Goal: Information Seeking & Learning: Learn about a topic

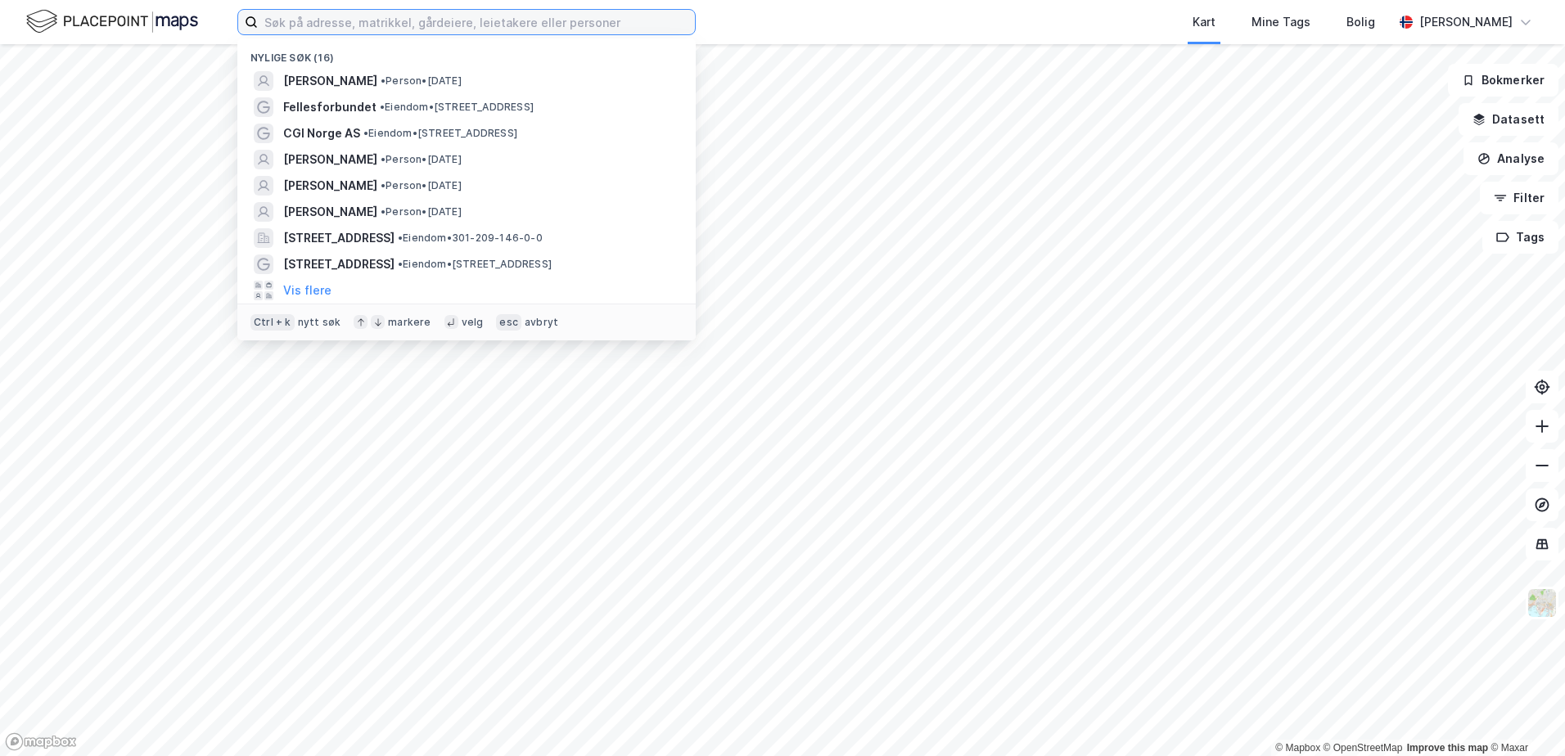
click at [370, 23] on input at bounding box center [476, 22] width 437 height 25
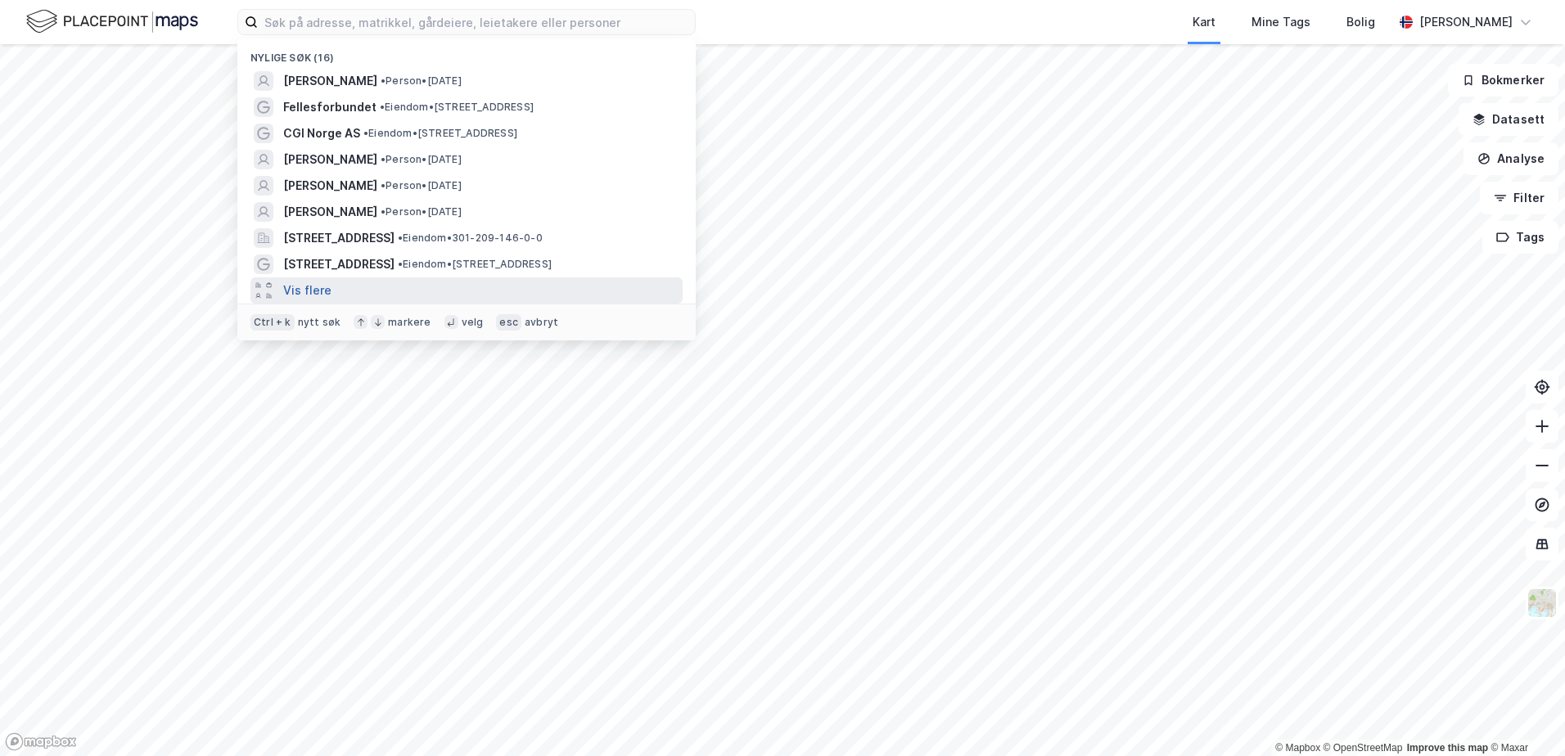
click at [301, 286] on button "Vis flere" at bounding box center [307, 291] width 48 height 20
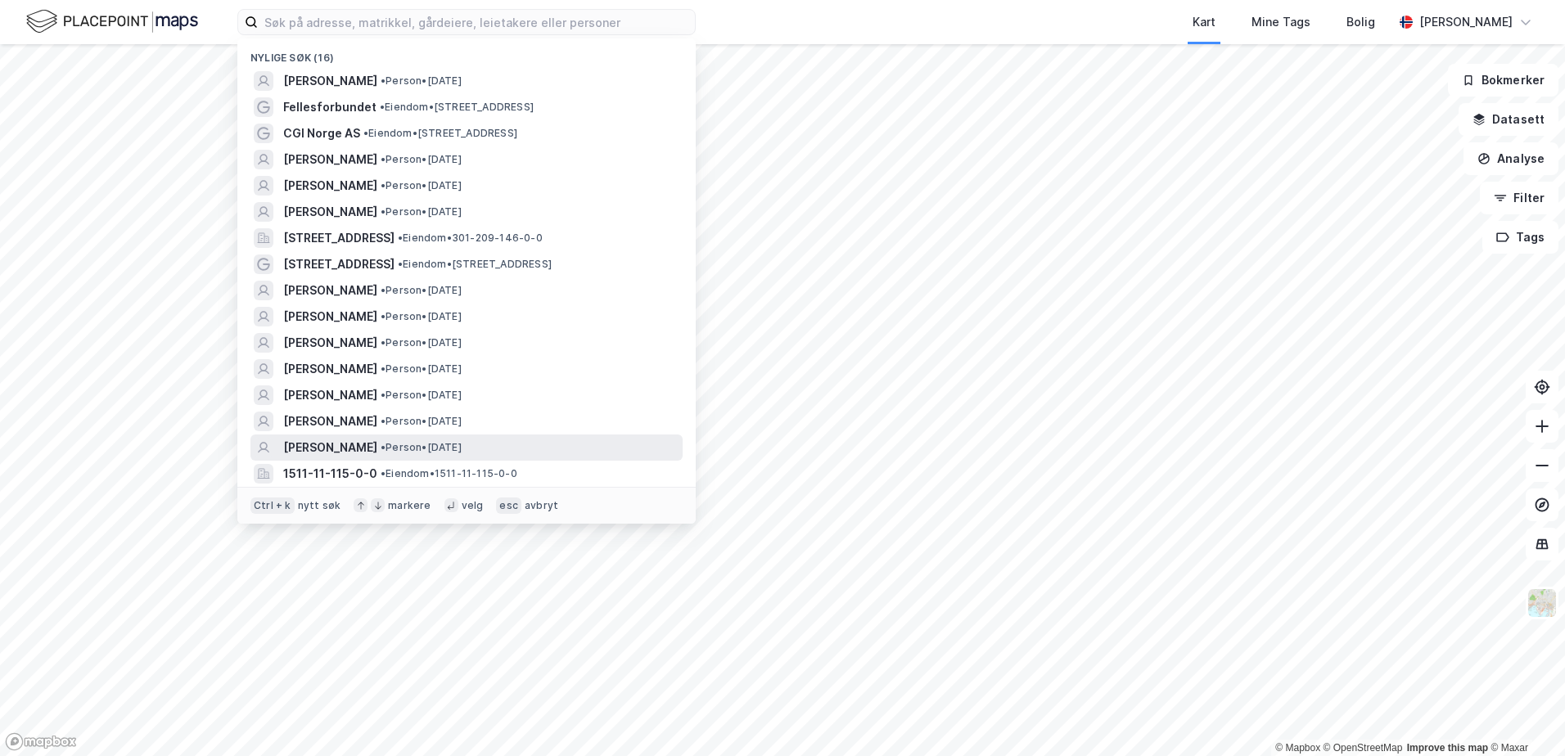
click at [334, 446] on span "[PERSON_NAME]" at bounding box center [330, 448] width 94 height 20
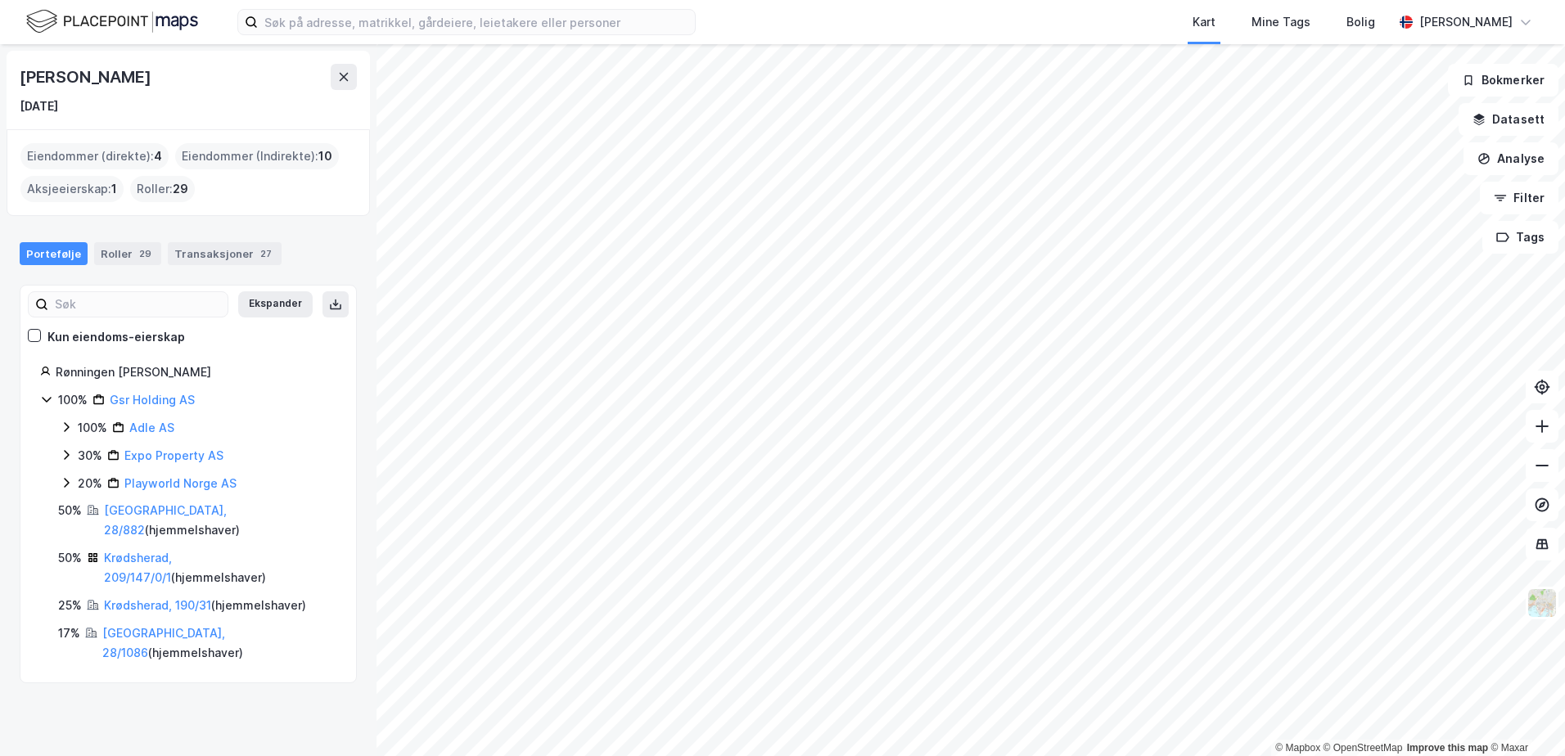
click at [69, 426] on icon at bounding box center [66, 427] width 13 height 13
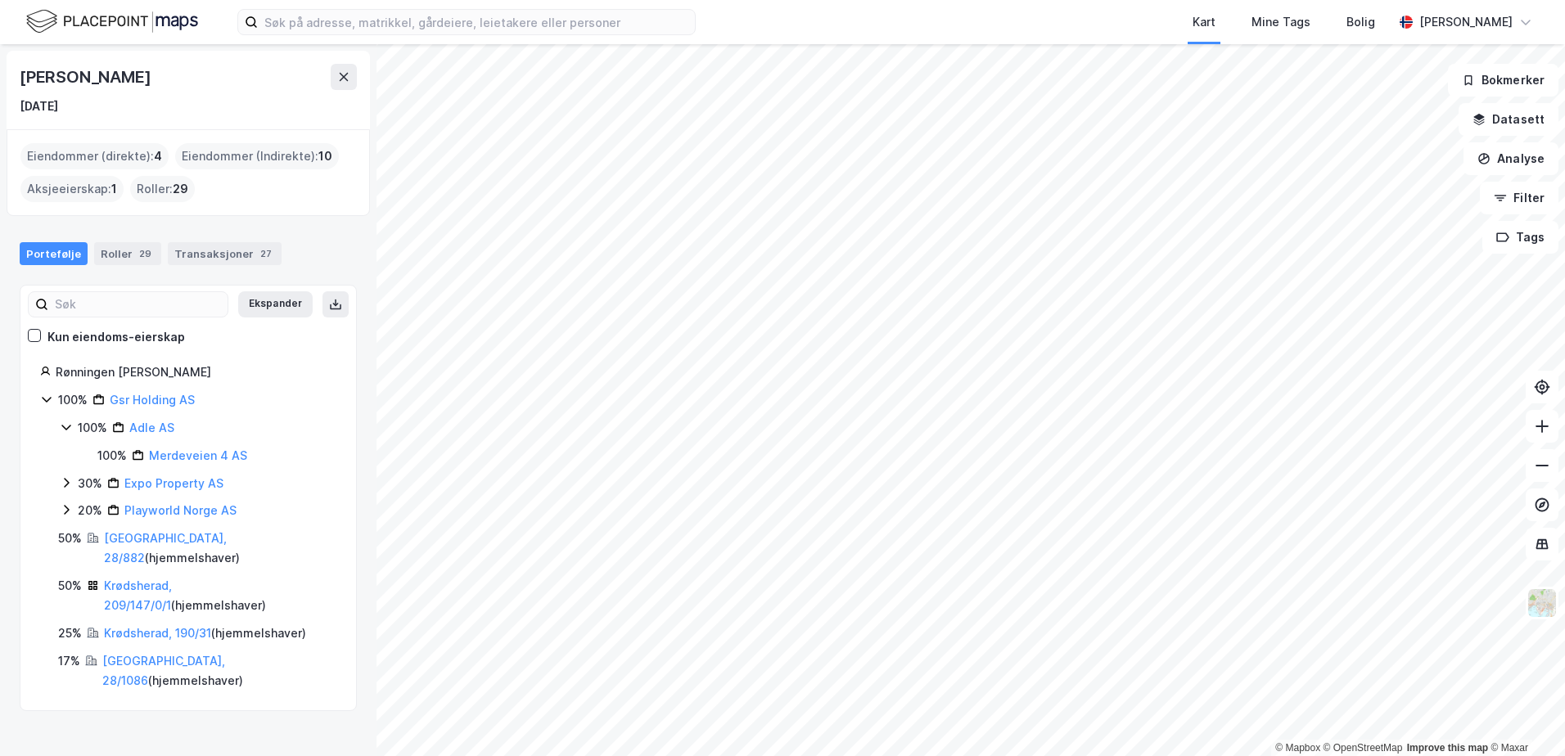
click at [70, 425] on icon at bounding box center [65, 428] width 9 height 6
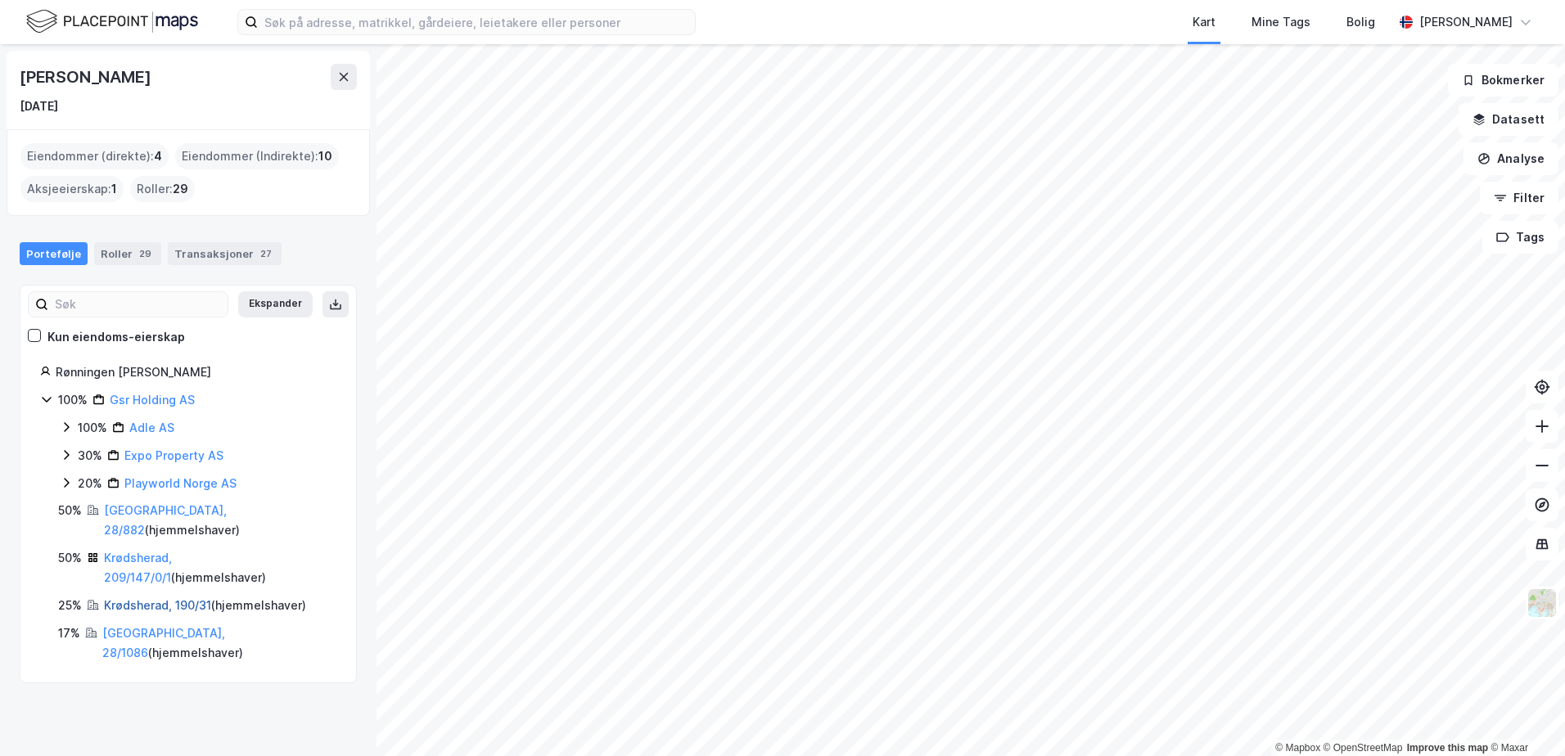
click at [133, 598] on link "Krødsherad, 190/31" at bounding box center [157, 605] width 107 height 14
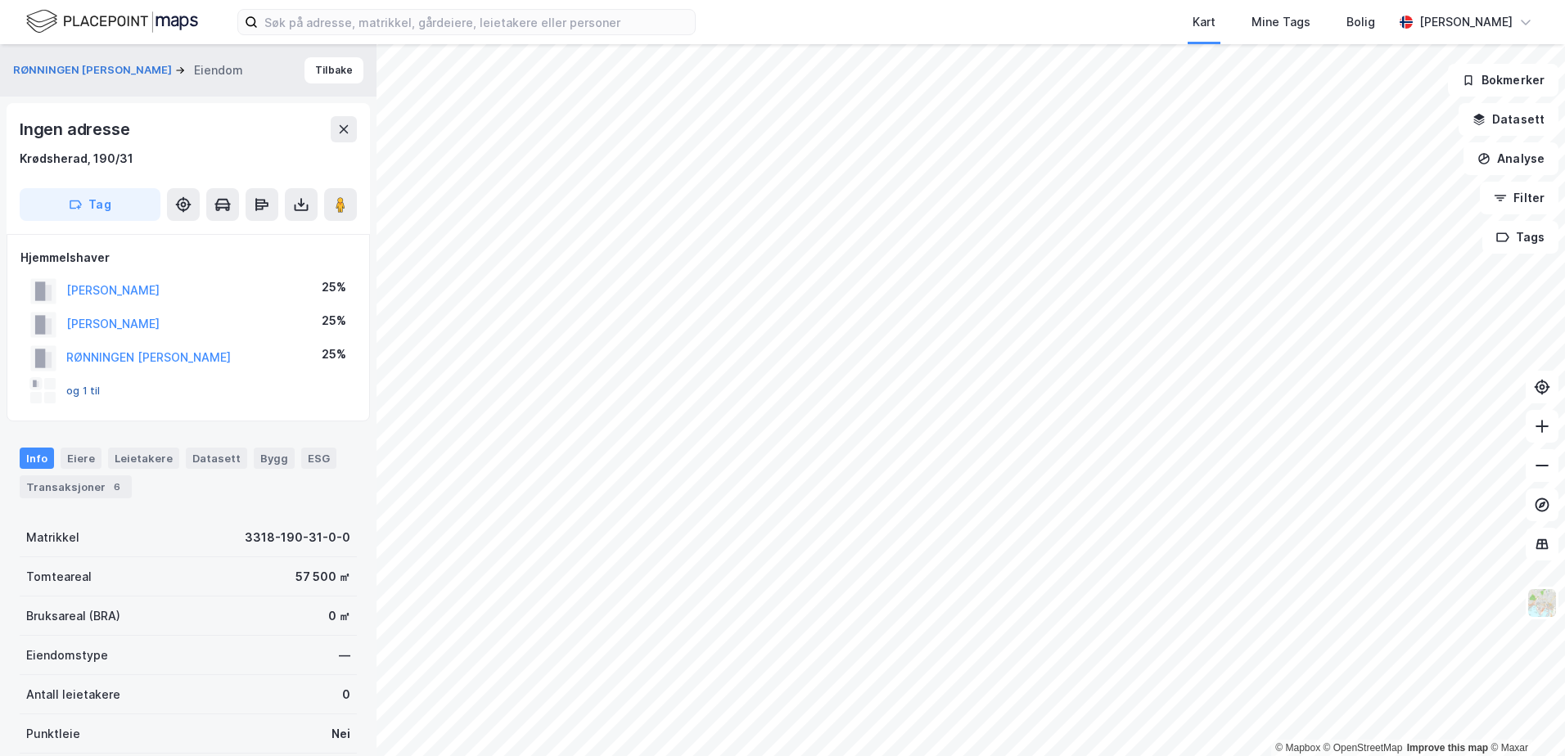
click at [0, 0] on button "og 1 til" at bounding box center [0, 0] width 0 height 0
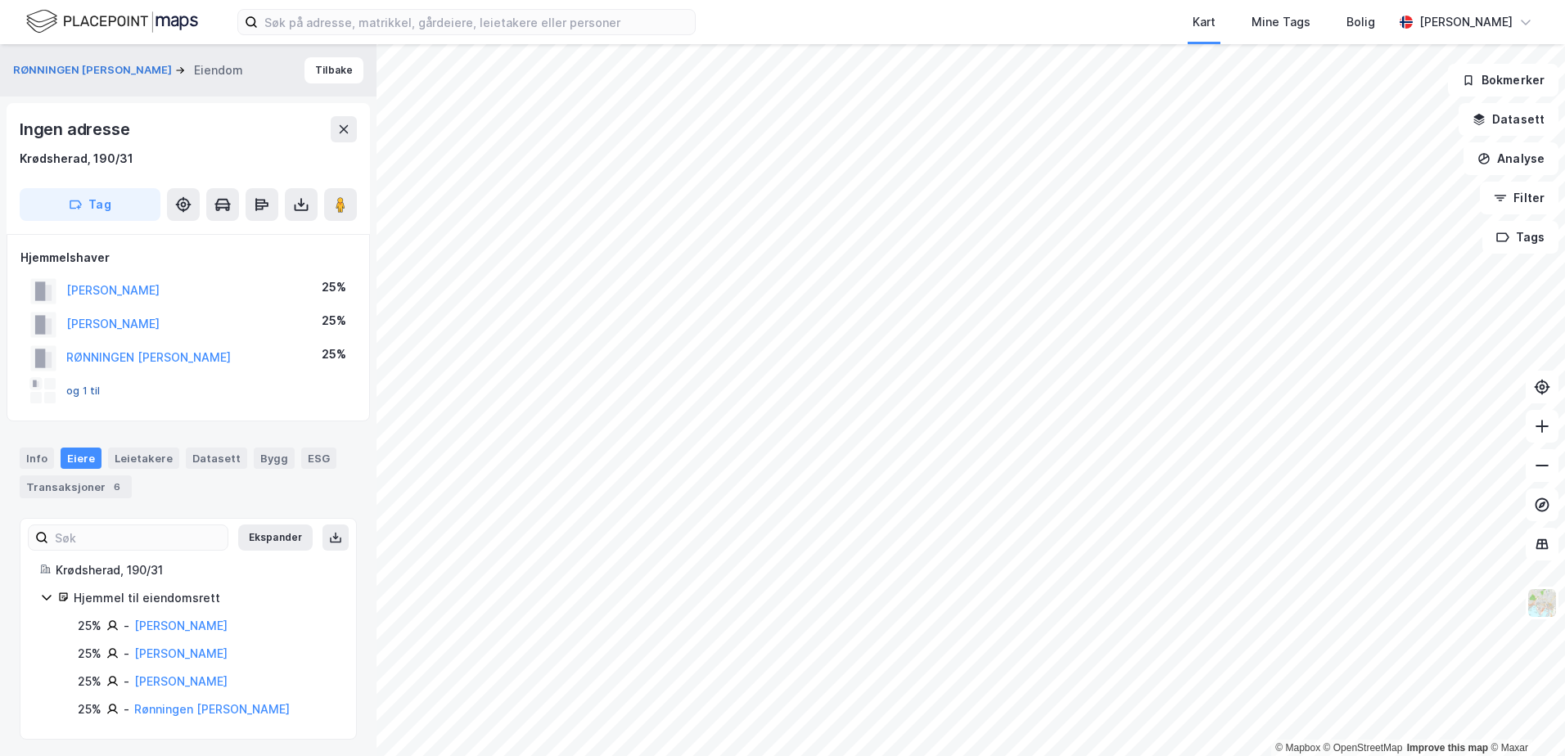
click at [0, 0] on button "og 1 til" at bounding box center [0, 0] width 0 height 0
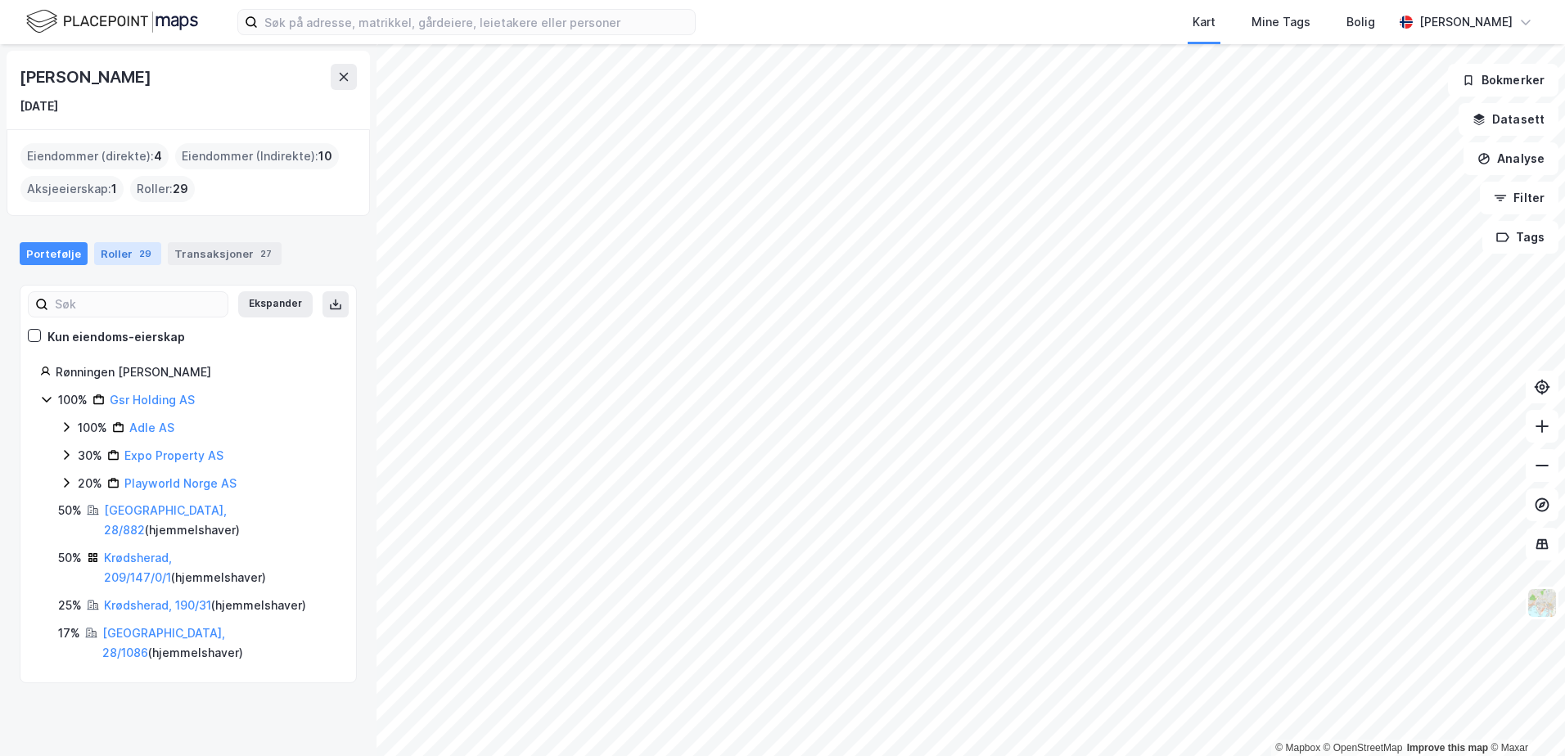
click at [124, 253] on div "Roller 29" at bounding box center [127, 253] width 67 height 23
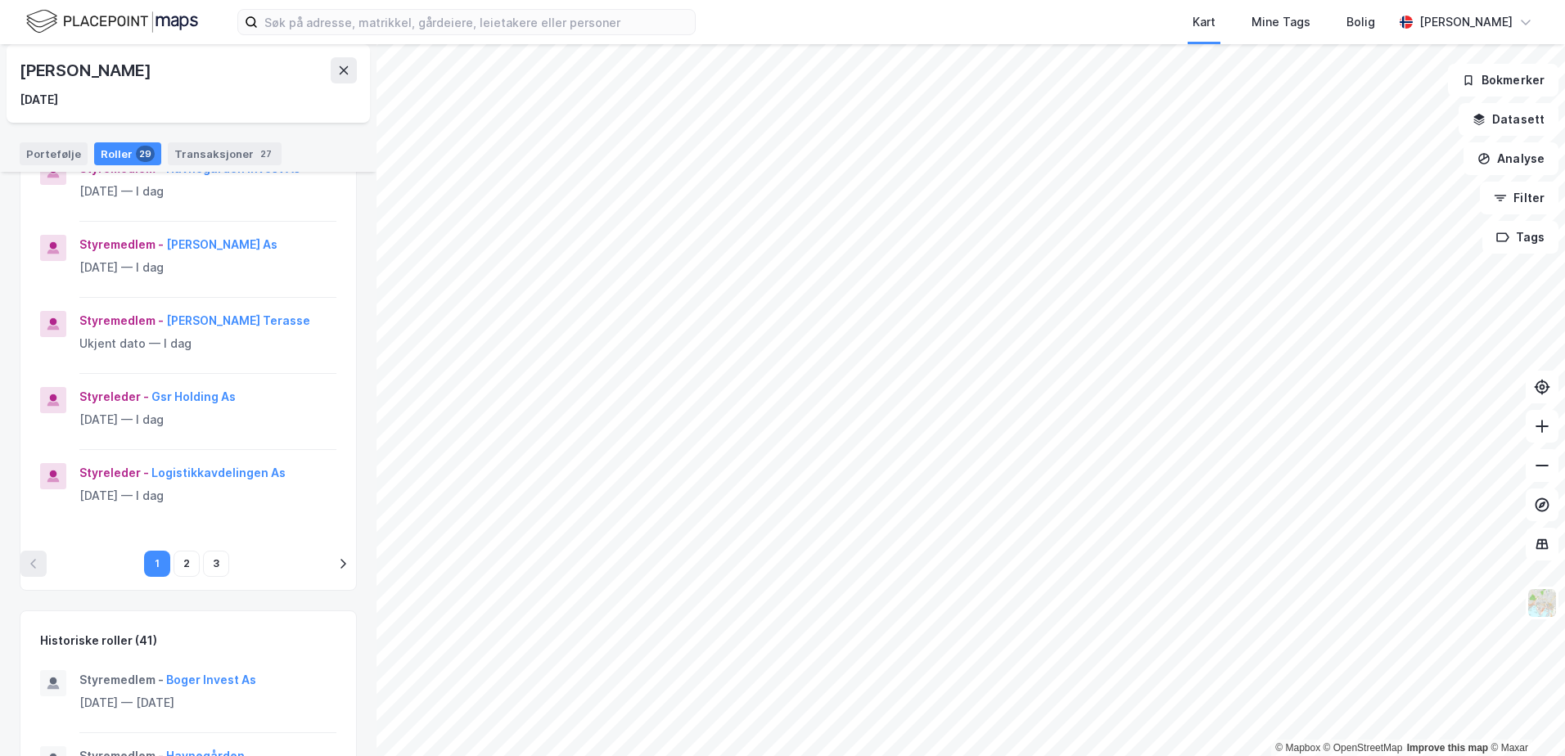
scroll to position [655, 0]
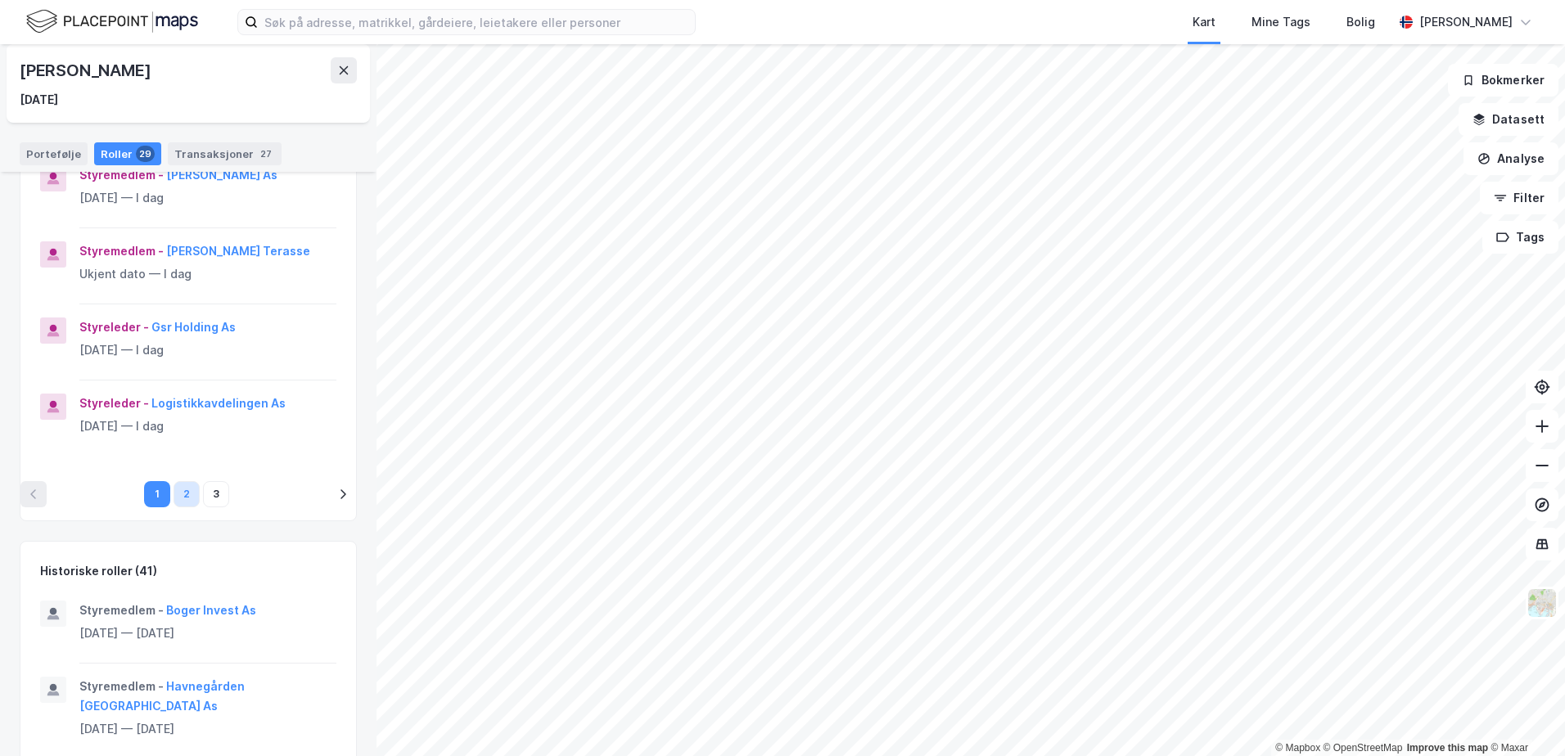
click at [174, 491] on button "2" at bounding box center [187, 494] width 26 height 26
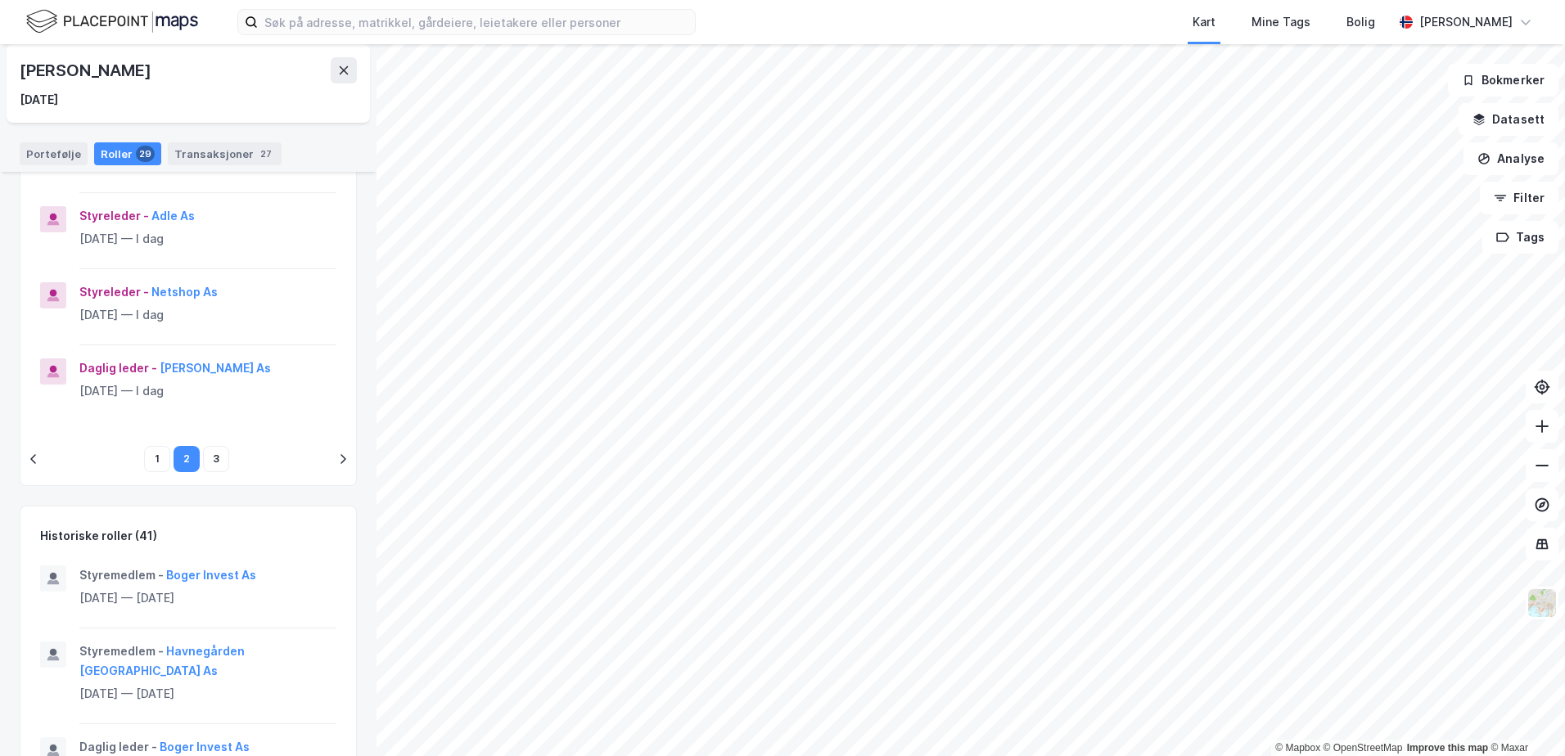
scroll to position [717, 0]
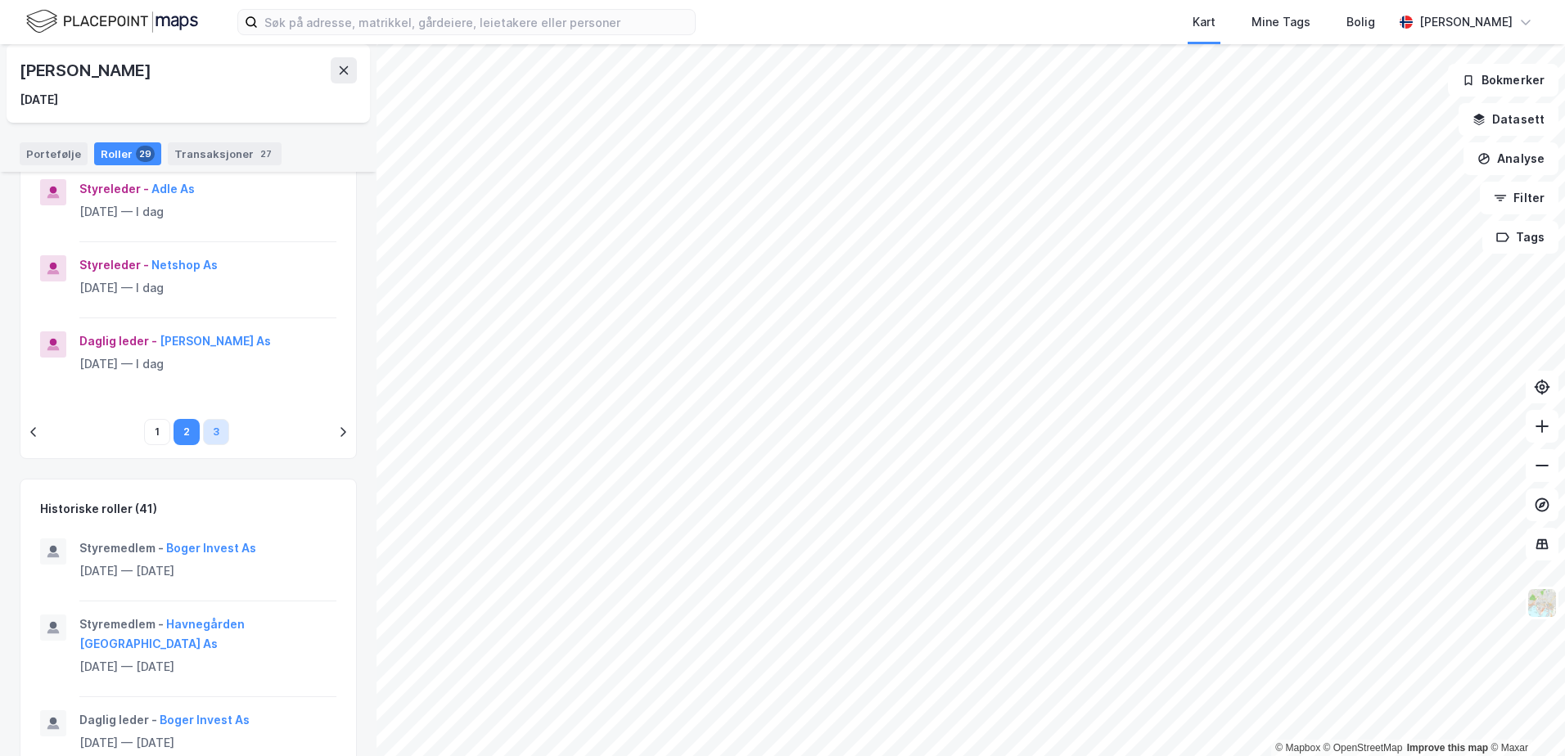
click at [204, 428] on button "3" at bounding box center [216, 432] width 26 height 26
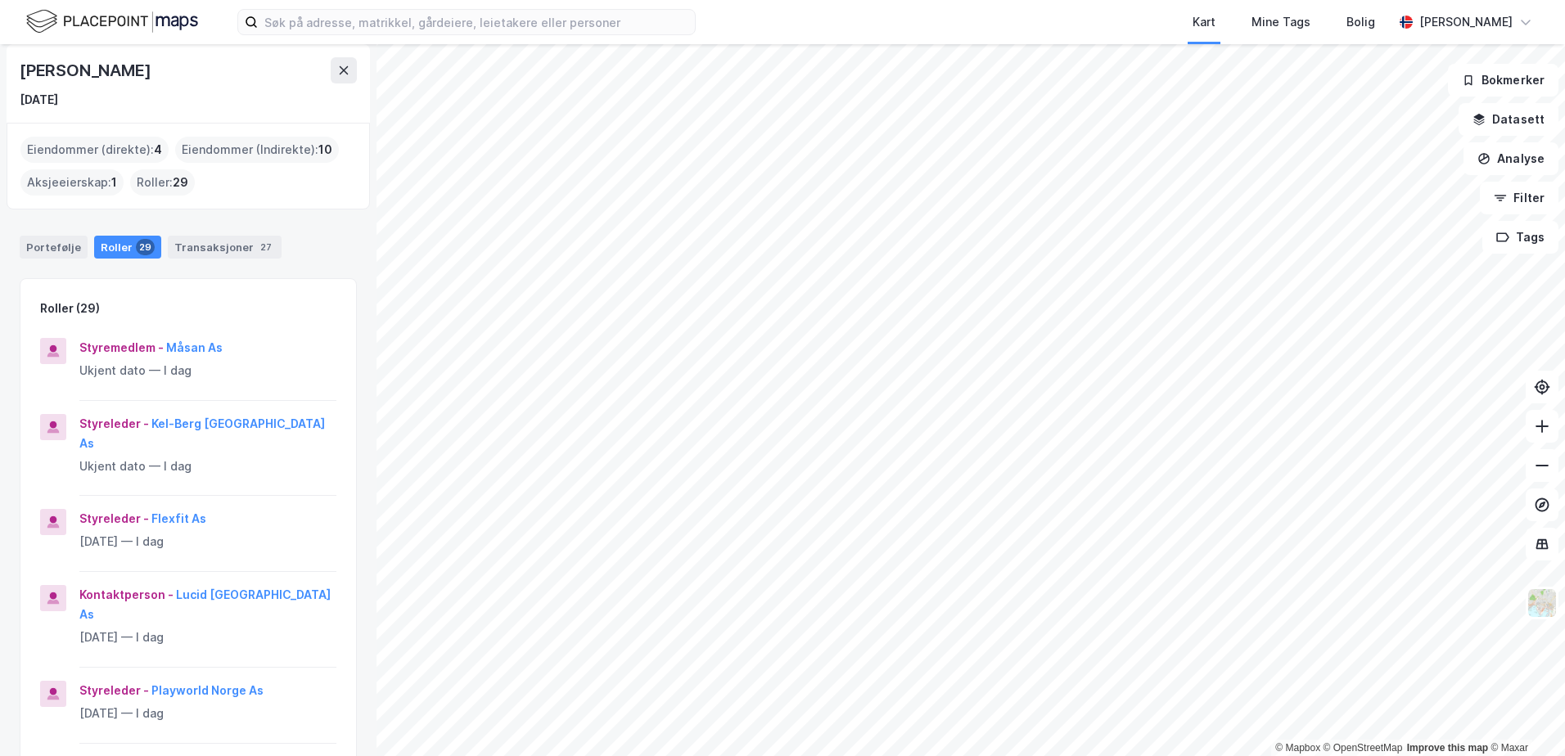
scroll to position [0, 0]
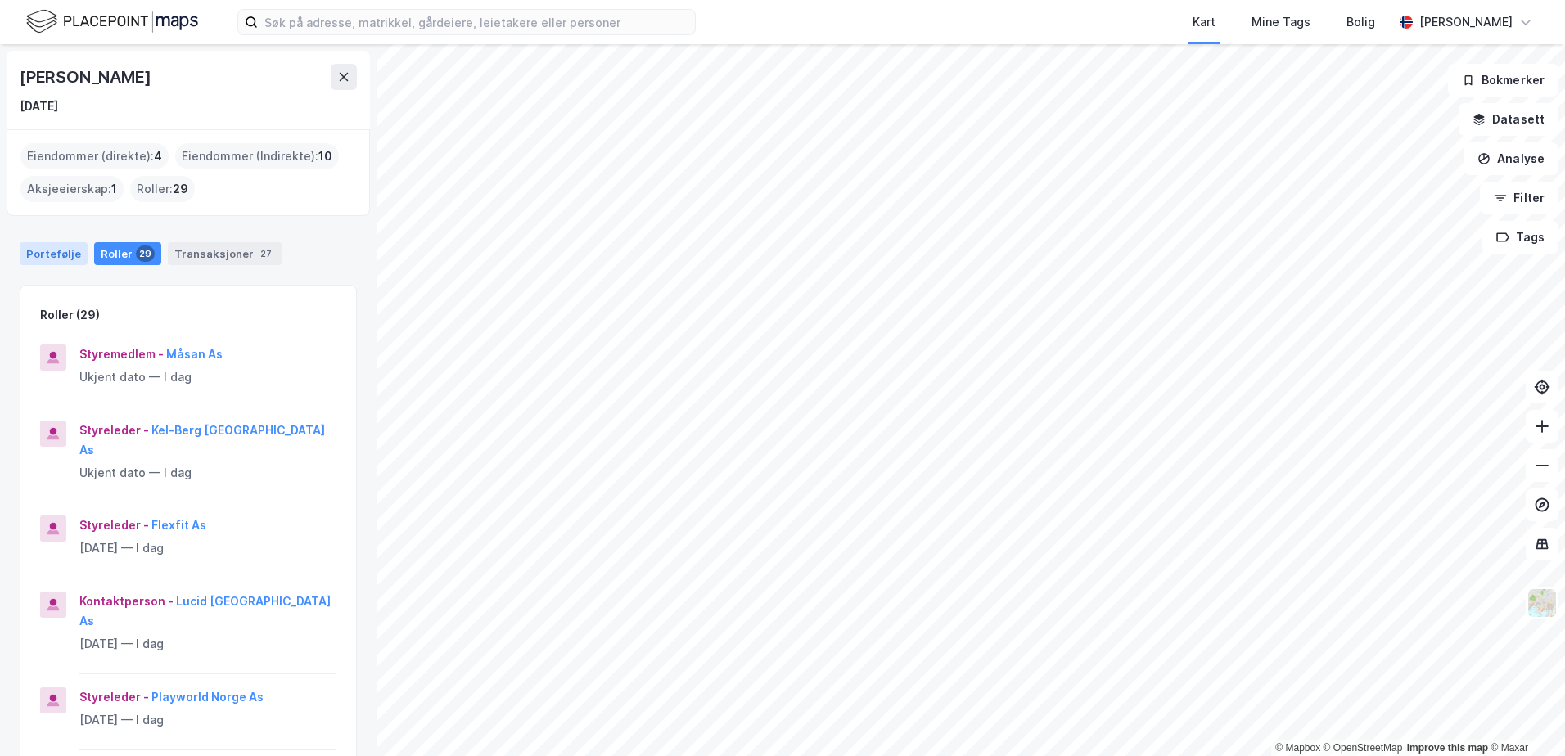
click at [52, 255] on div "Portefølje" at bounding box center [54, 253] width 68 height 23
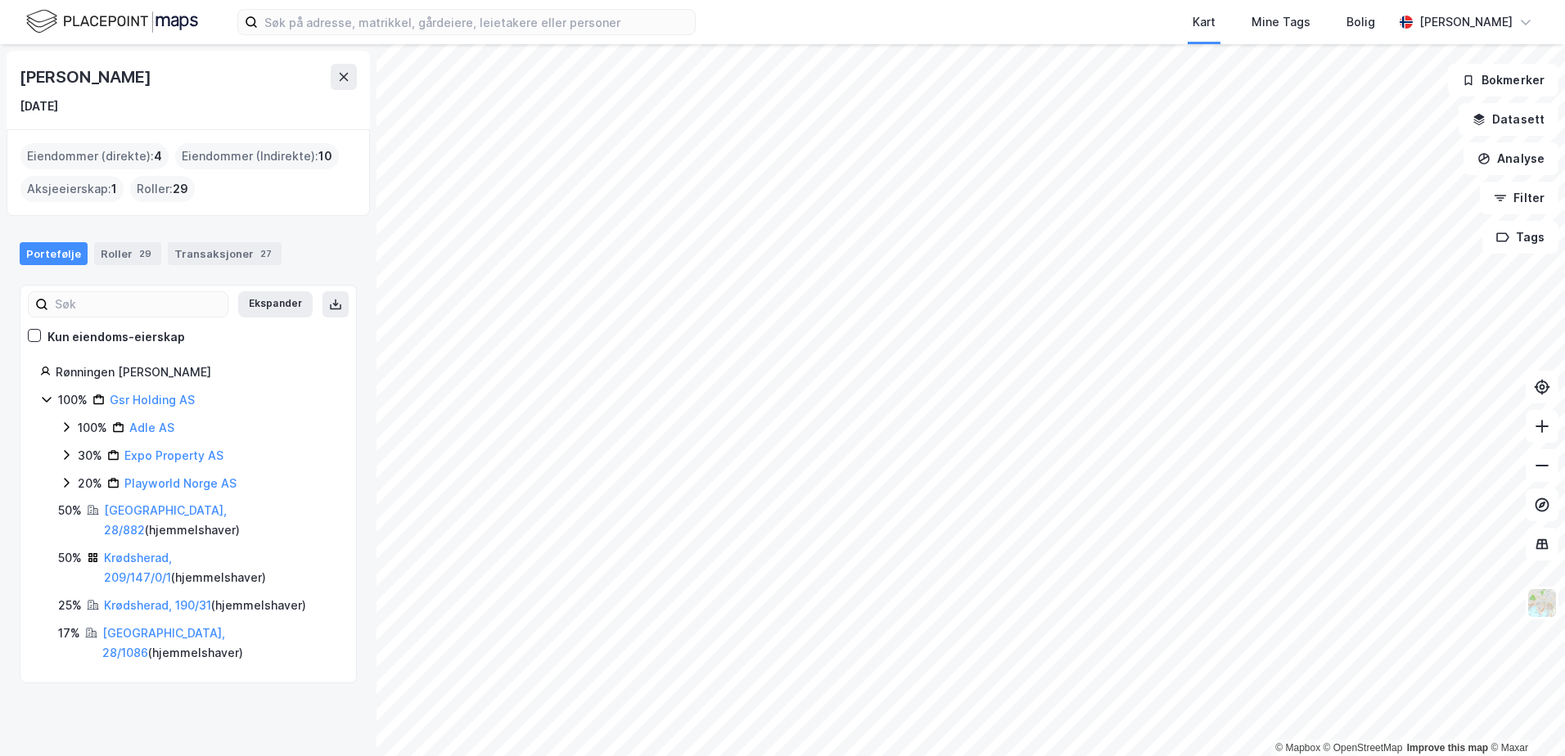
click at [70, 454] on icon at bounding box center [66, 455] width 13 height 13
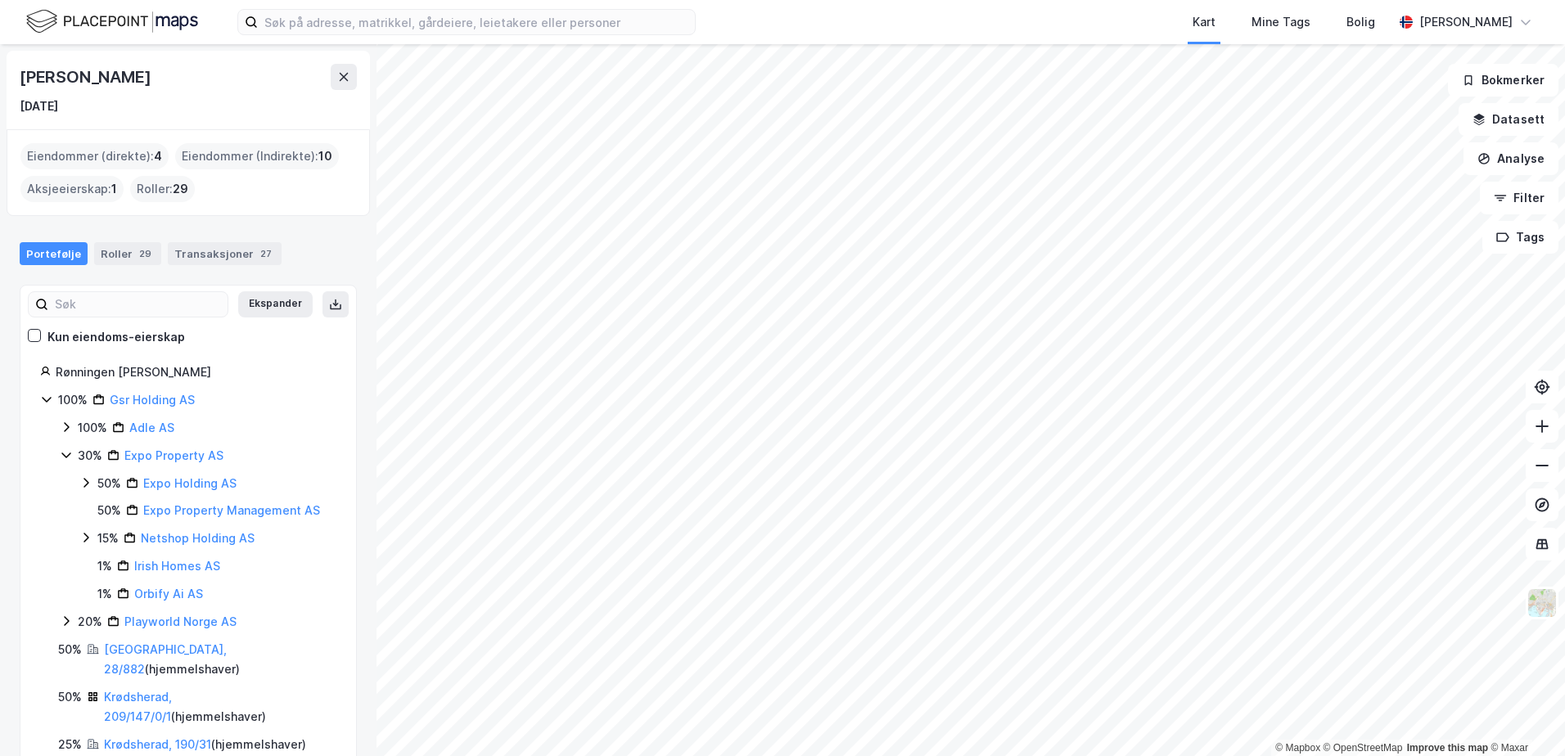
click at [70, 454] on icon at bounding box center [65, 456] width 9 height 6
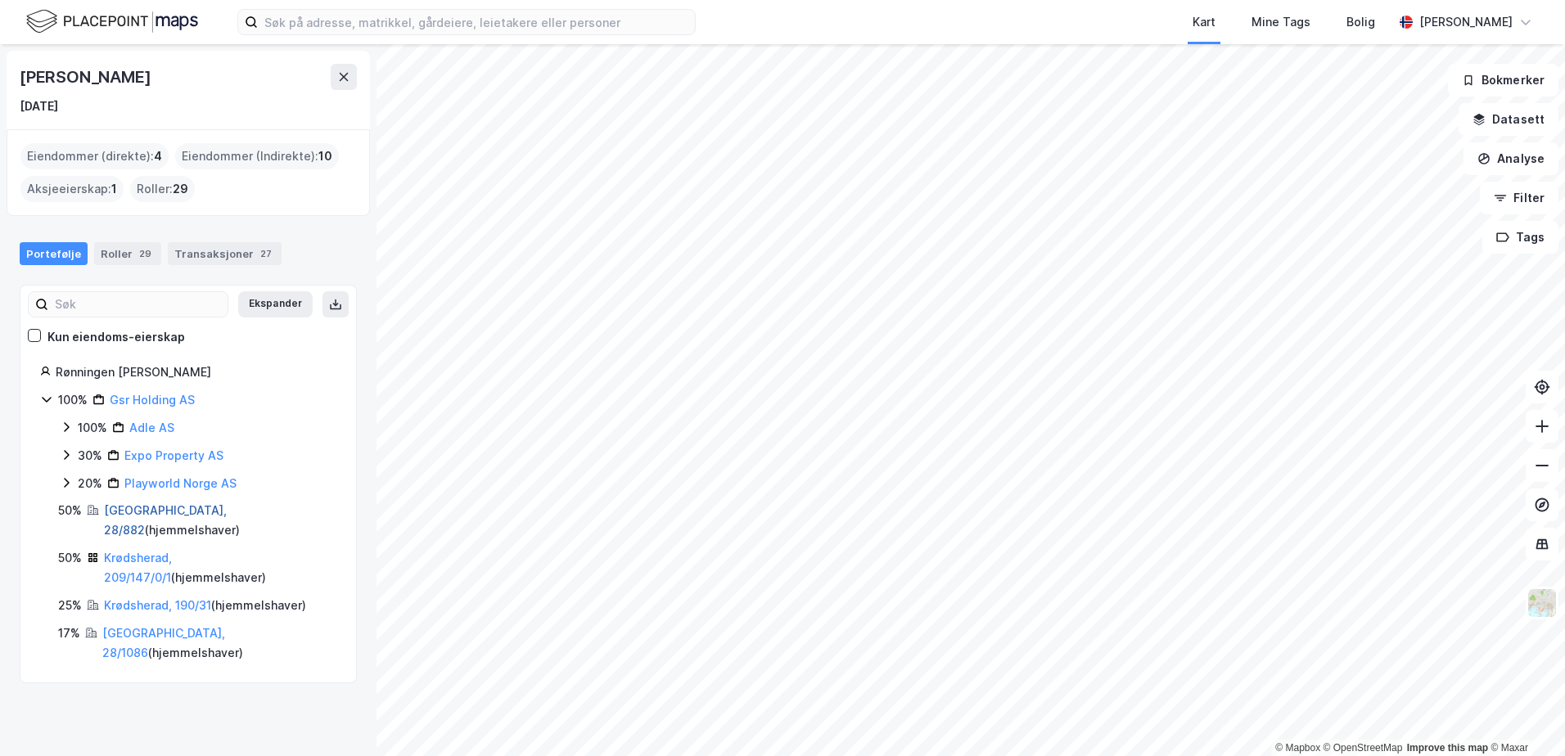
click at [124, 513] on link "[GEOGRAPHIC_DATA], 28/882" at bounding box center [165, 520] width 123 height 34
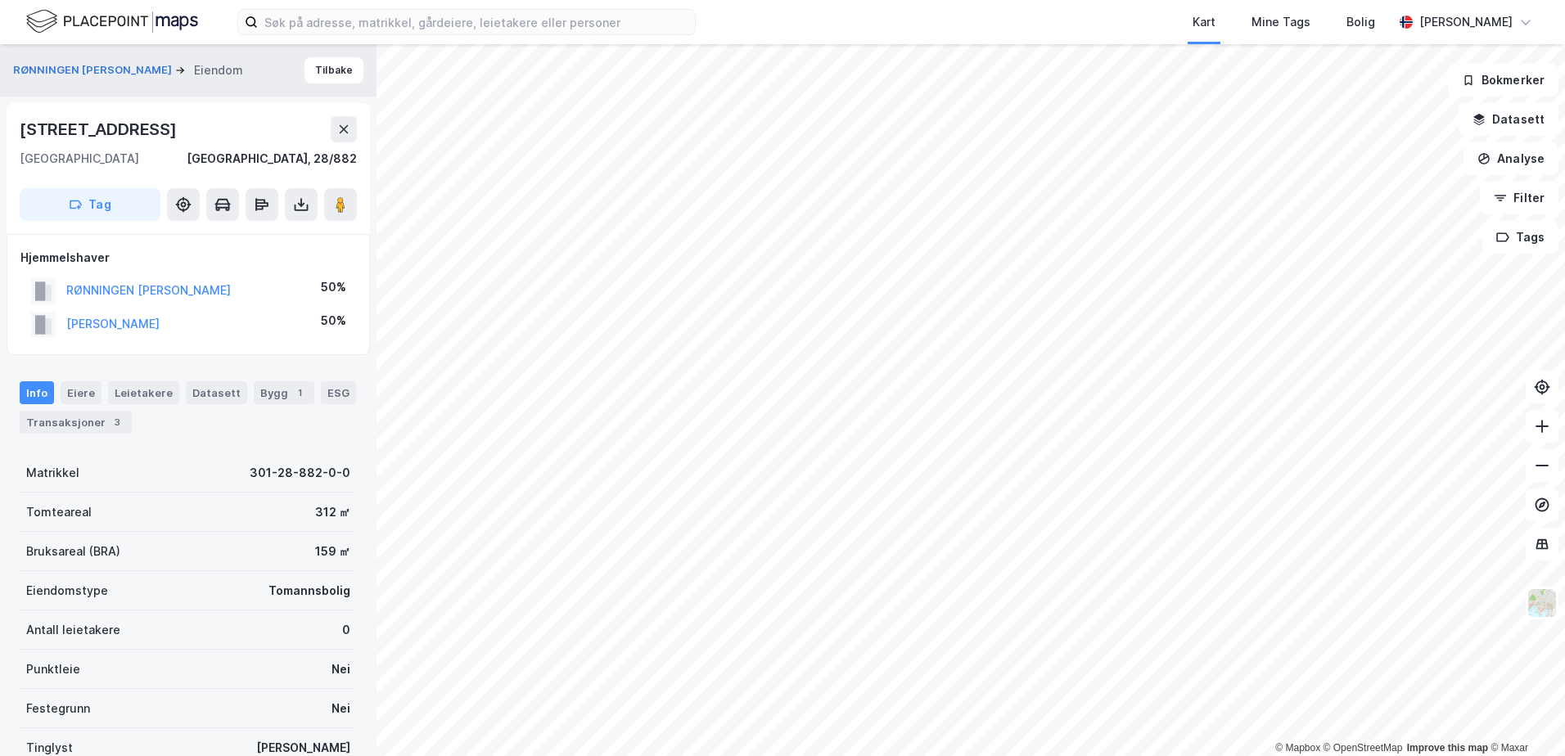
scroll to position [1, 0]
click at [0, 0] on button "[PERSON_NAME]" at bounding box center [0, 0] width 0 height 0
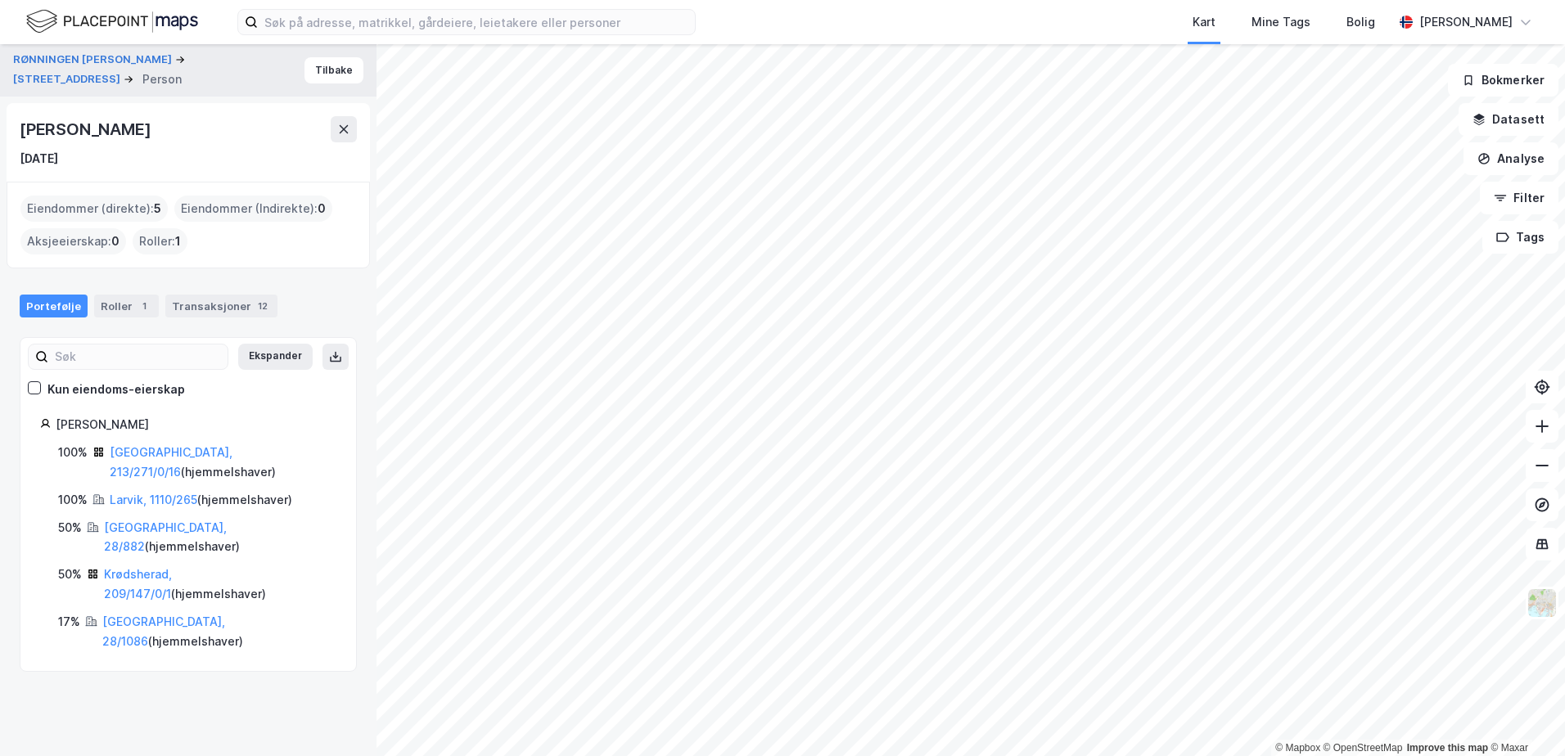
click at [48, 304] on div "Portefølje" at bounding box center [54, 306] width 68 height 23
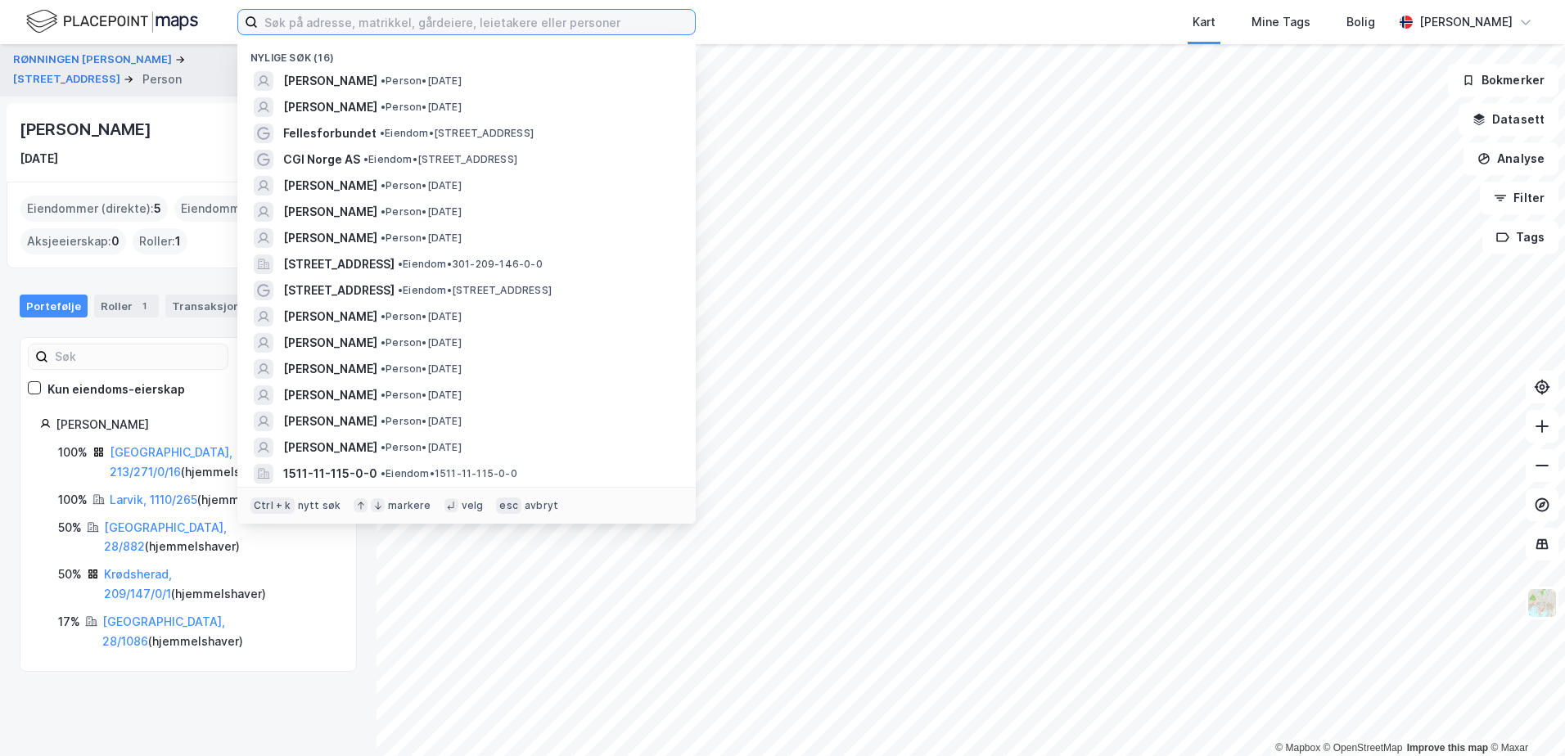
click at [304, 25] on input at bounding box center [476, 22] width 437 height 25
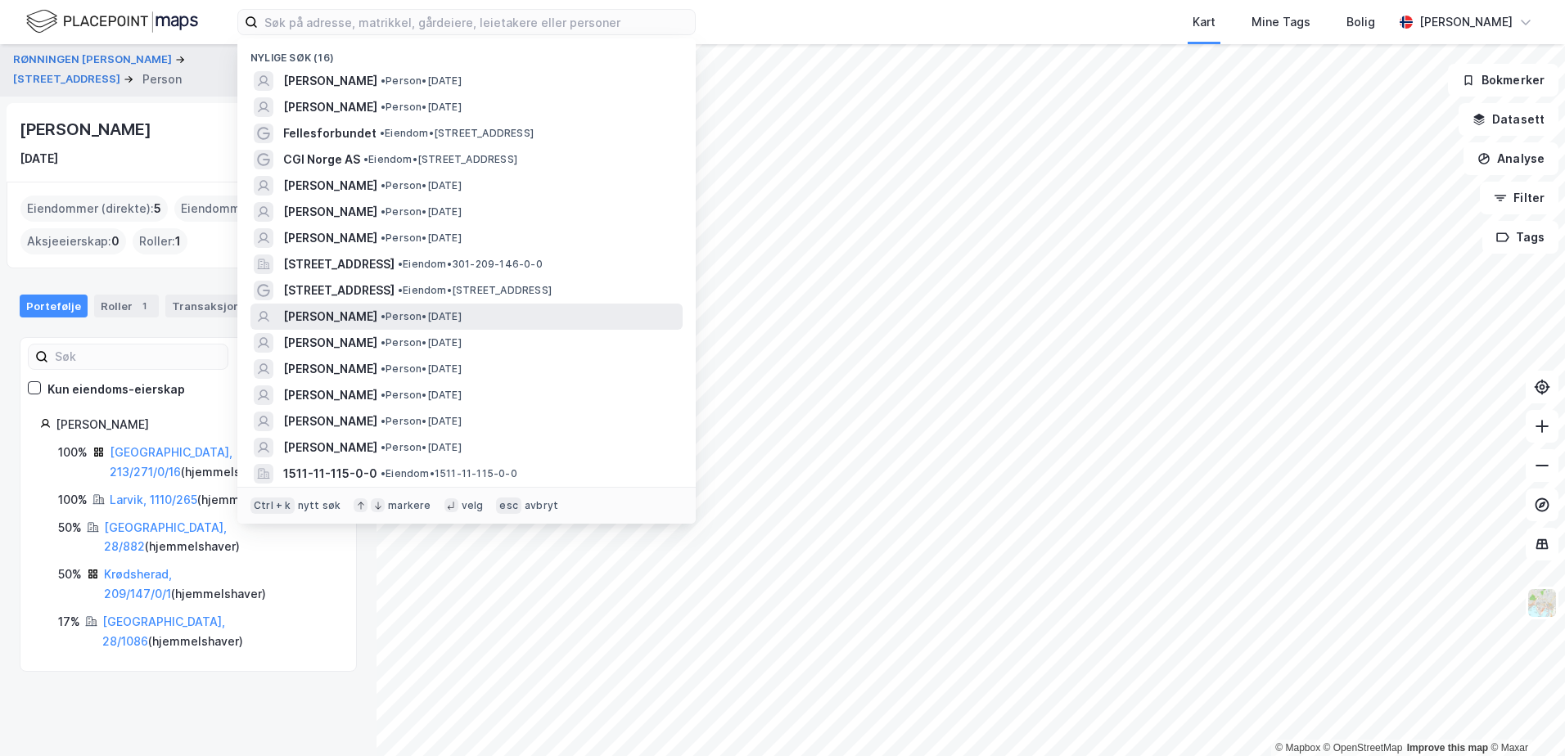
click at [364, 316] on span "[PERSON_NAME]" at bounding box center [330, 317] width 94 height 20
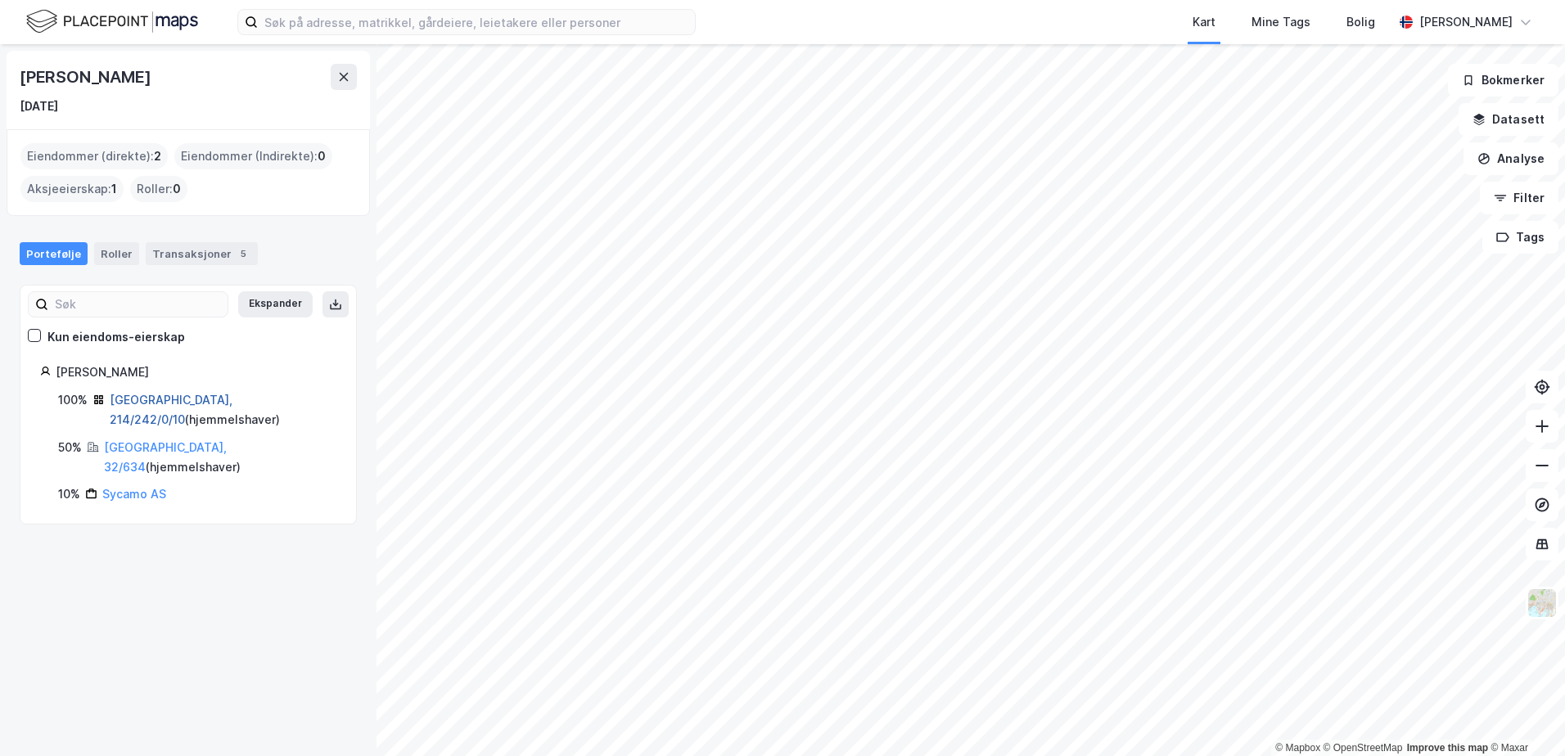
click at [142, 397] on link "[GEOGRAPHIC_DATA], 214/242/0/10" at bounding box center [171, 410] width 123 height 34
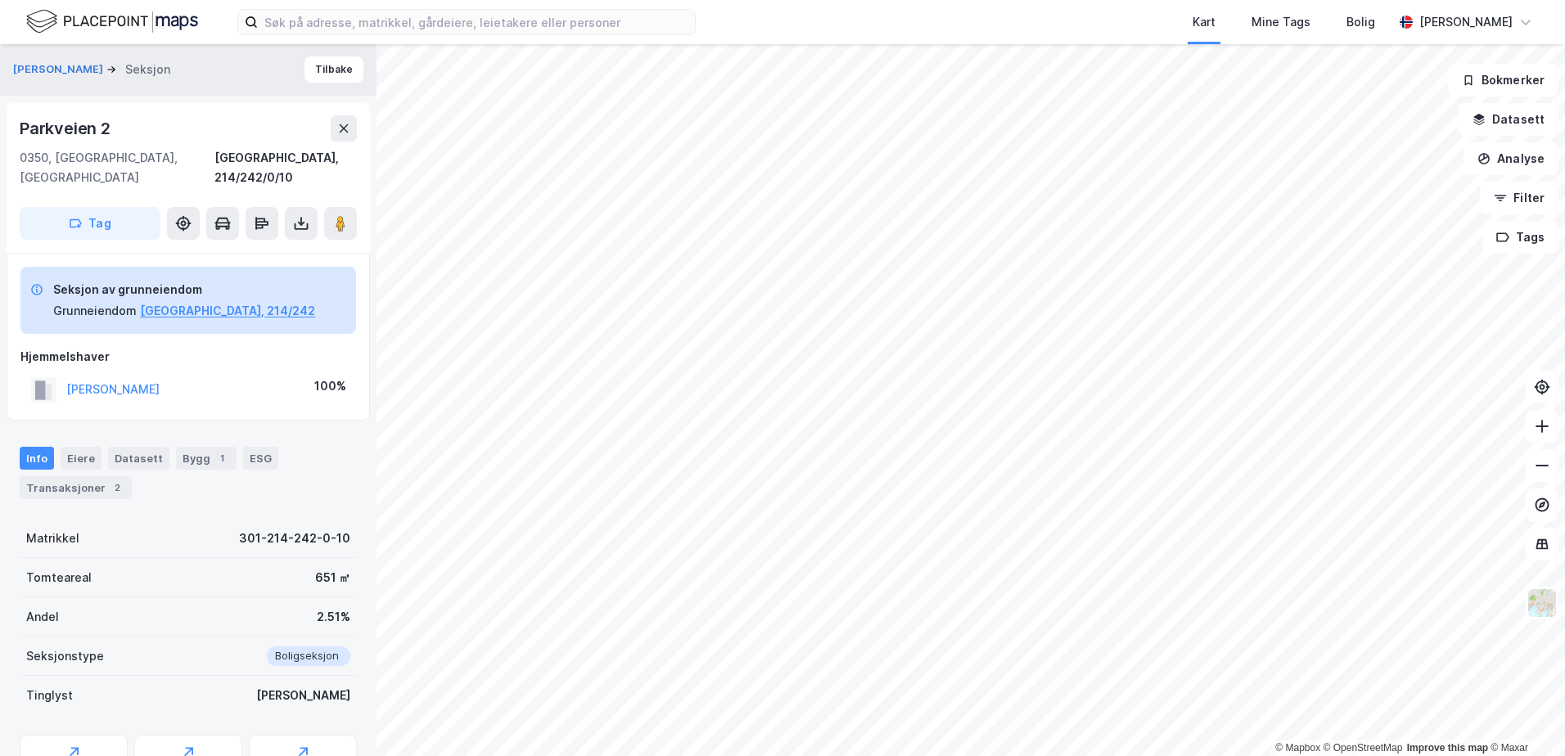
scroll to position [65, 0]
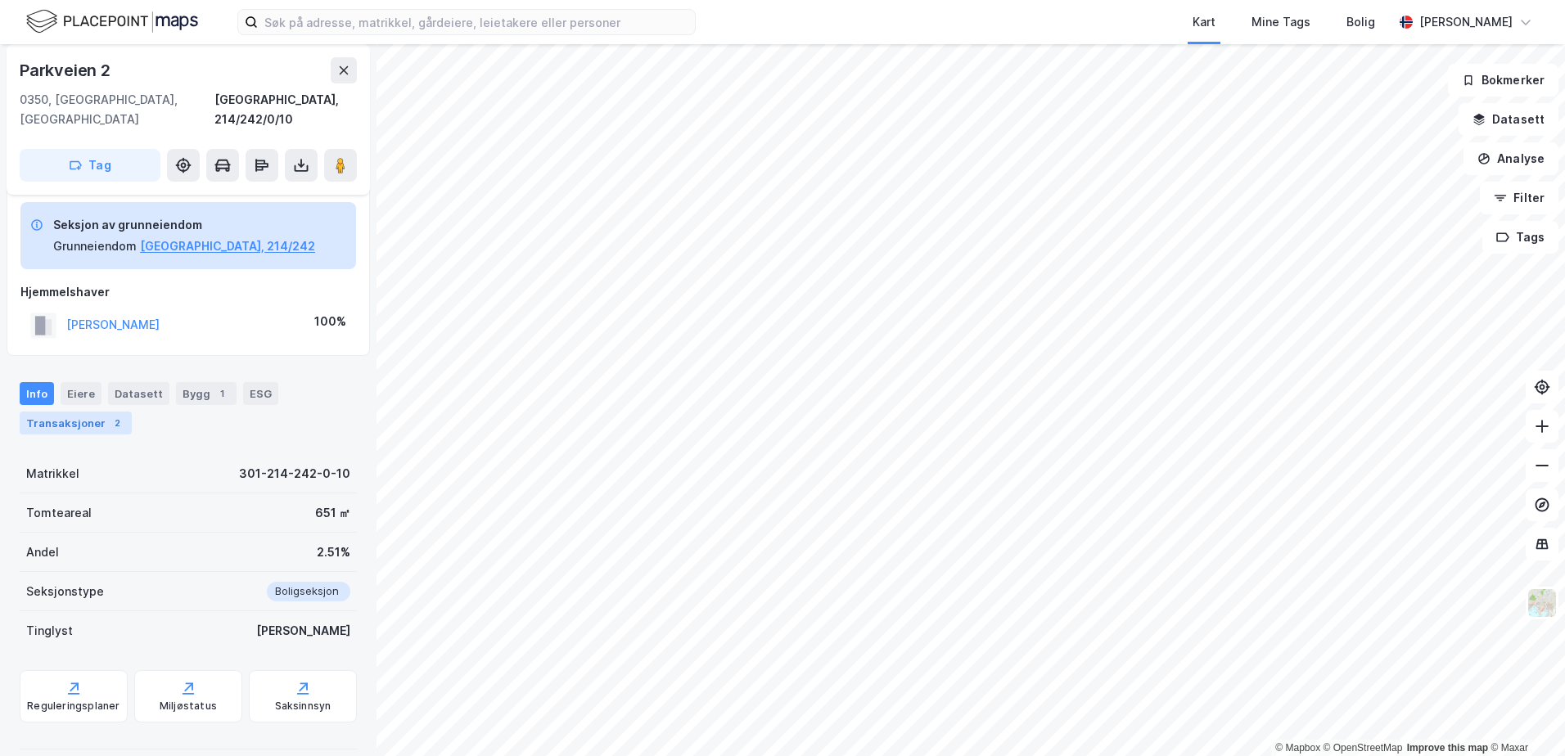
click at [79, 412] on div "Transaksjoner 2" at bounding box center [76, 423] width 112 height 23
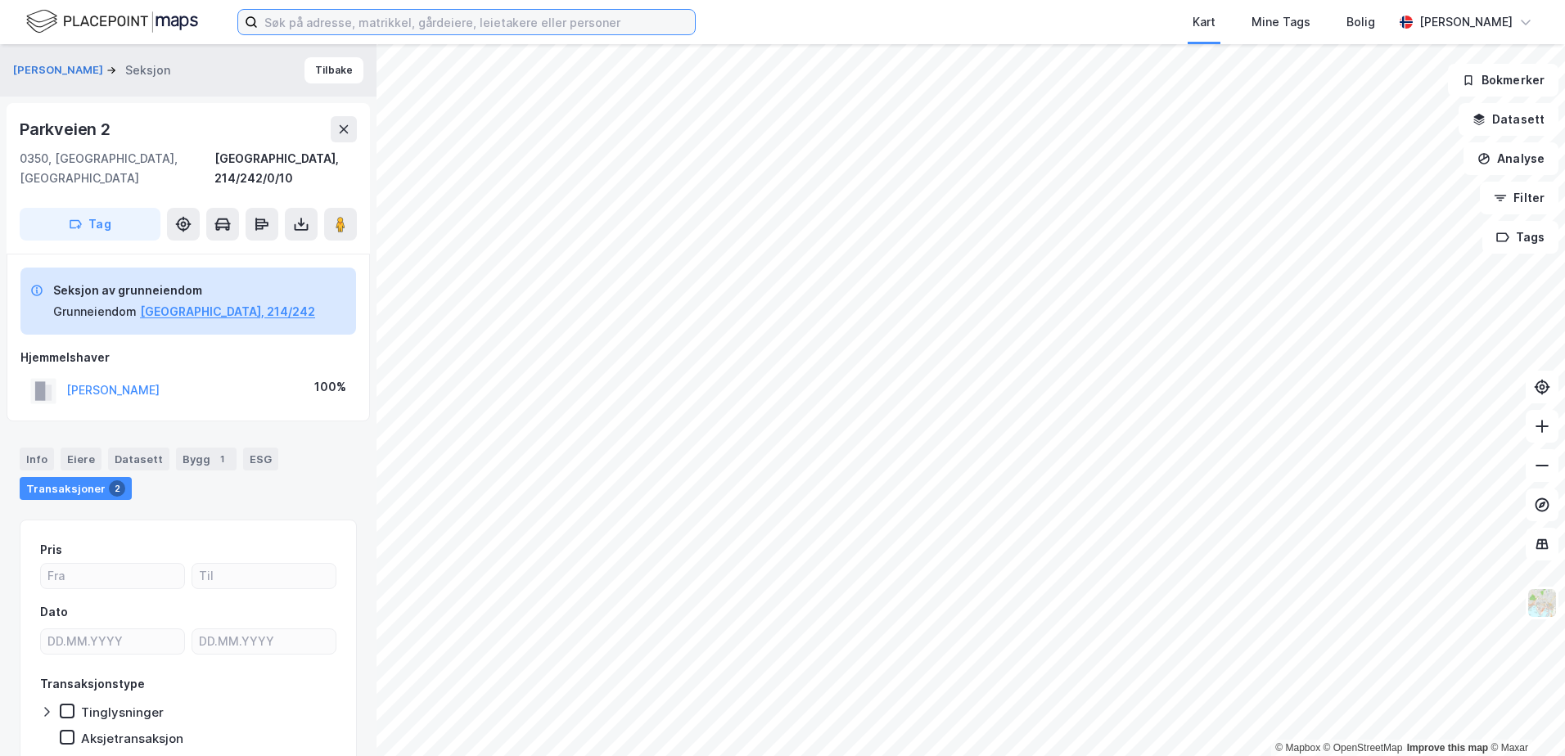
click at [337, 27] on input at bounding box center [476, 22] width 437 height 25
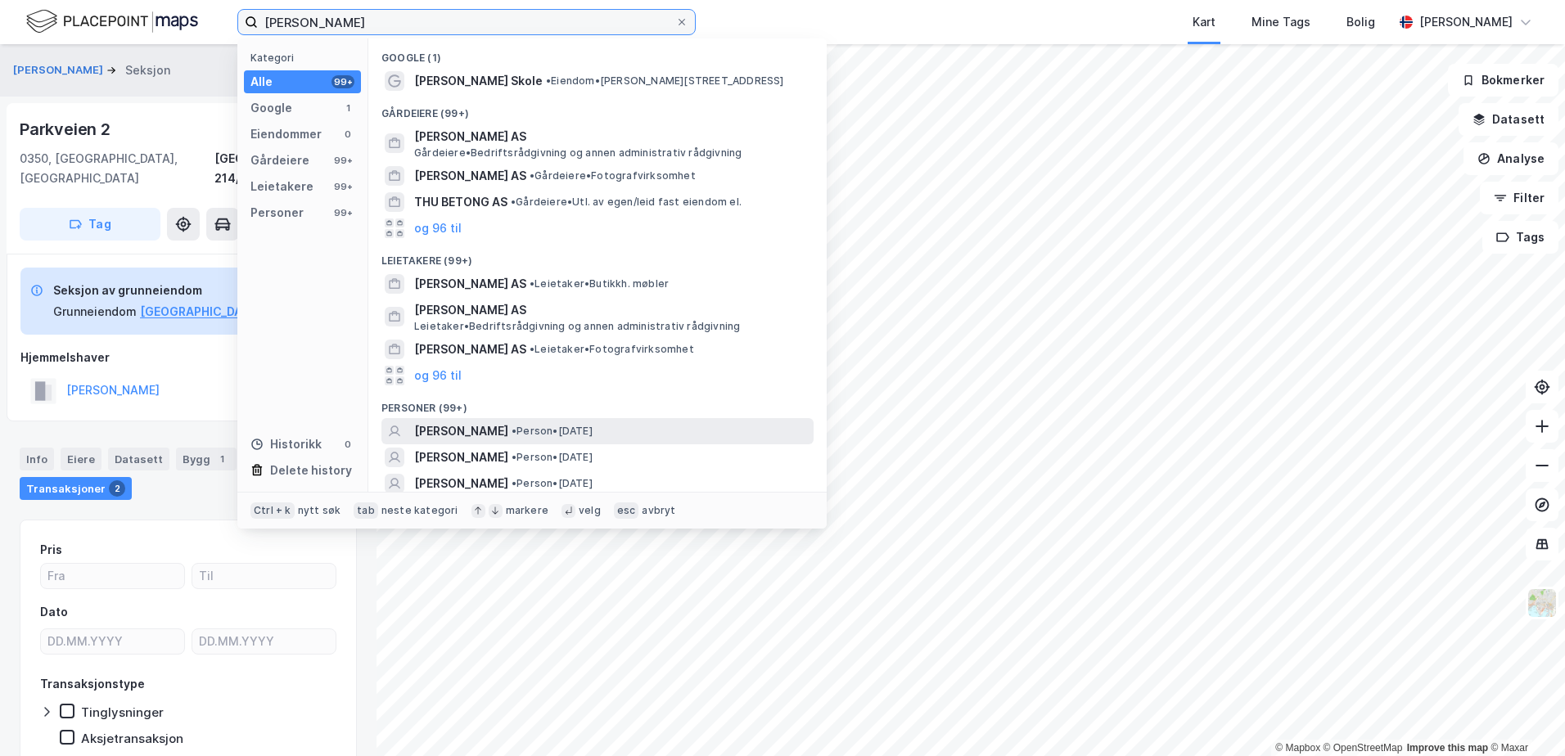
type input "[PERSON_NAME]"
click at [482, 426] on span "[PERSON_NAME]" at bounding box center [461, 432] width 94 height 20
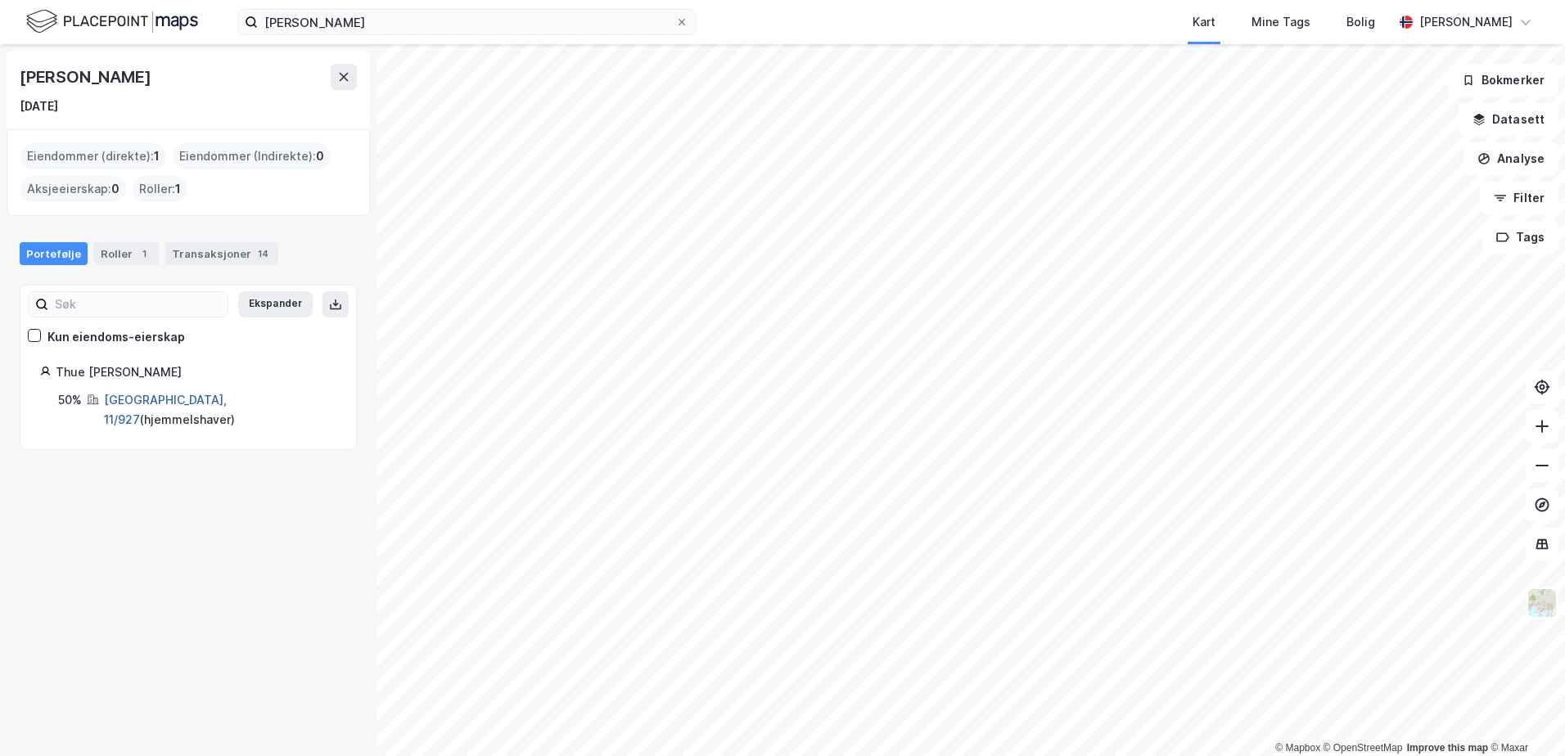
click at [137, 398] on link "[GEOGRAPHIC_DATA], 11/927" at bounding box center [165, 410] width 123 height 34
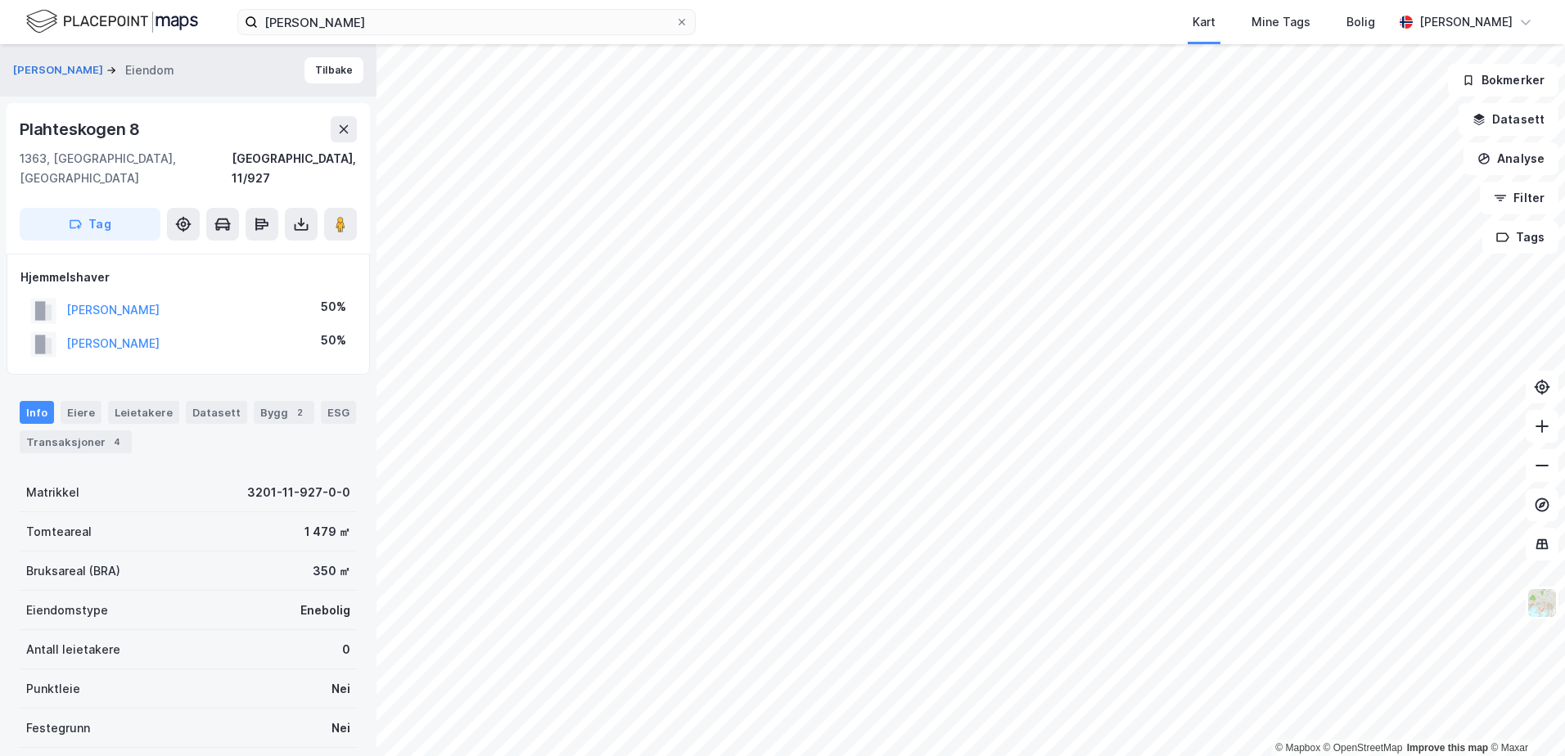
scroll to position [1, 0]
click at [133, 400] on div "Leietakere" at bounding box center [143, 411] width 71 height 23
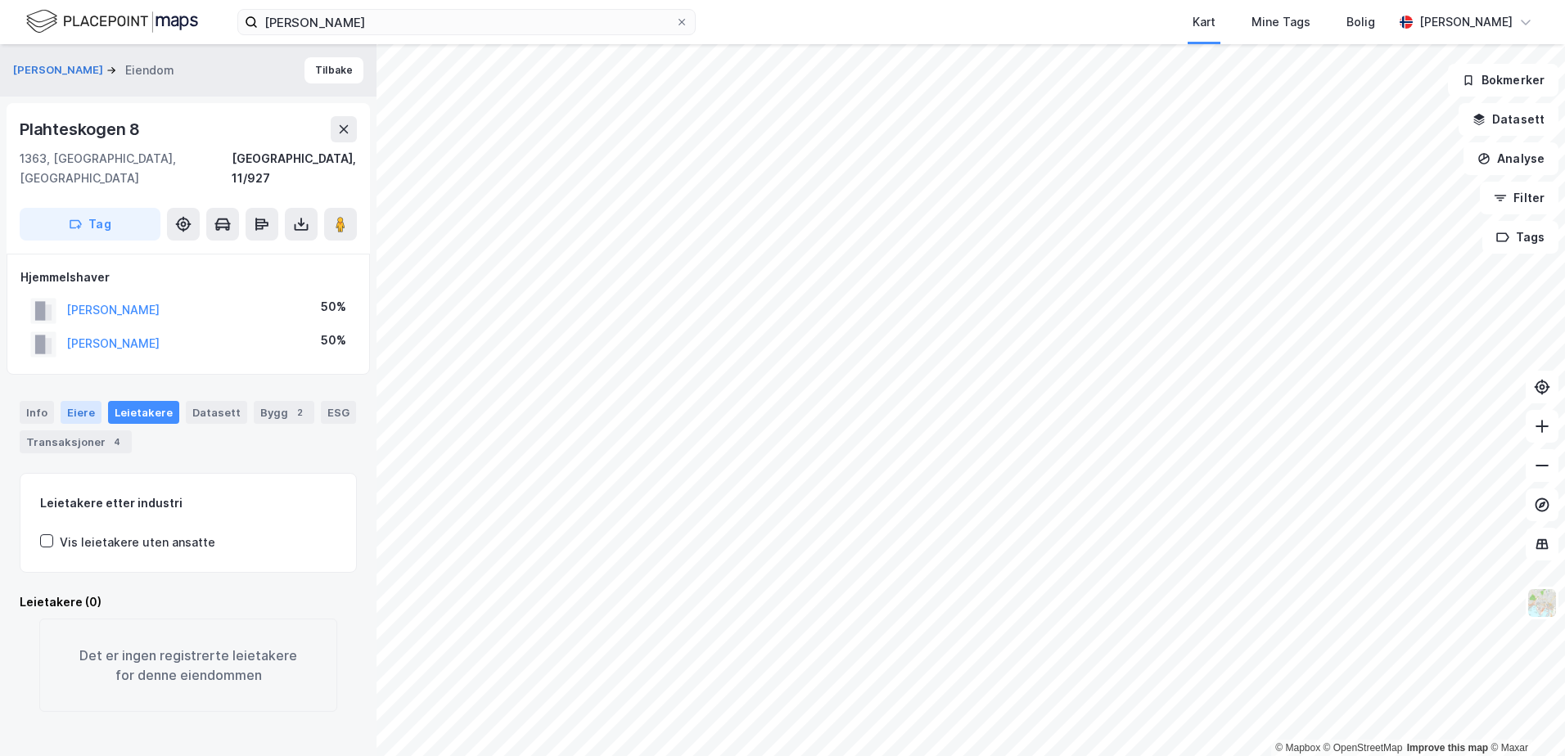
click at [77, 401] on div "Eiere" at bounding box center [81, 412] width 41 height 23
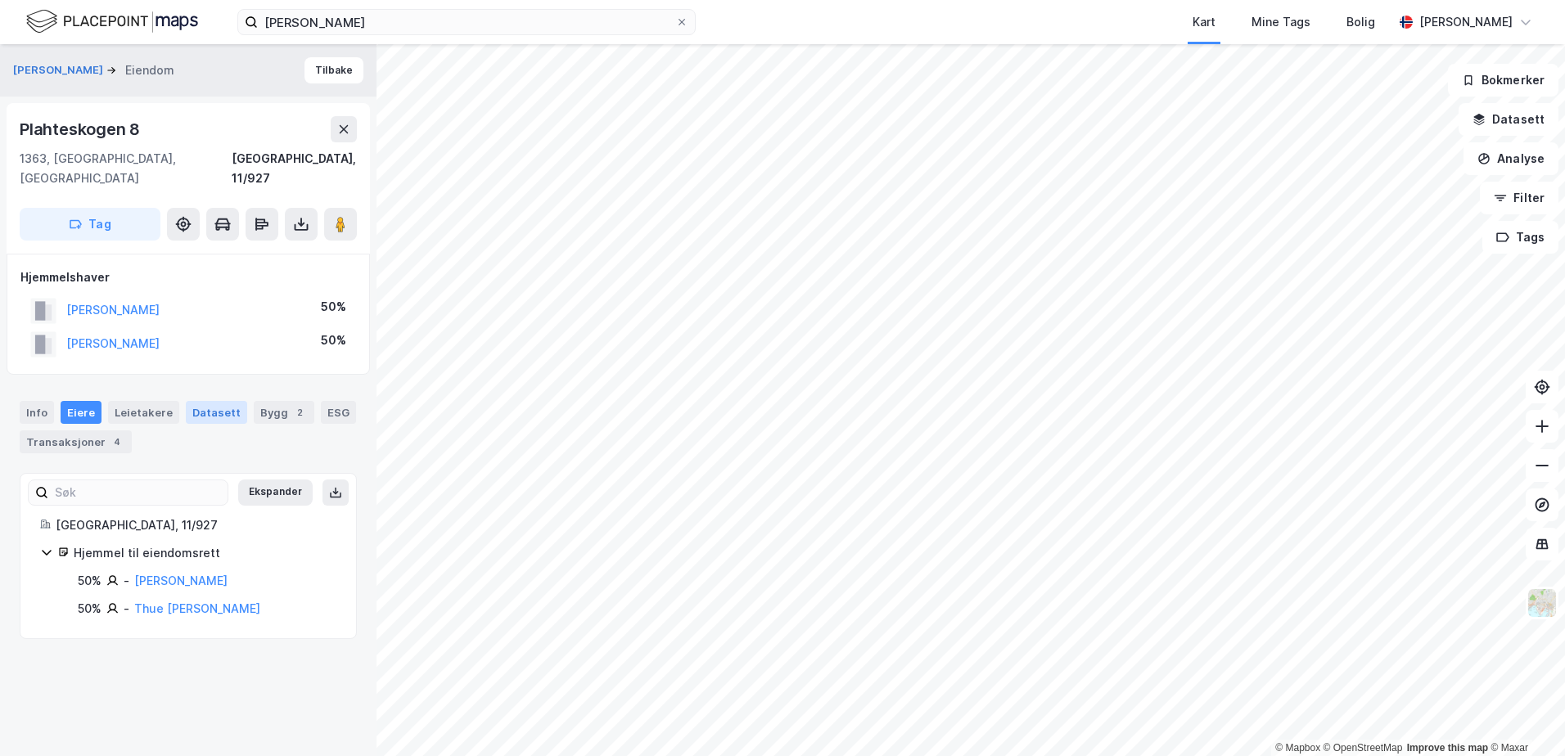
click at [214, 401] on div "Datasett" at bounding box center [216, 412] width 61 height 23
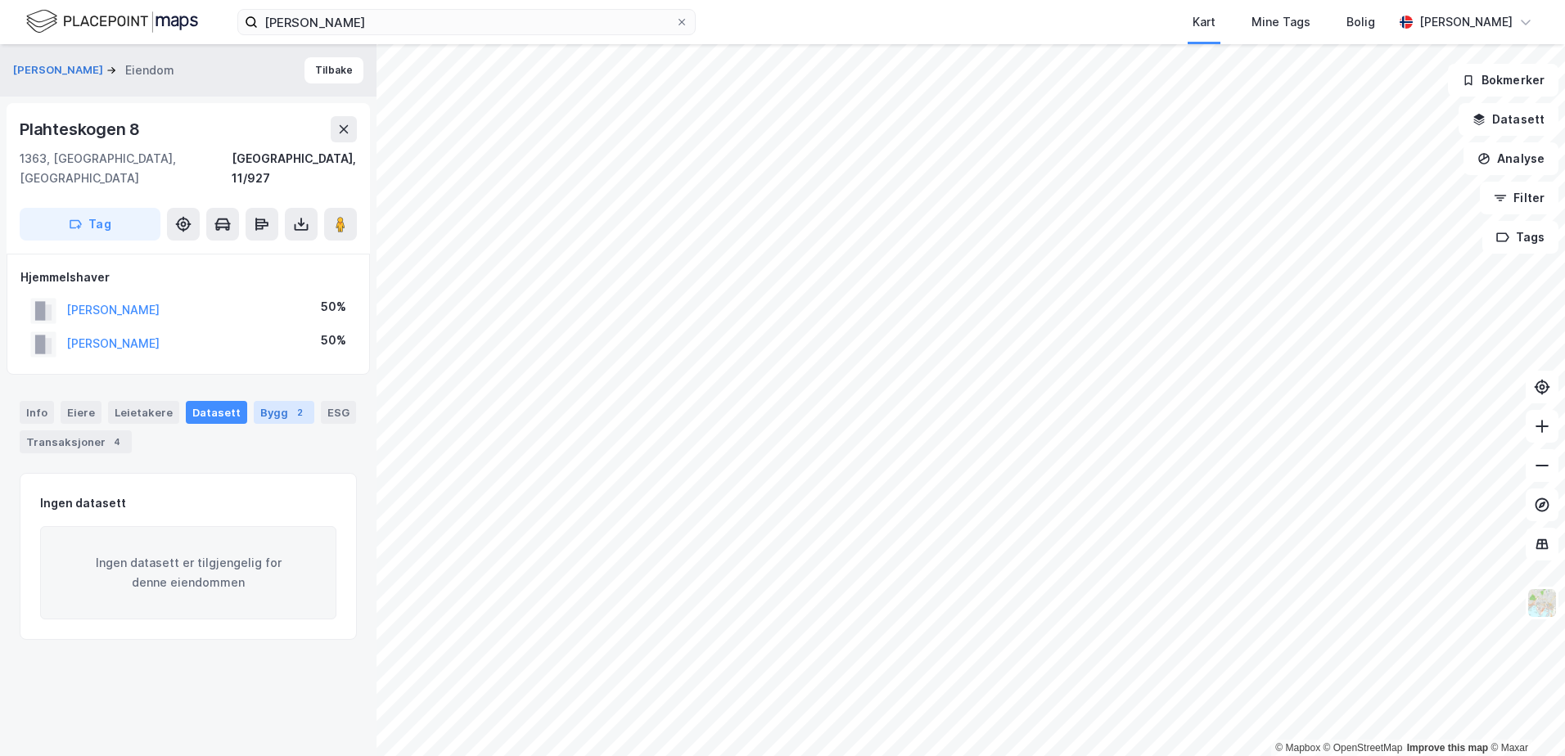
click at [276, 401] on div "Bygg 2" at bounding box center [284, 412] width 61 height 23
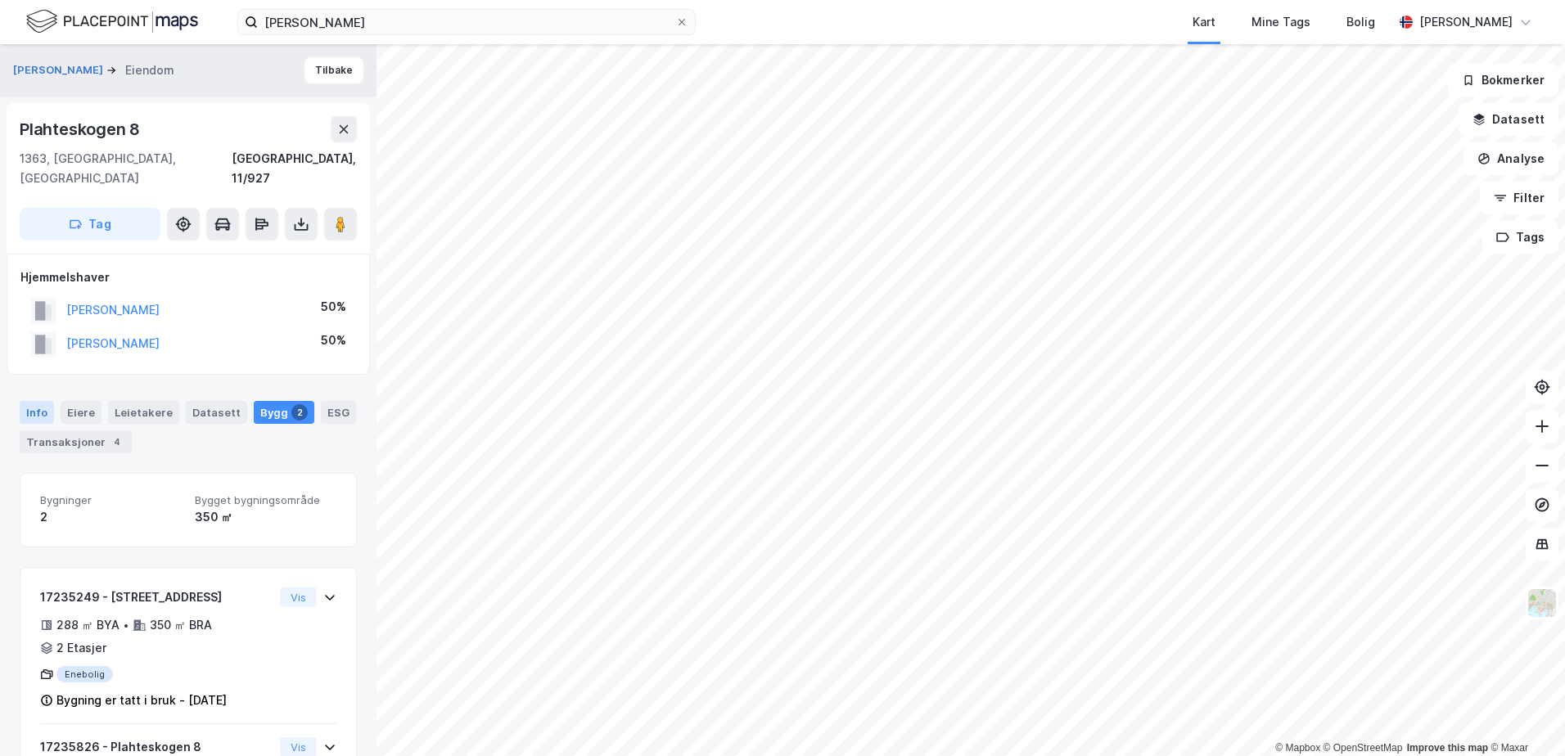
click at [46, 401] on div "Info" at bounding box center [37, 412] width 34 height 23
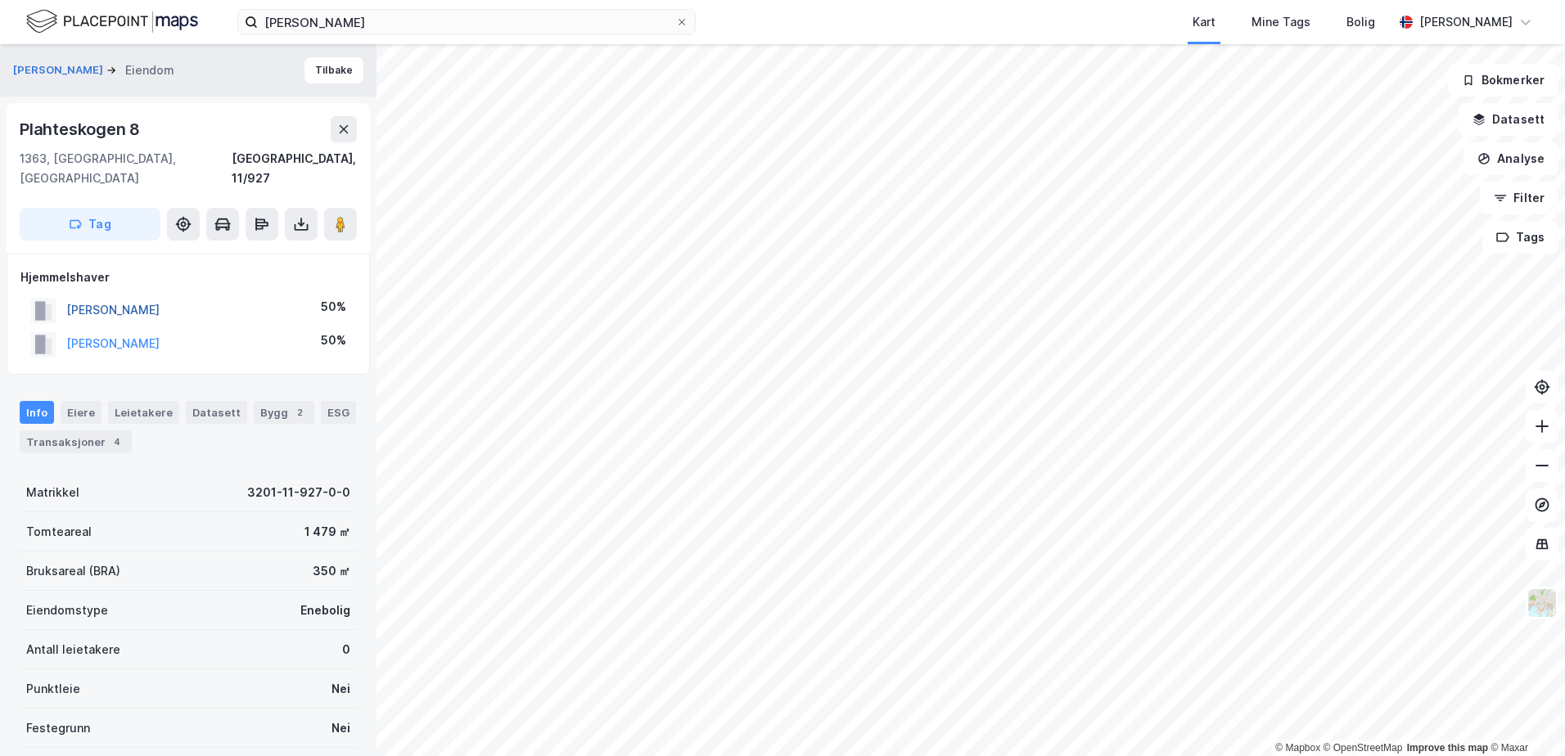
click at [0, 0] on button "[PERSON_NAME]" at bounding box center [0, 0] width 0 height 0
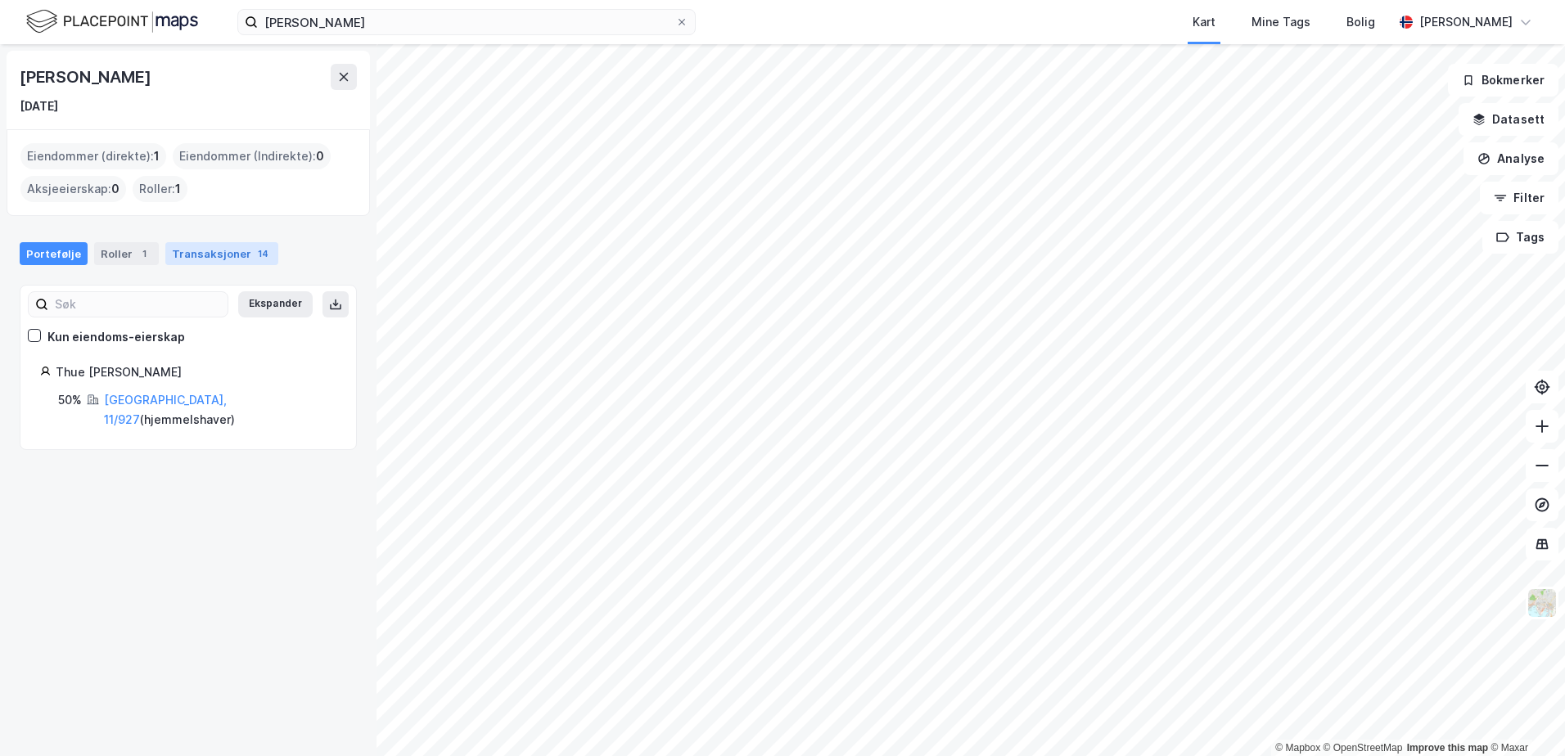
click at [197, 255] on div "Transaksjoner 14" at bounding box center [221, 253] width 113 height 23
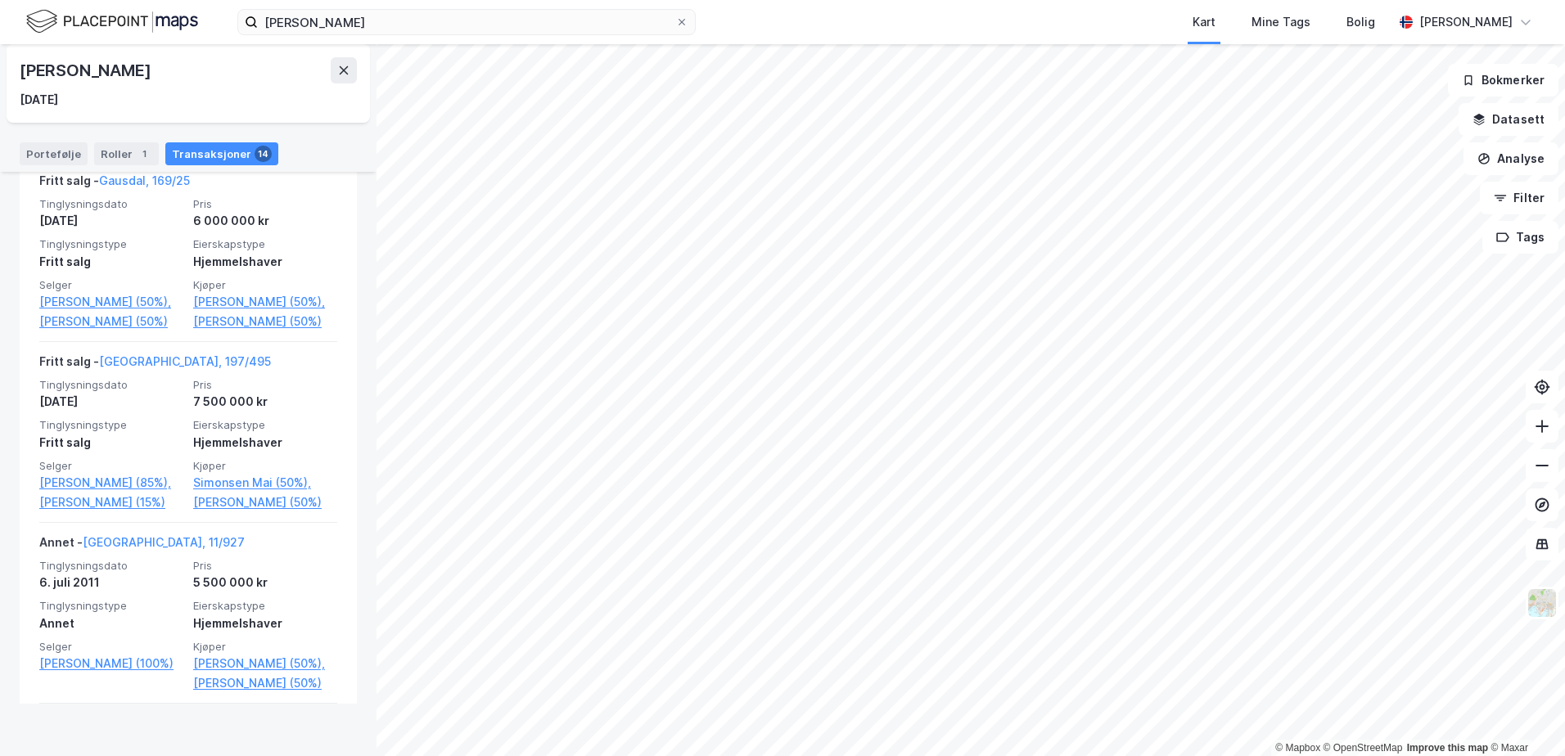
scroll to position [409, 0]
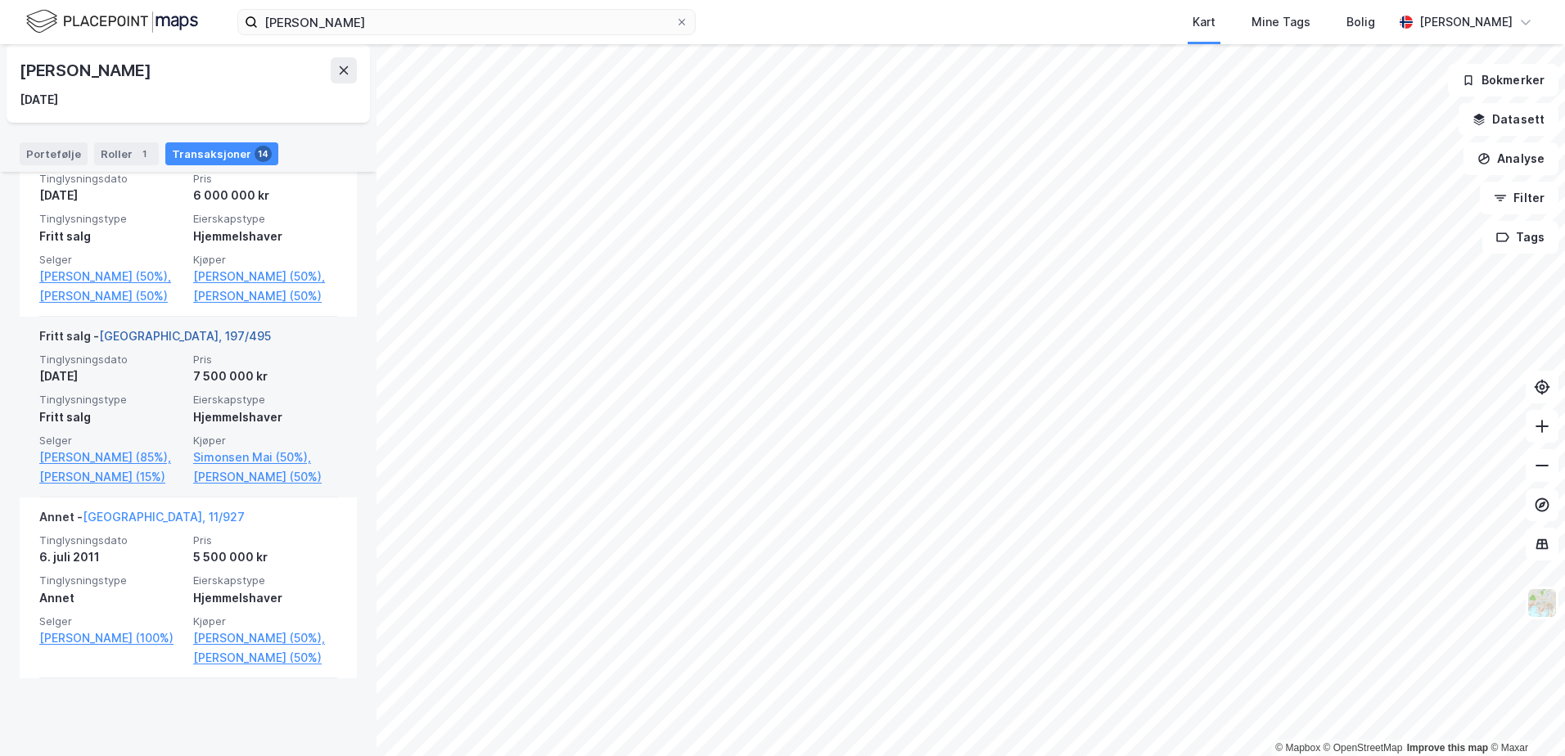
click at [156, 343] on link "[GEOGRAPHIC_DATA], 197/495" at bounding box center [185, 336] width 172 height 14
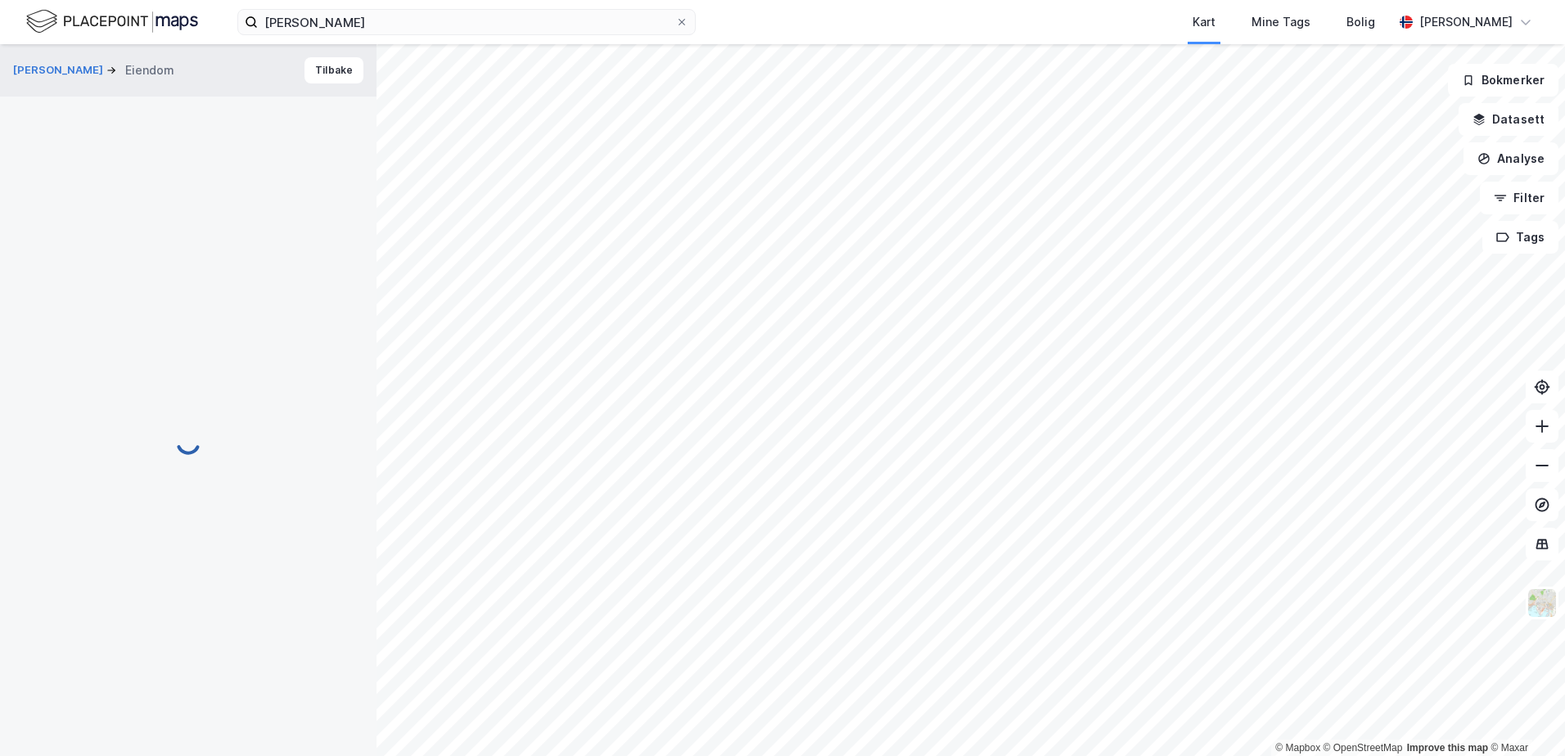
scroll to position [1, 0]
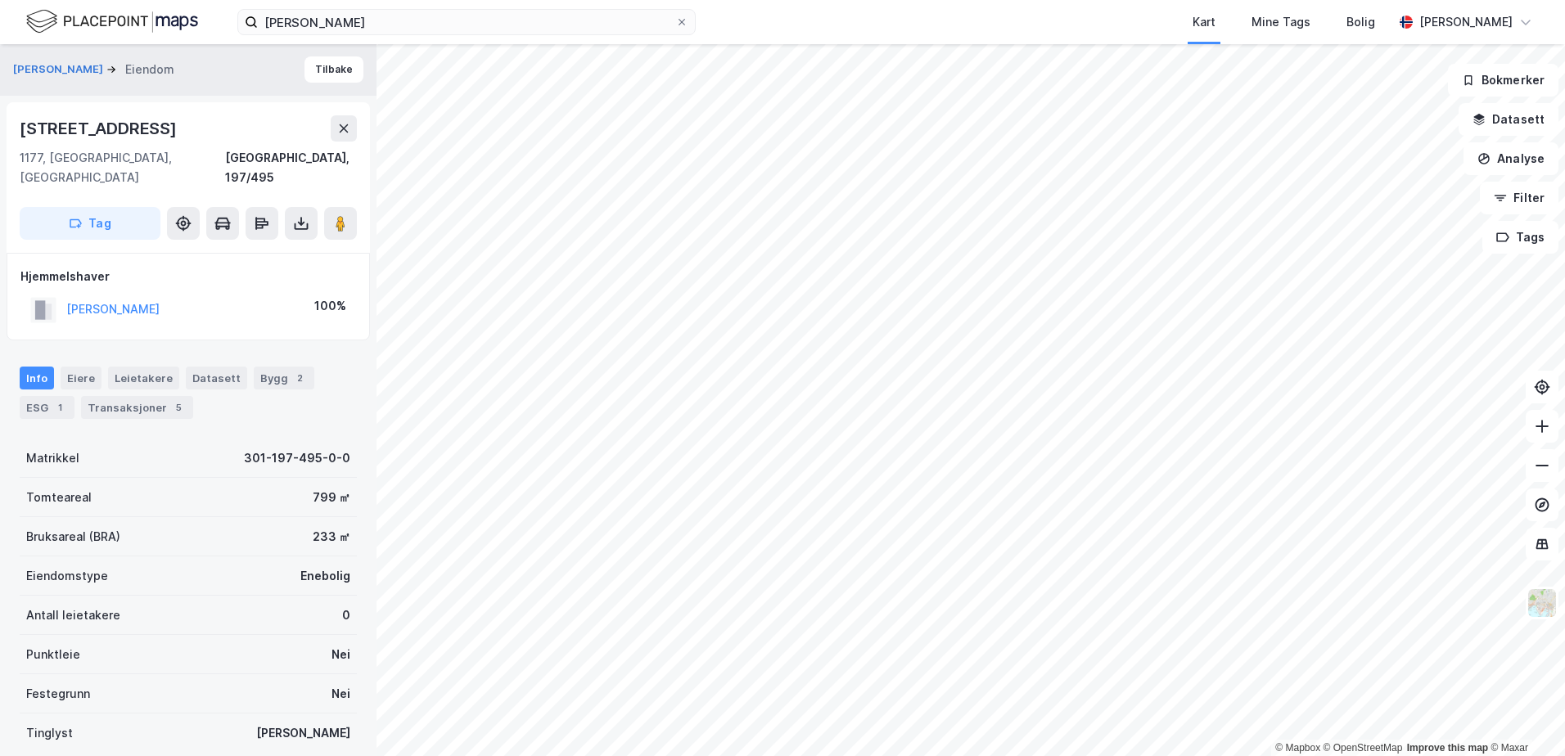
scroll to position [1, 0]
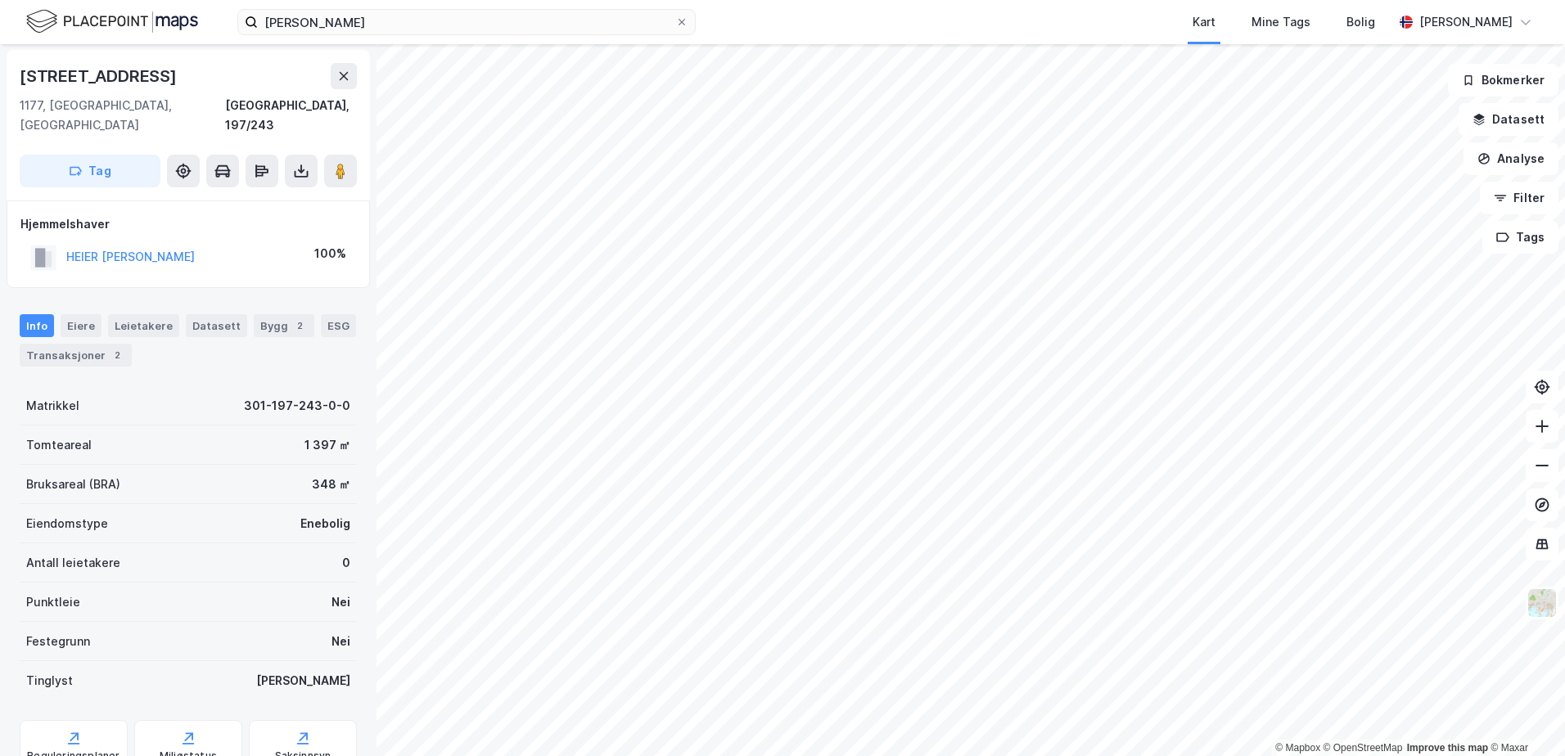
scroll to position [1, 0]
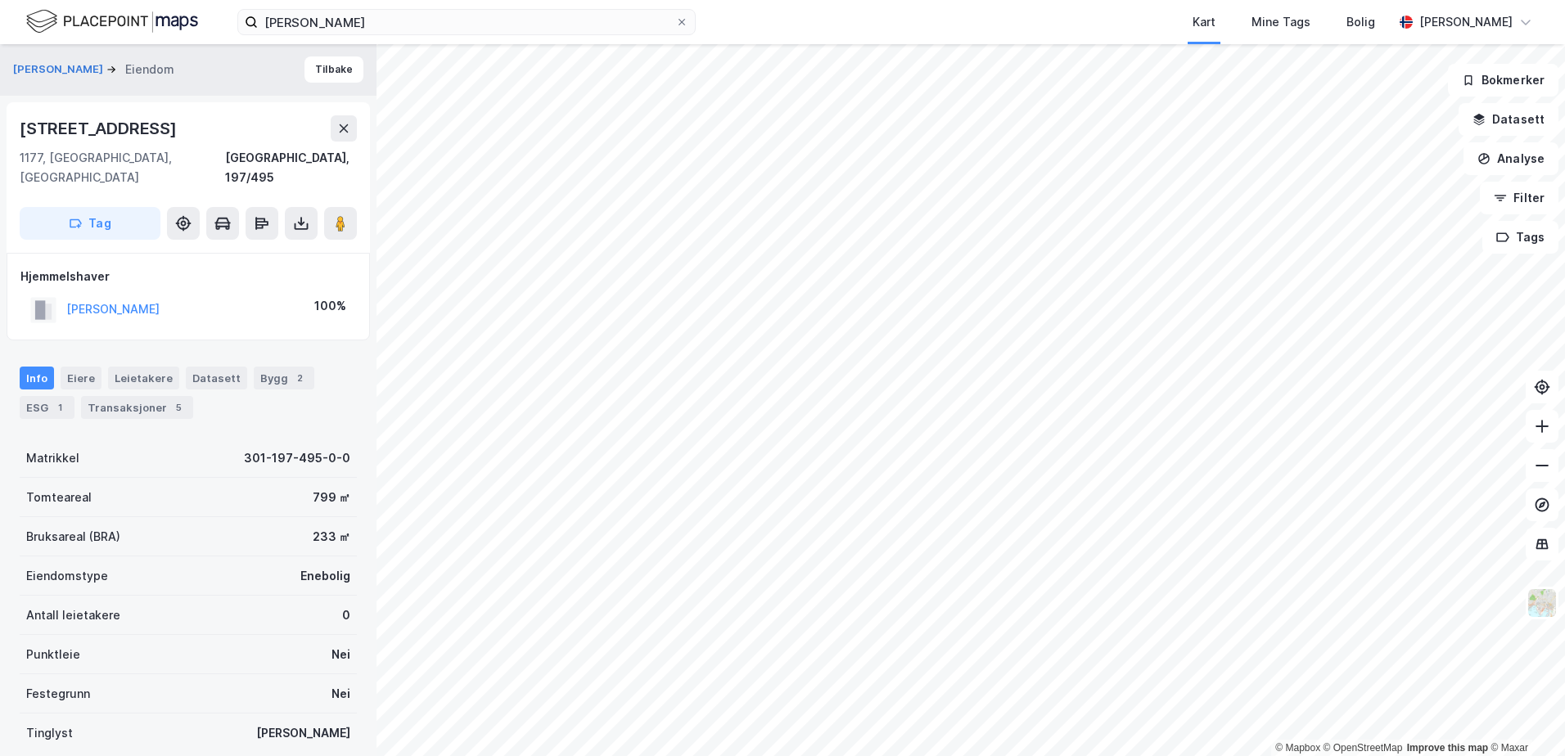
scroll to position [1, 0]
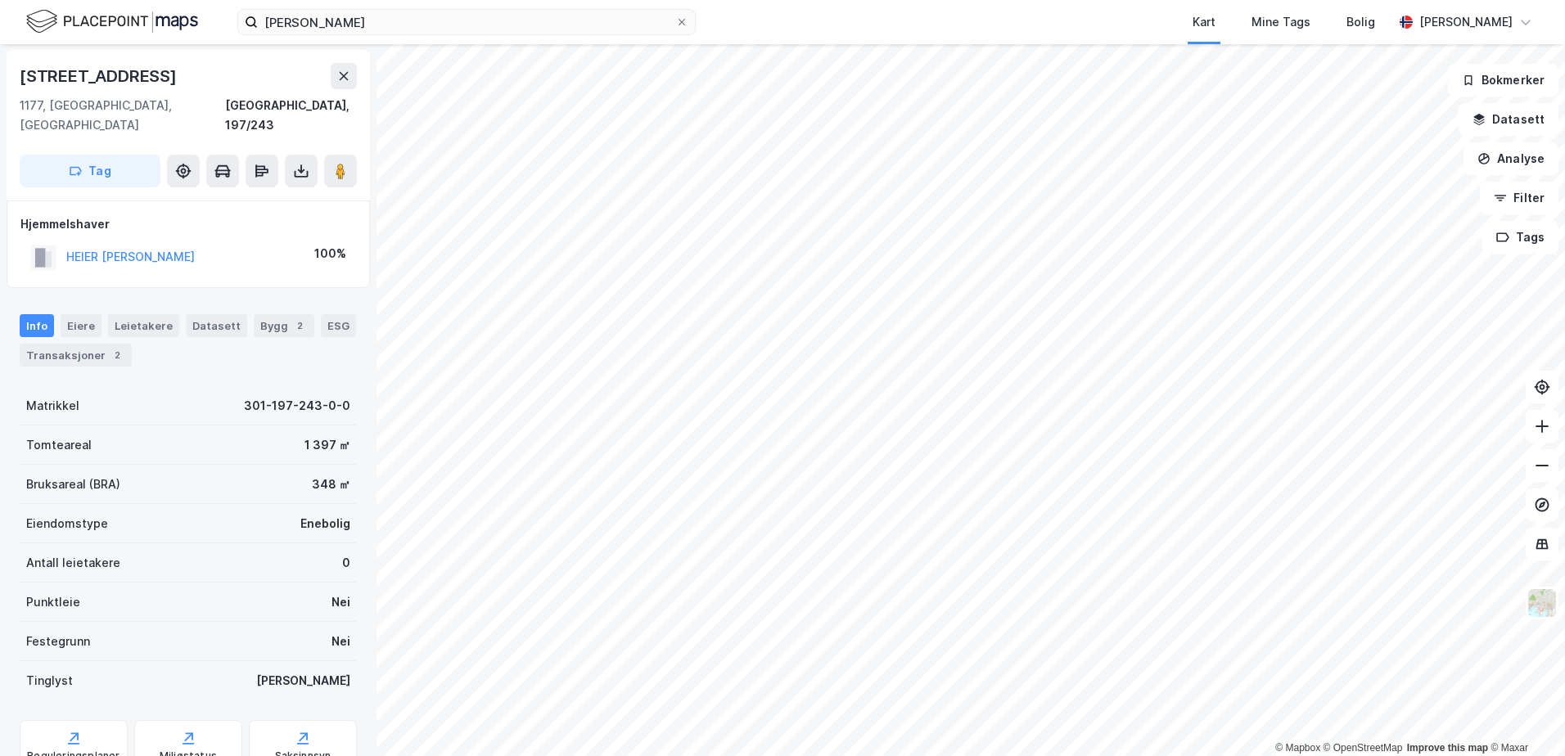
scroll to position [1, 0]
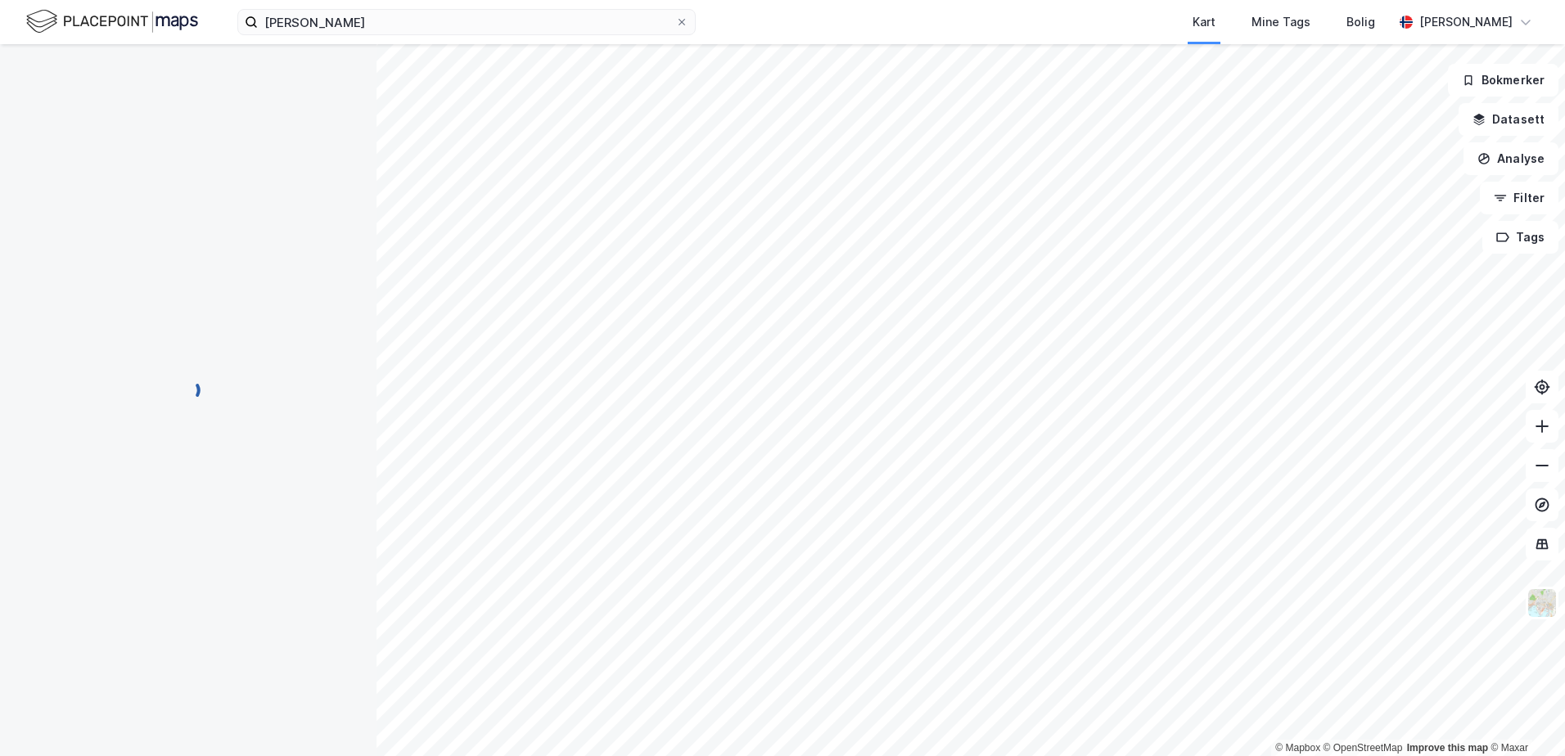
scroll to position [1, 0]
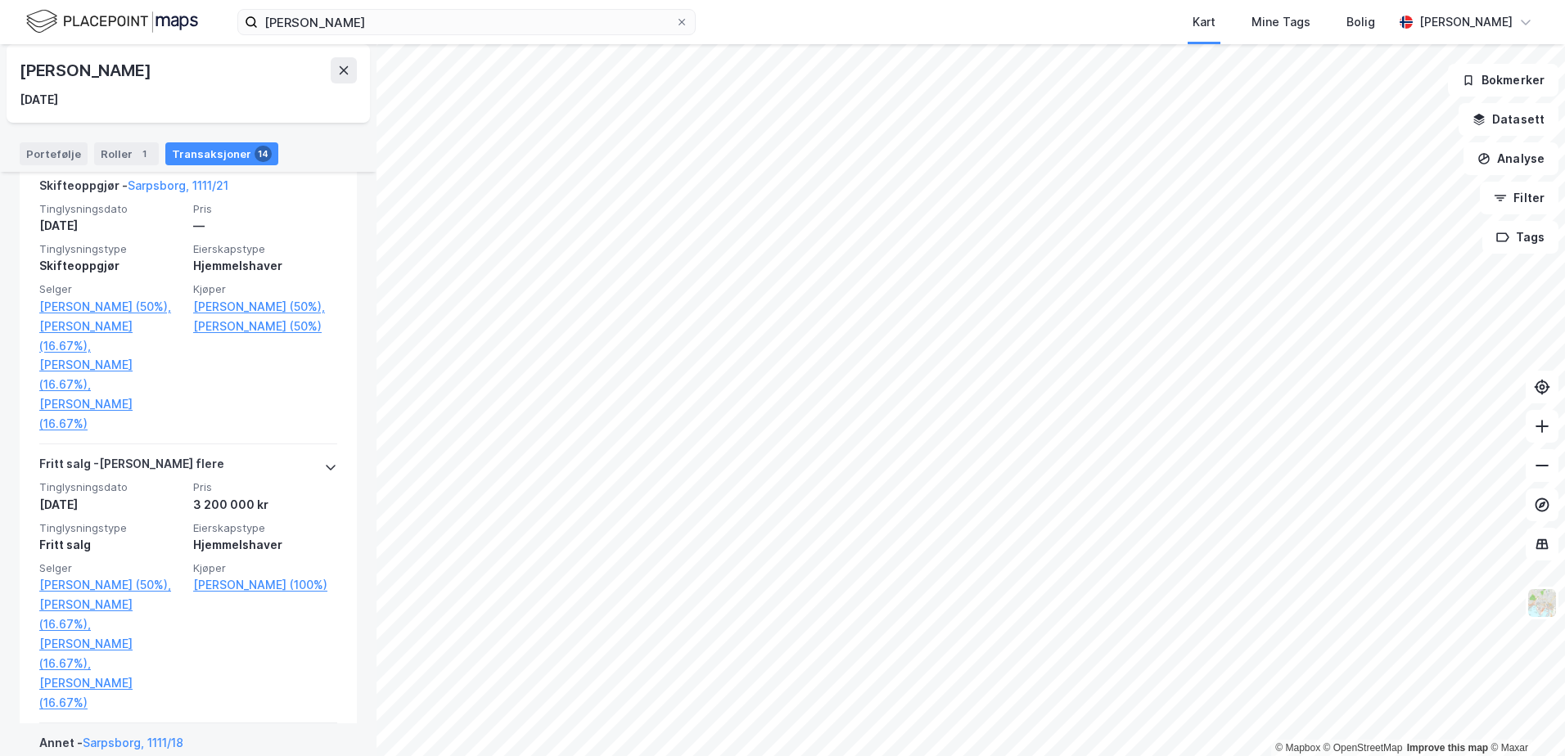
scroll to position [1637, 0]
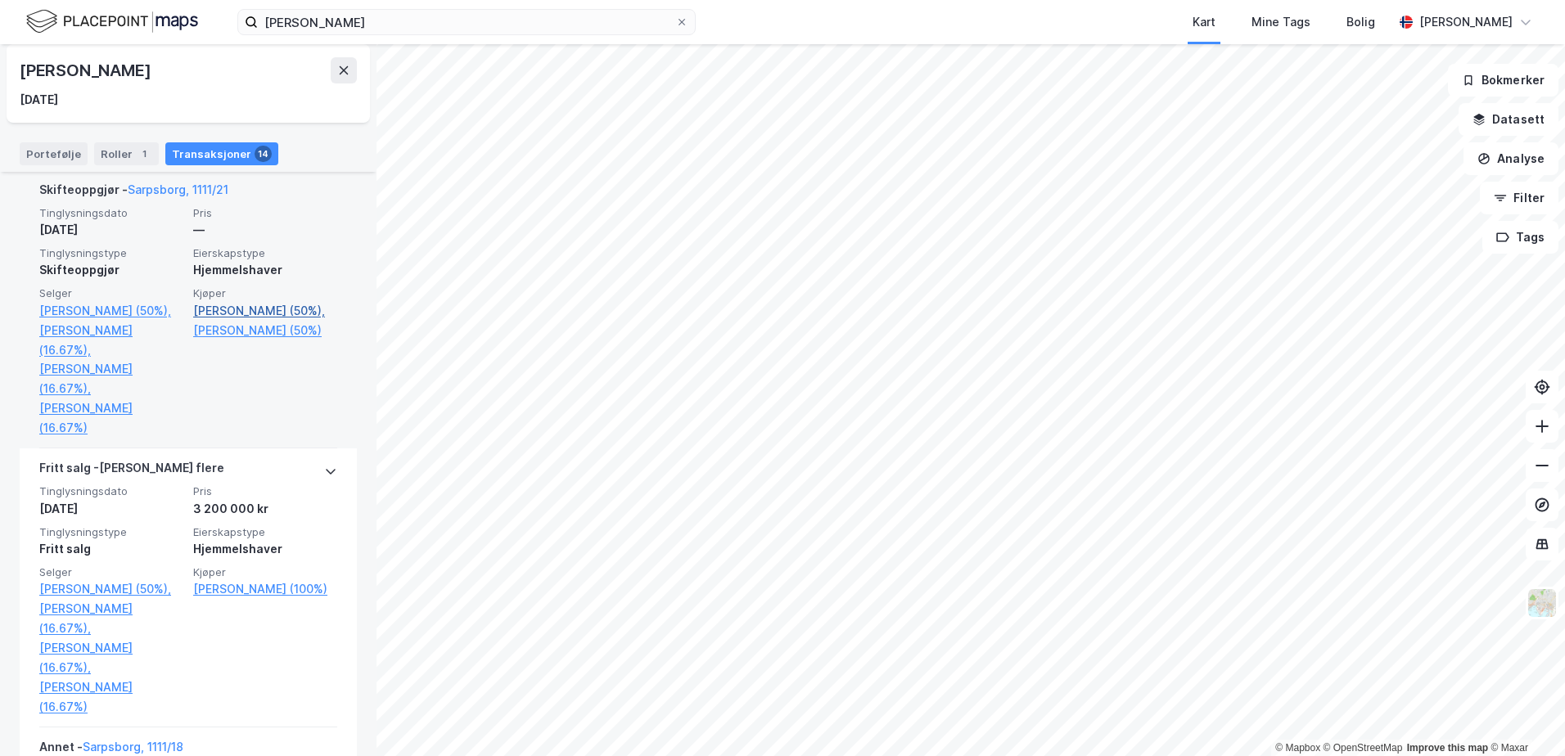
click at [268, 308] on link "[PERSON_NAME] (50%)," at bounding box center [265, 311] width 144 height 20
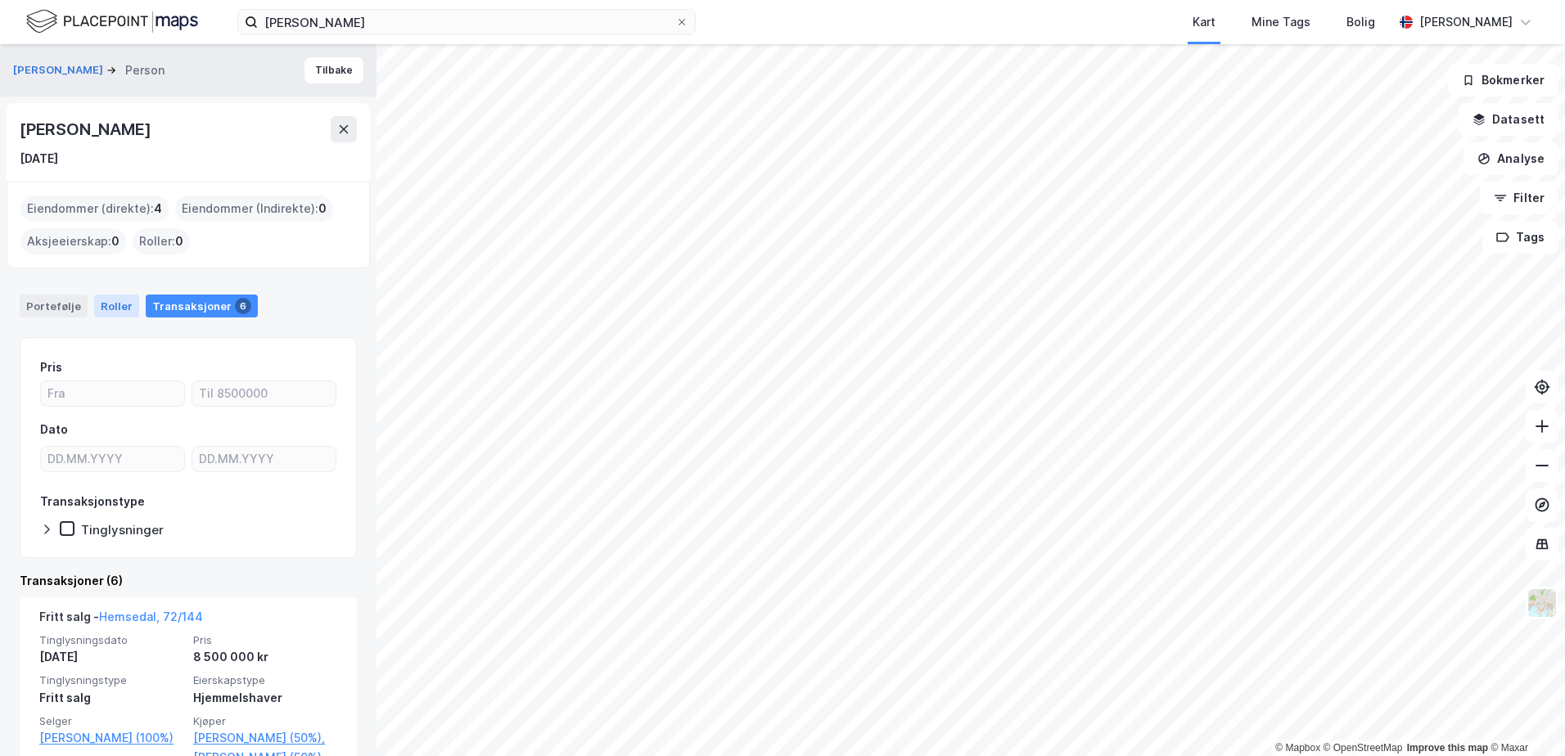
click at [113, 310] on div "Roller" at bounding box center [116, 306] width 45 height 23
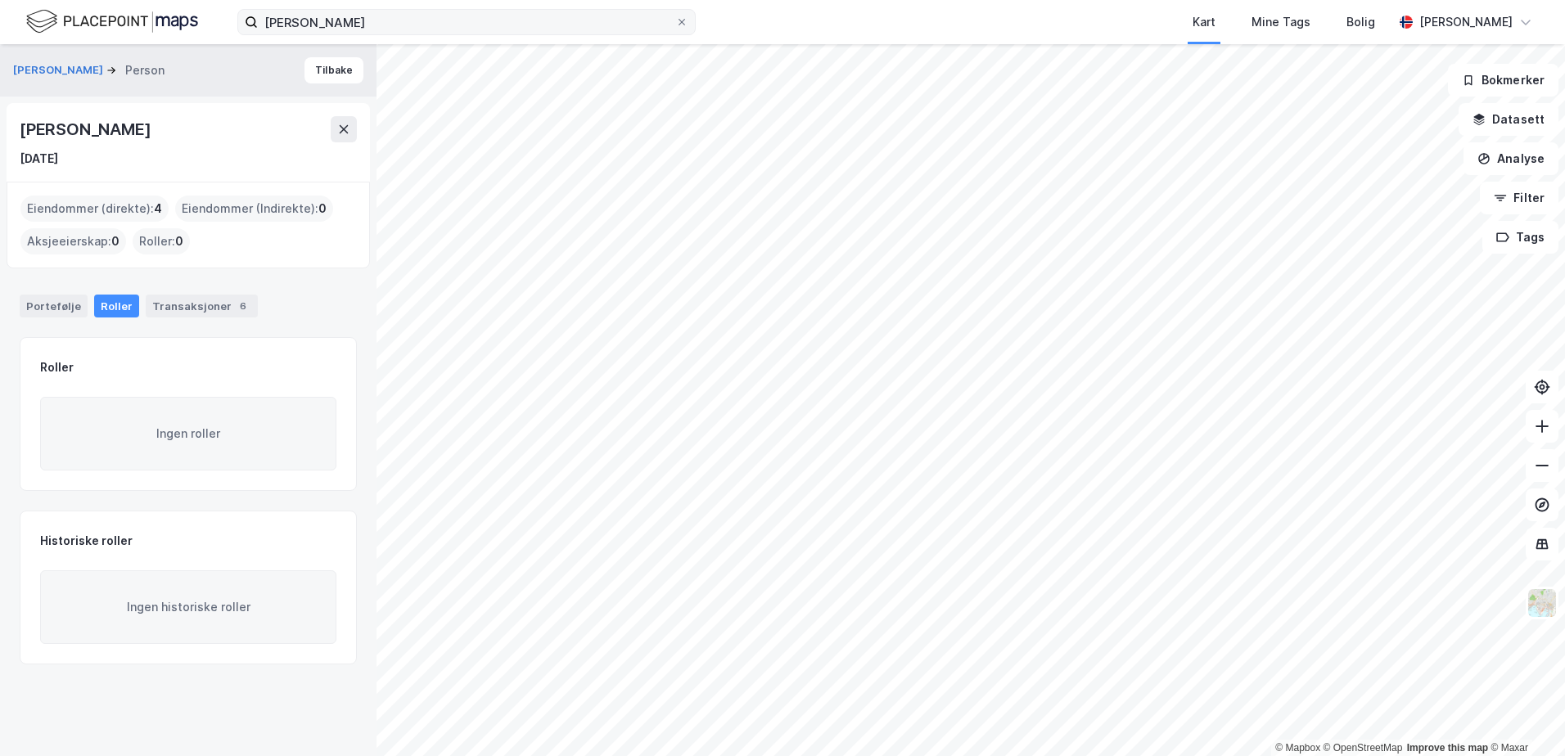
click at [250, 23] on icon at bounding box center [251, 22] width 13 height 13
click at [258, 23] on input "[PERSON_NAME]" at bounding box center [466, 22] width 417 height 25
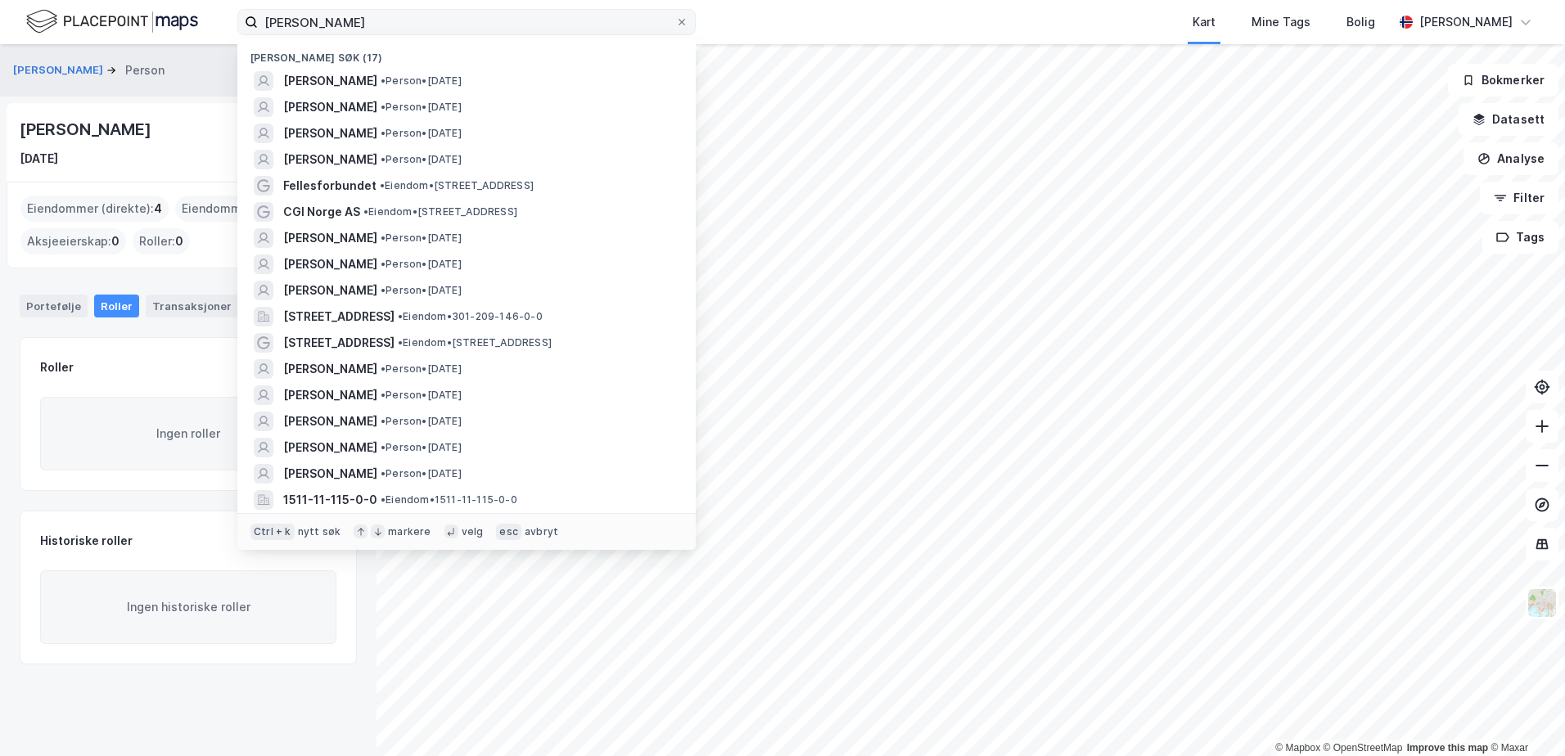
click at [250, 23] on icon at bounding box center [251, 22] width 13 height 13
click at [258, 23] on input "[PERSON_NAME]" at bounding box center [466, 22] width 417 height 25
click at [462, 534] on div "velg" at bounding box center [473, 531] width 22 height 13
click at [265, 532] on div "Ctrl + k" at bounding box center [272, 532] width 44 height 16
click at [309, 533] on div "nytt søk" at bounding box center [319, 531] width 43 height 13
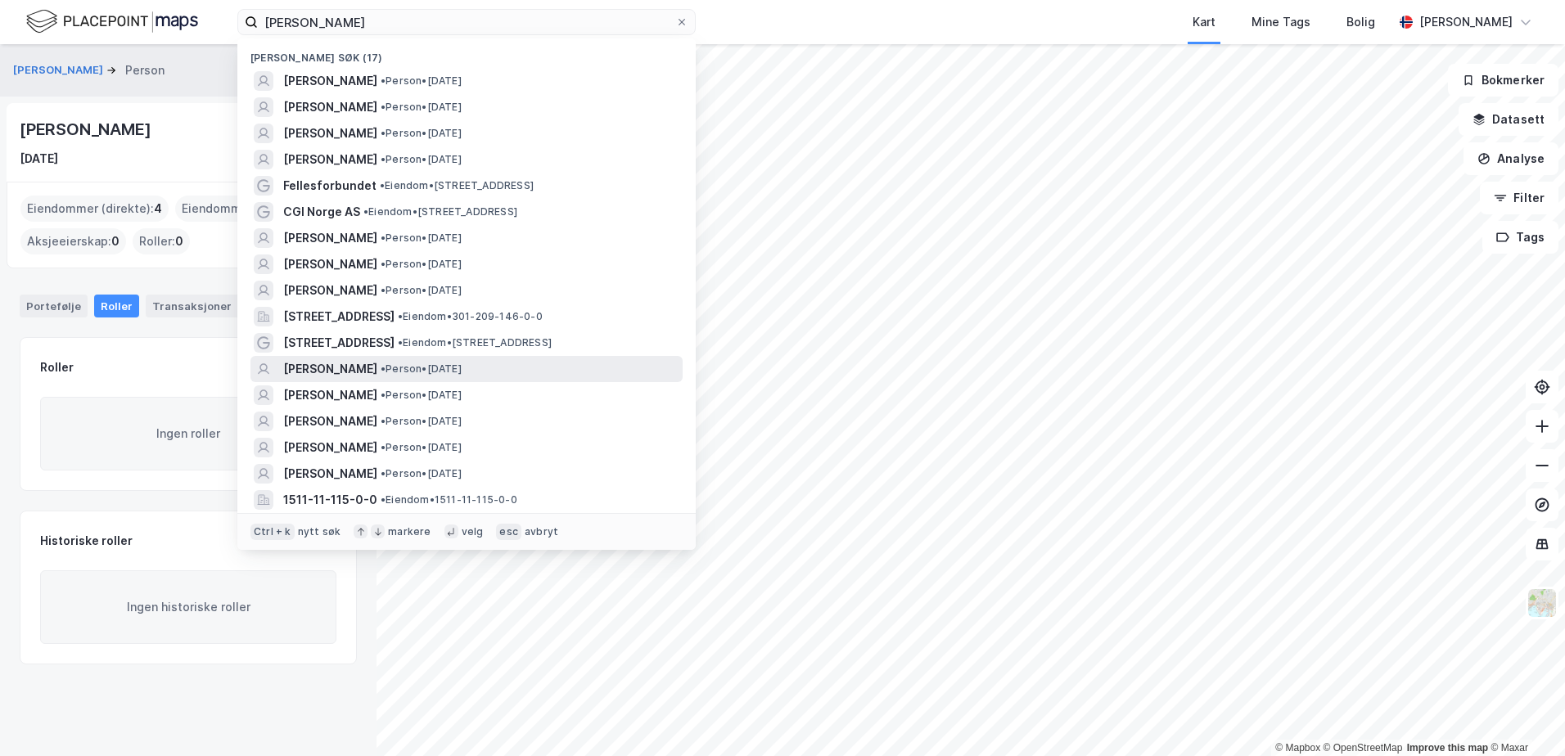
drag, startPoint x: 312, startPoint y: 368, endPoint x: 262, endPoint y: 369, distance: 49.9
click at [262, 369] on icon at bounding box center [263, 369] width 13 height 13
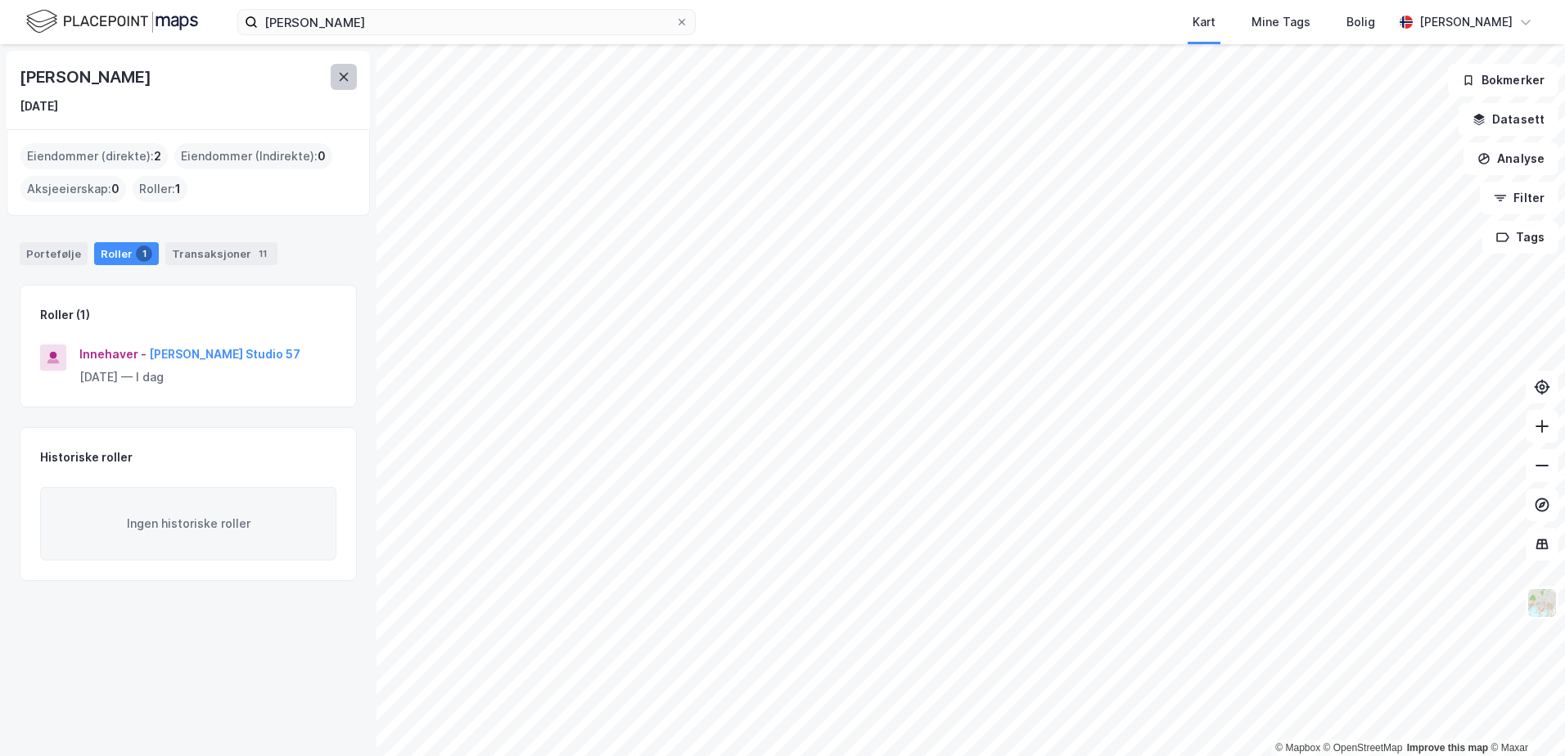
click at [349, 83] on button at bounding box center [344, 77] width 26 height 26
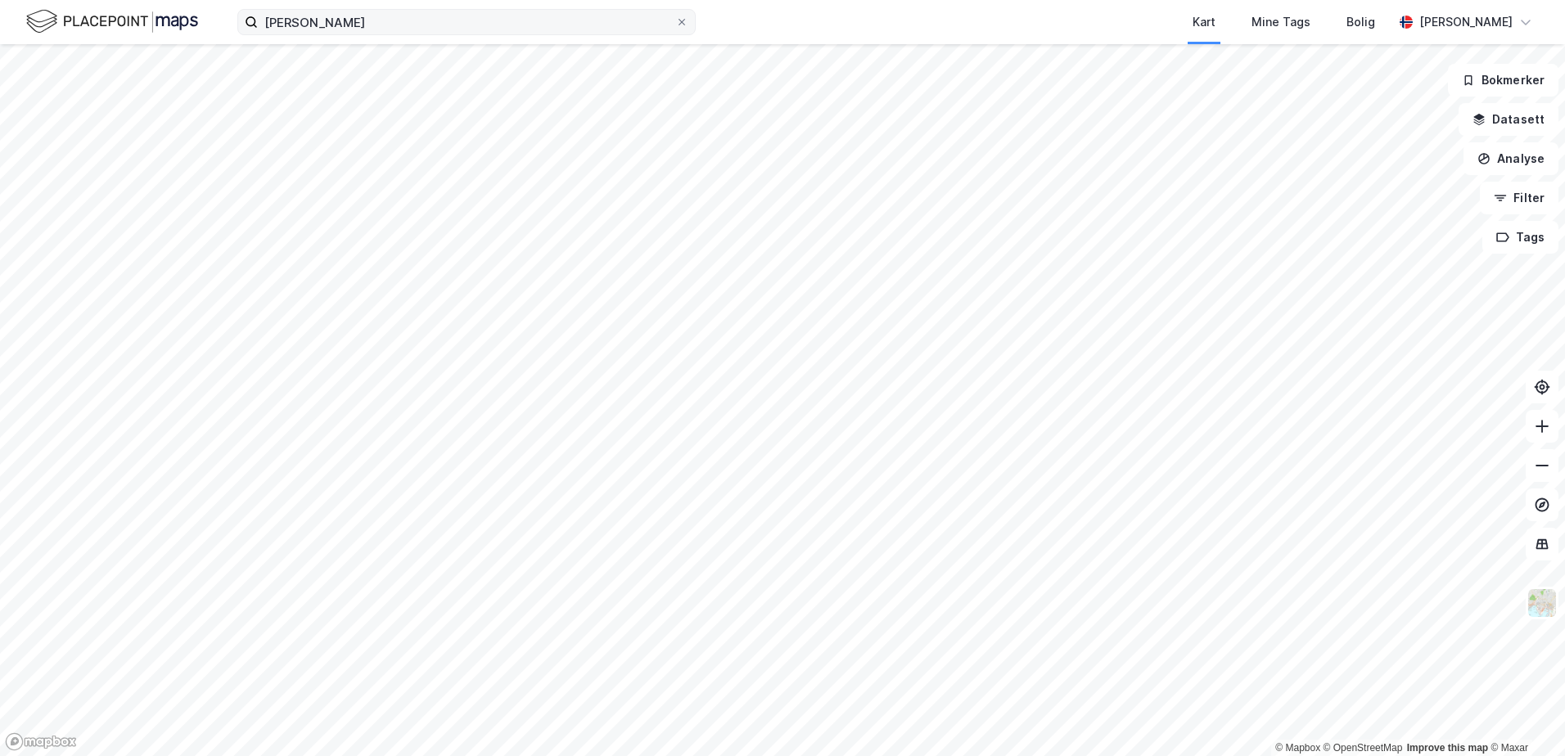
click at [677, 25] on icon at bounding box center [682, 22] width 10 height 10
click at [675, 25] on input "[PERSON_NAME]" at bounding box center [466, 22] width 417 height 25
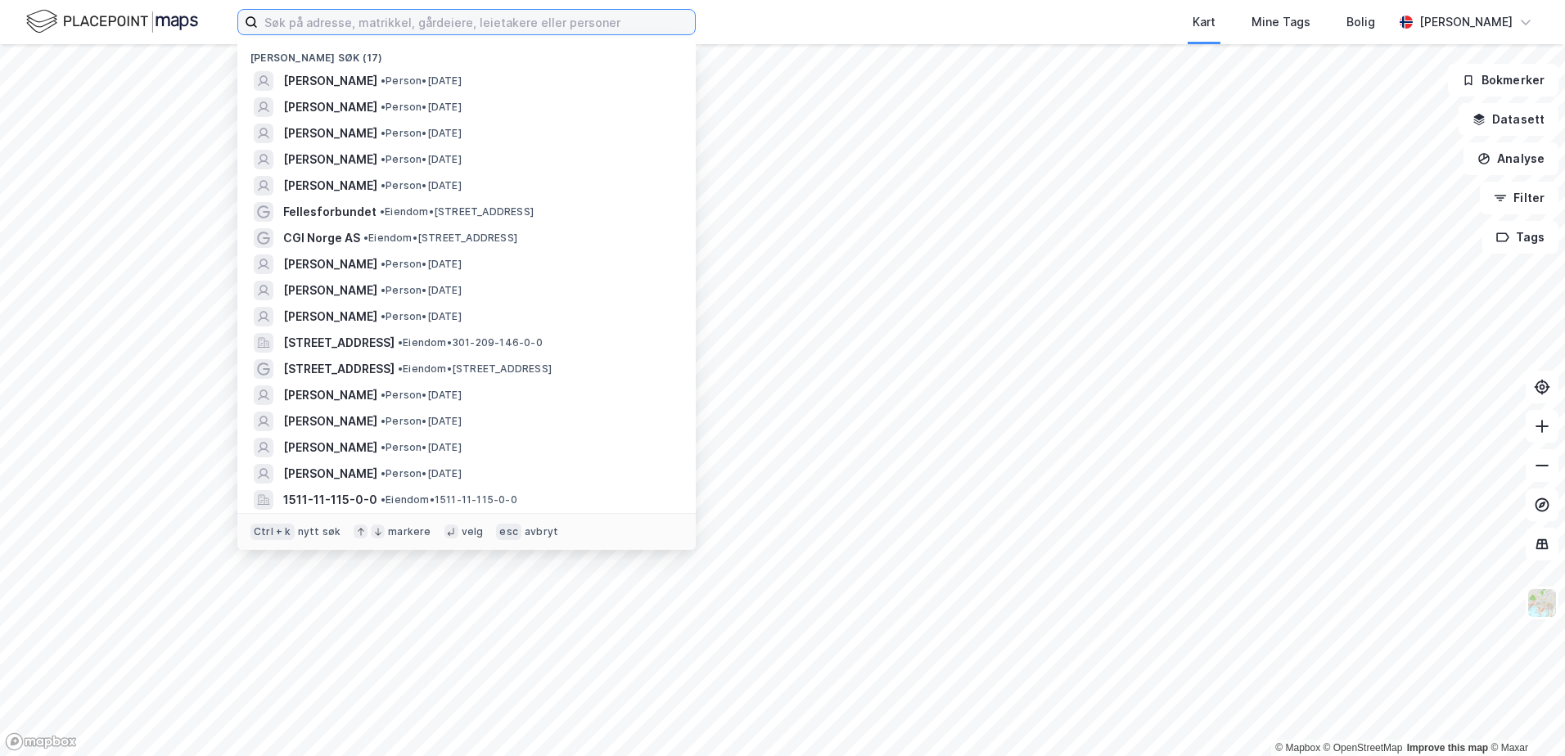
drag, startPoint x: 633, startPoint y: 19, endPoint x: 610, endPoint y: 26, distance: 24.9
click at [610, 26] on input at bounding box center [476, 22] width 437 height 25
click at [294, 56] on div "[PERSON_NAME] søk (17)" at bounding box center [466, 52] width 458 height 29
click at [302, 56] on div "[PERSON_NAME] søk (17)" at bounding box center [466, 52] width 458 height 29
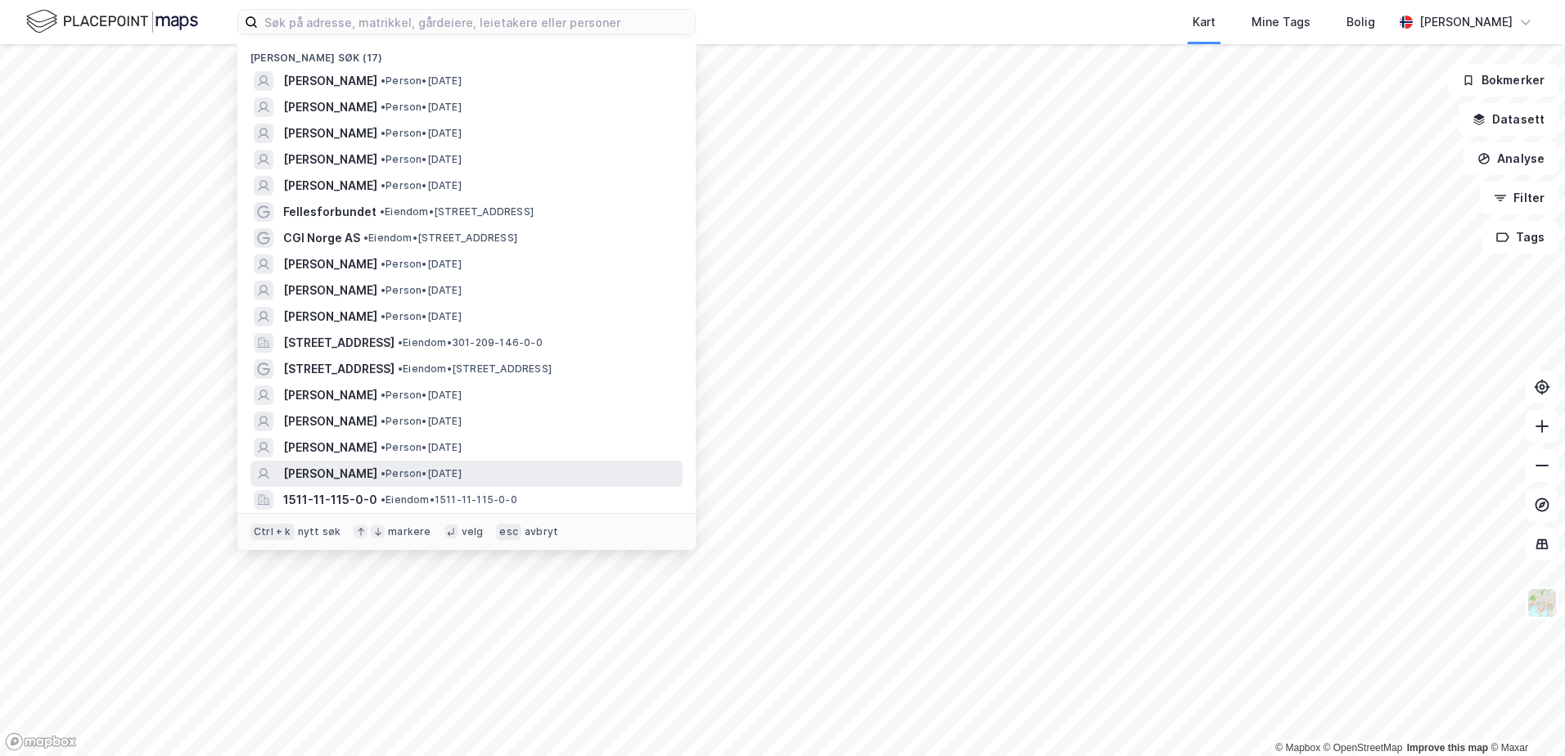
click at [377, 471] on span "[PERSON_NAME]" at bounding box center [330, 474] width 94 height 20
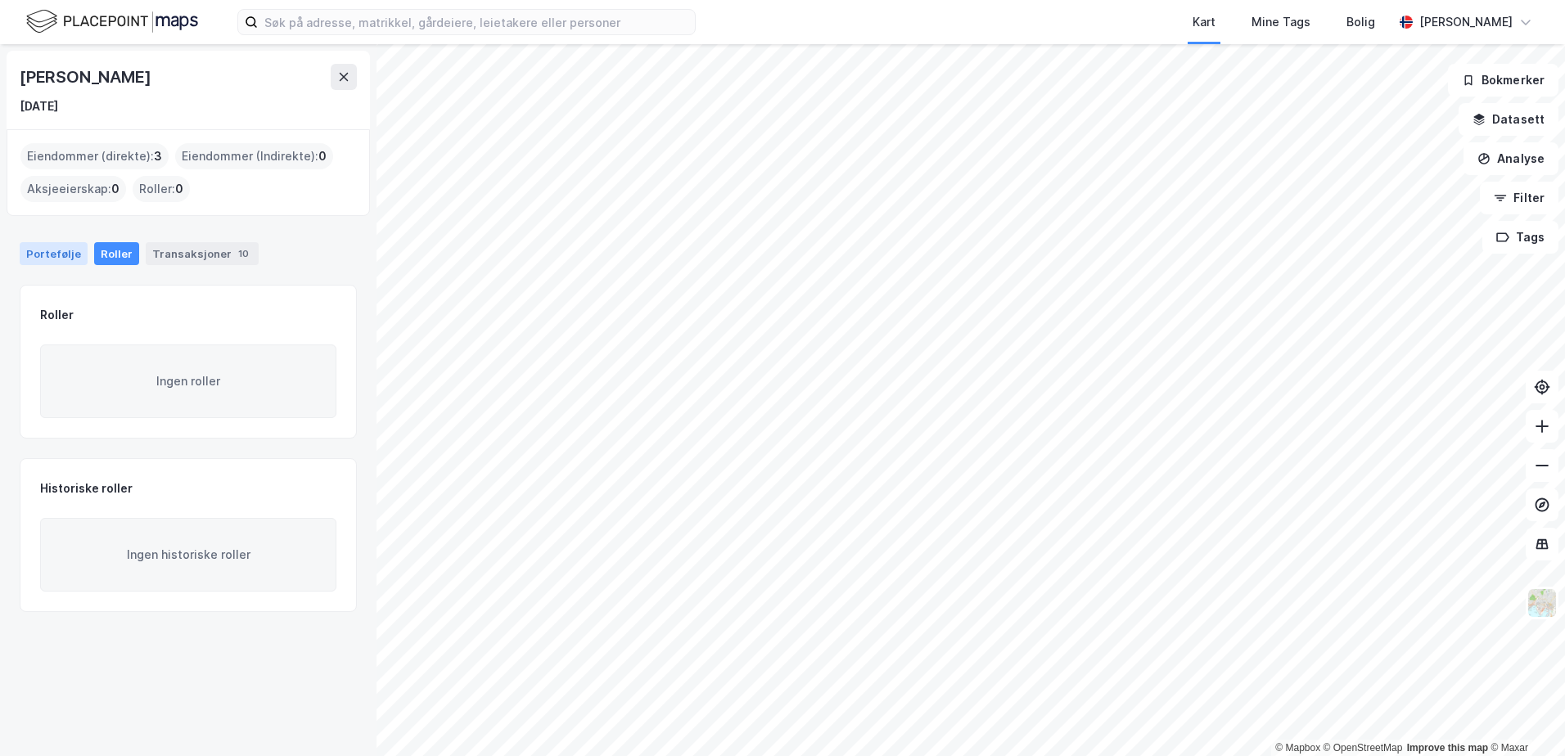
click at [60, 261] on div "Portefølje" at bounding box center [54, 253] width 68 height 23
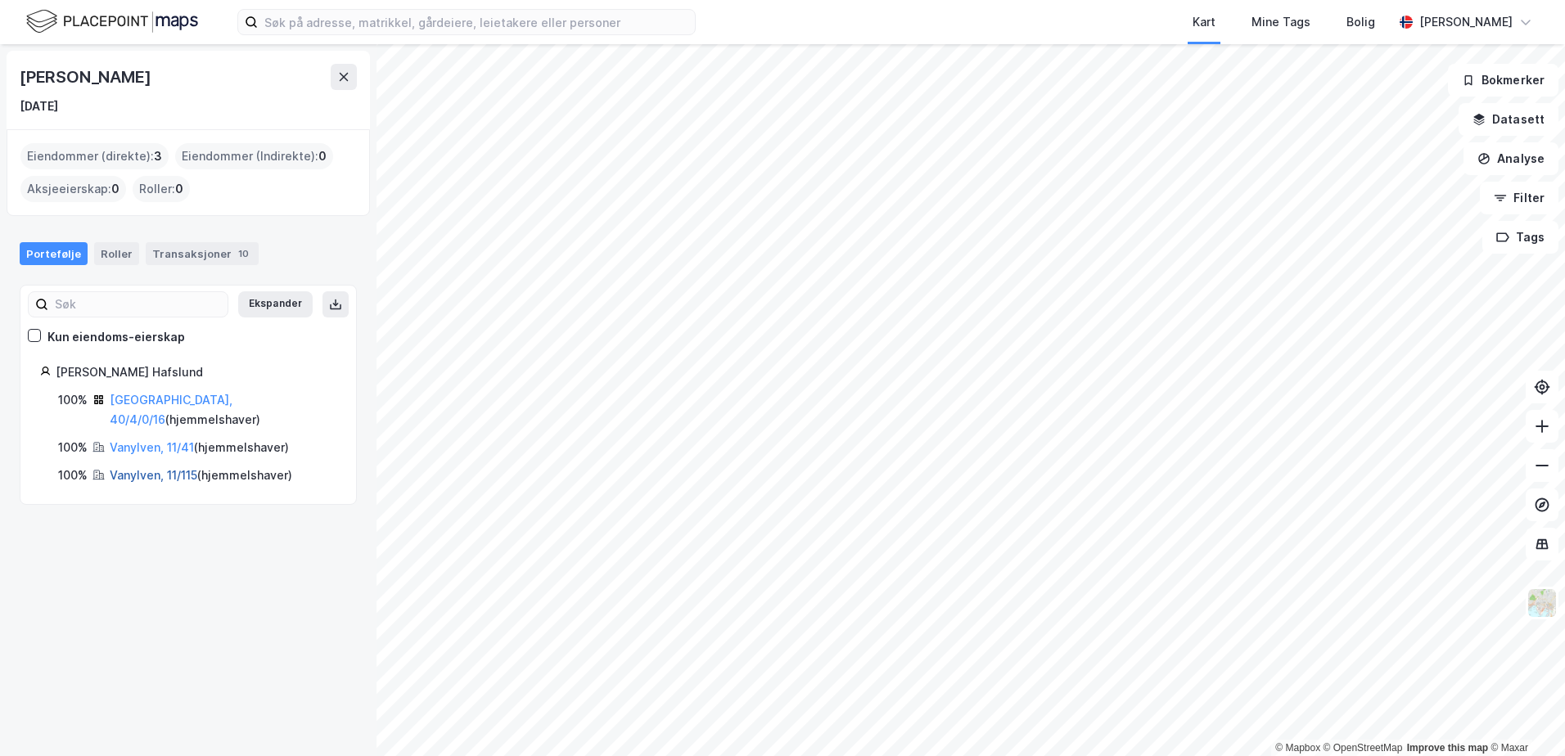
click at [168, 468] on link "Vanylven, 11/115" at bounding box center [154, 475] width 88 height 14
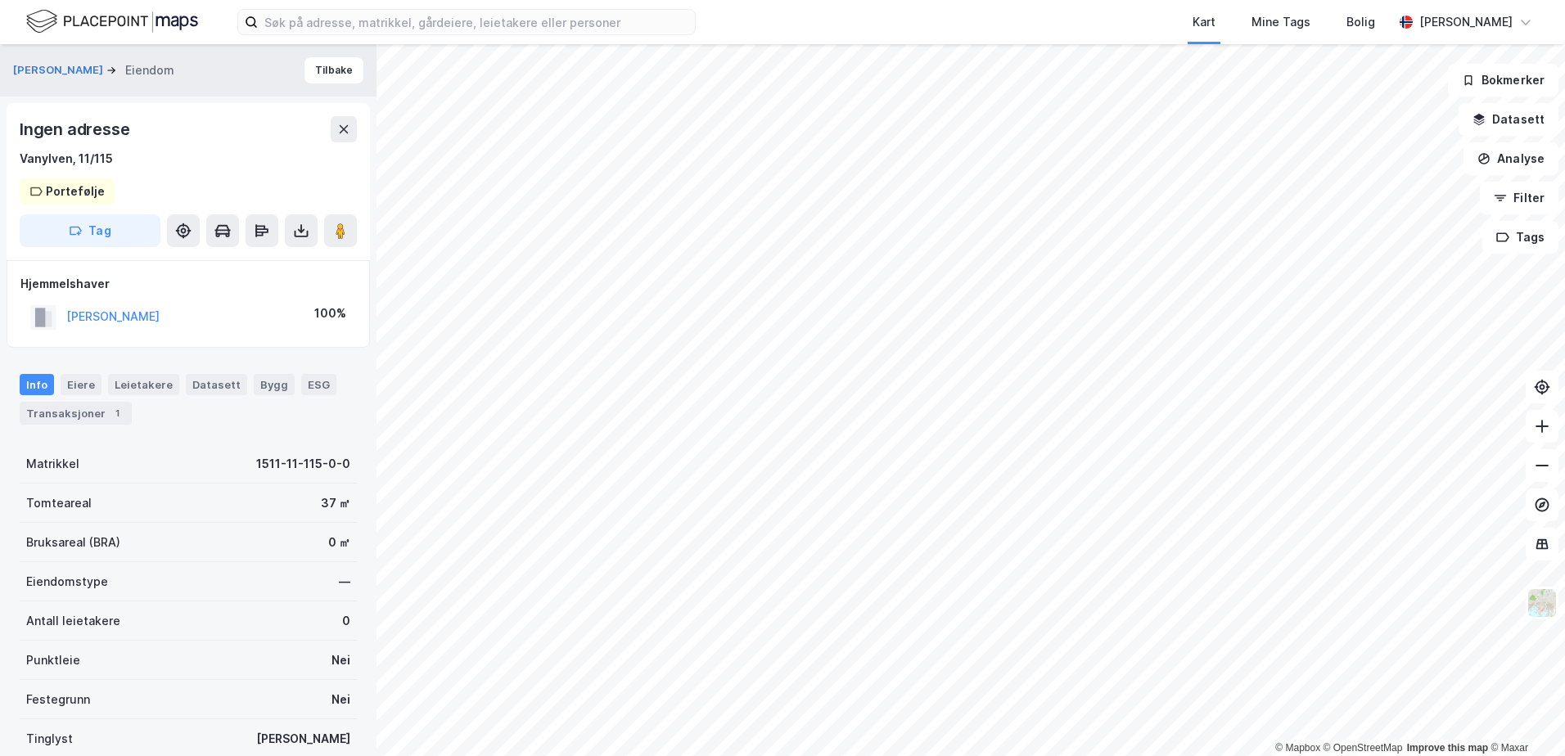
scroll to position [1, 0]
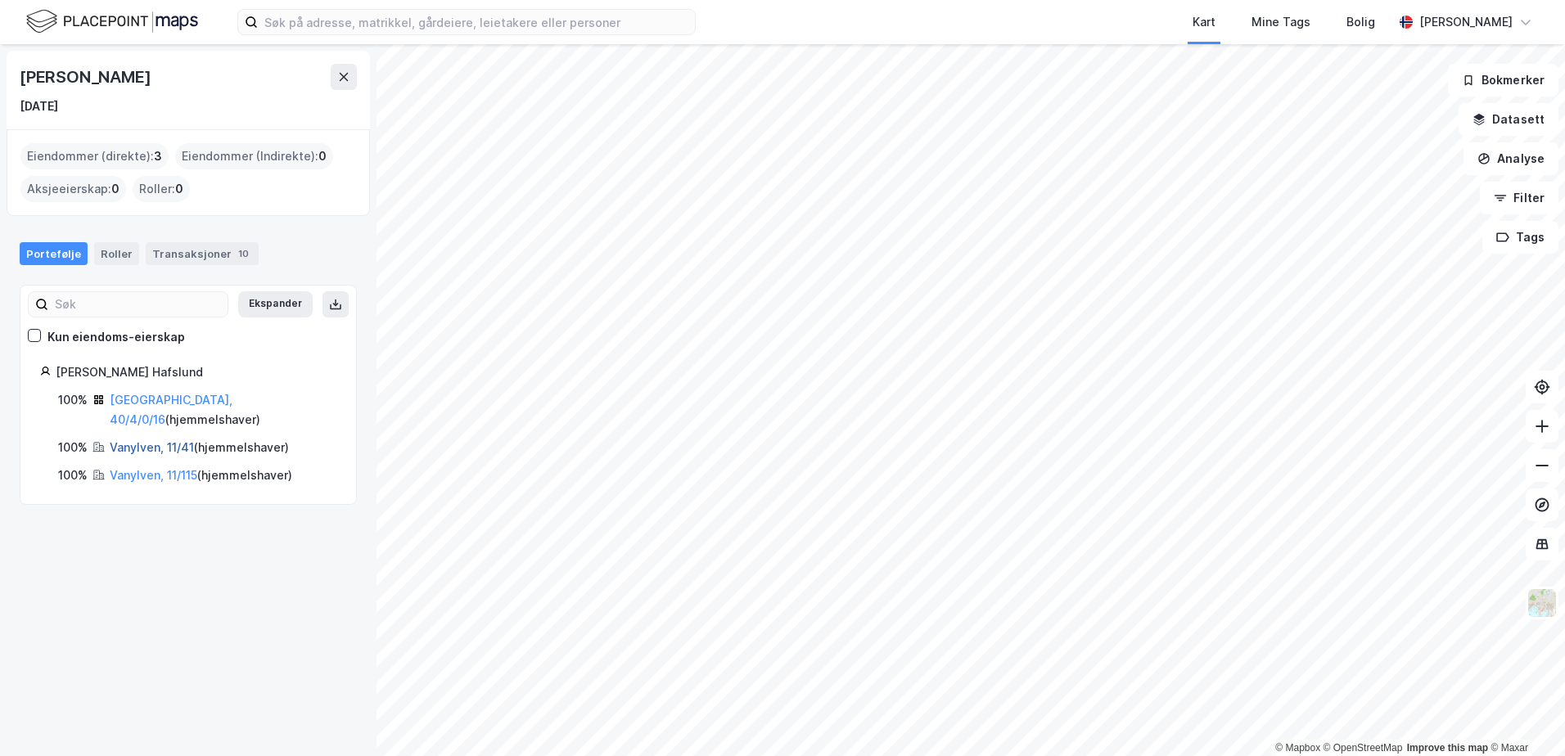
click at [138, 440] on link "Vanylven, 11/41" at bounding box center [152, 447] width 84 height 14
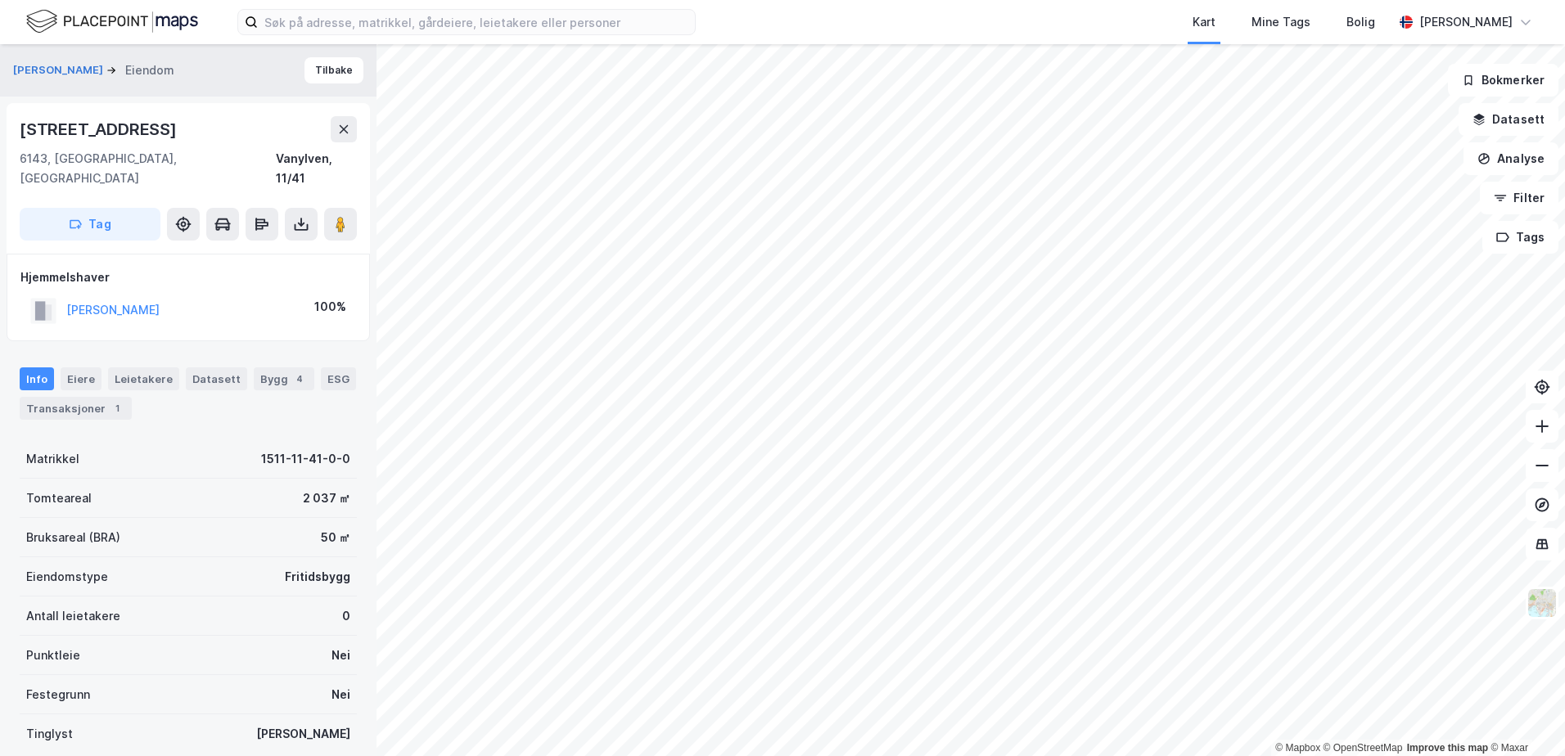
scroll to position [1, 0]
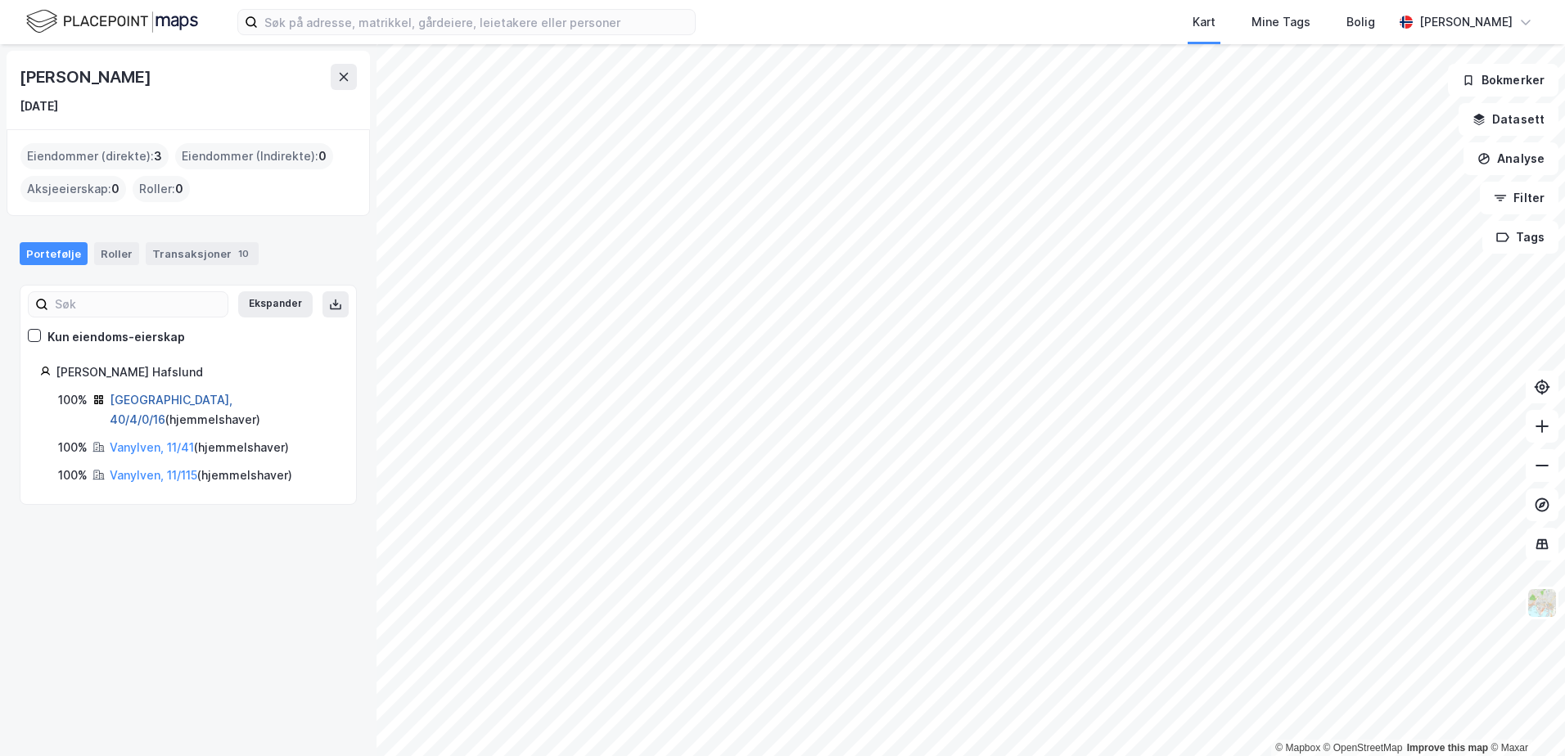
click at [144, 399] on link "[GEOGRAPHIC_DATA], 40/4/0/16" at bounding box center [171, 410] width 123 height 34
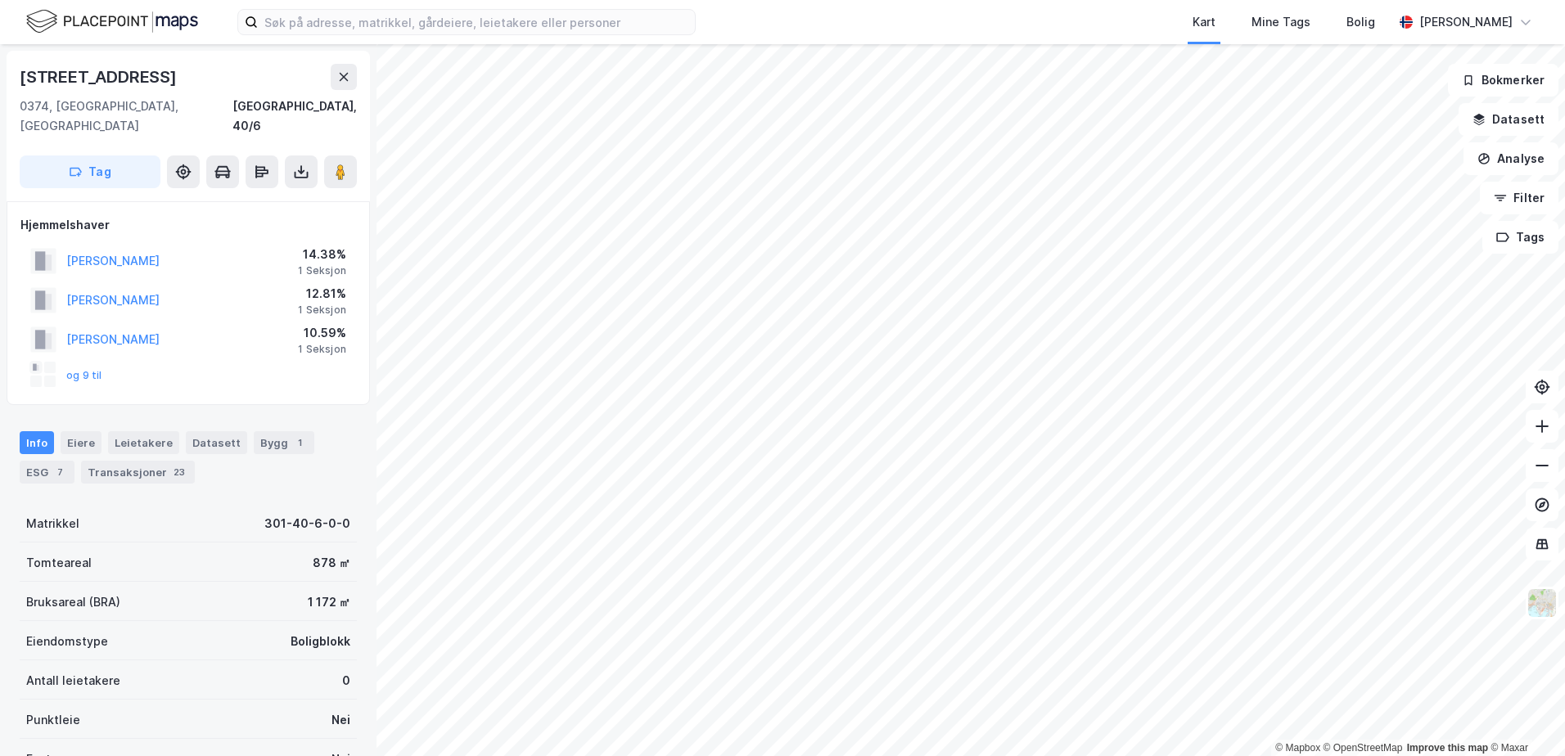
scroll to position [2, 0]
click at [144, 458] on div "Transaksjoner 23" at bounding box center [138, 469] width 114 height 23
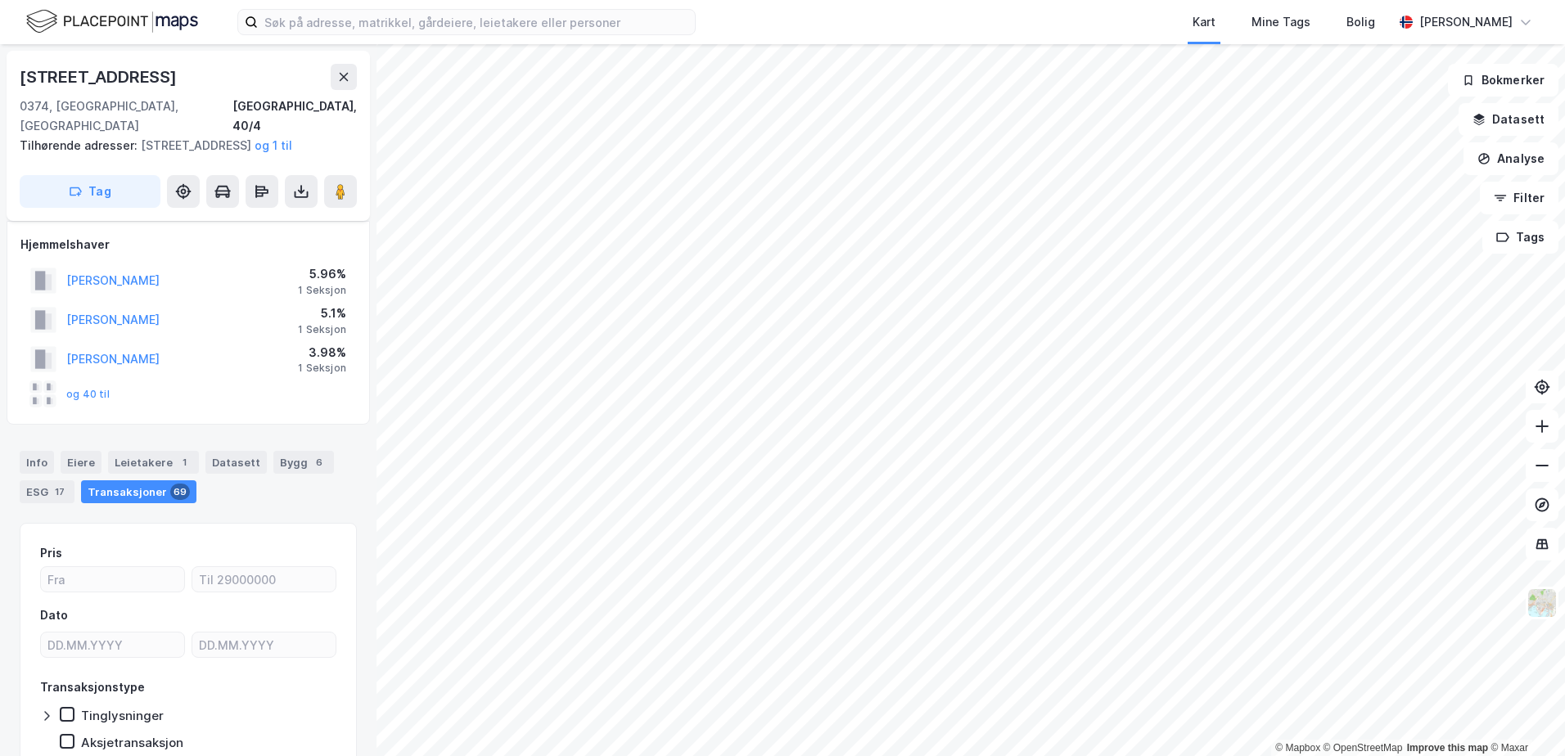
scroll to position [74, 0]
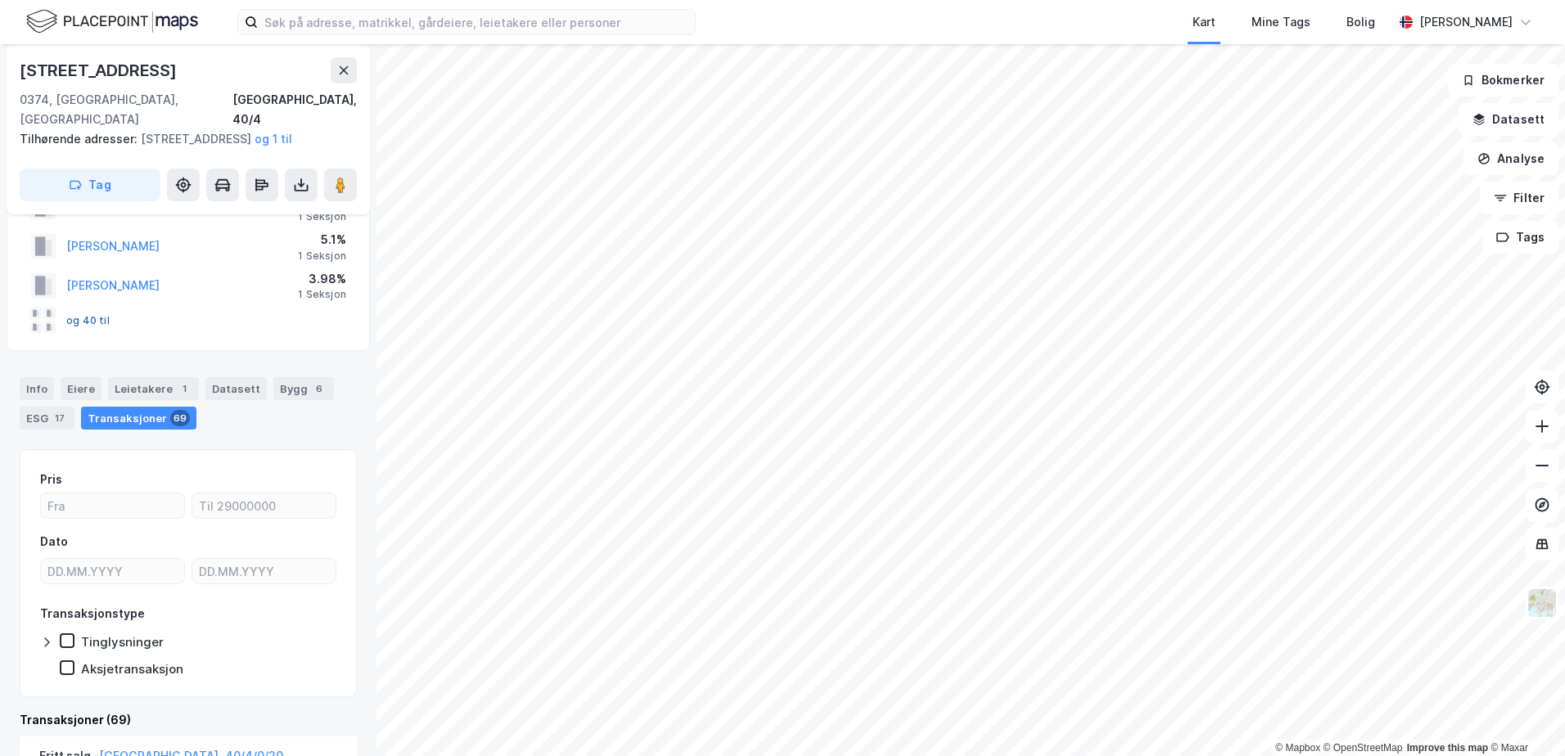
click at [0, 0] on button "og 40 til" at bounding box center [0, 0] width 0 height 0
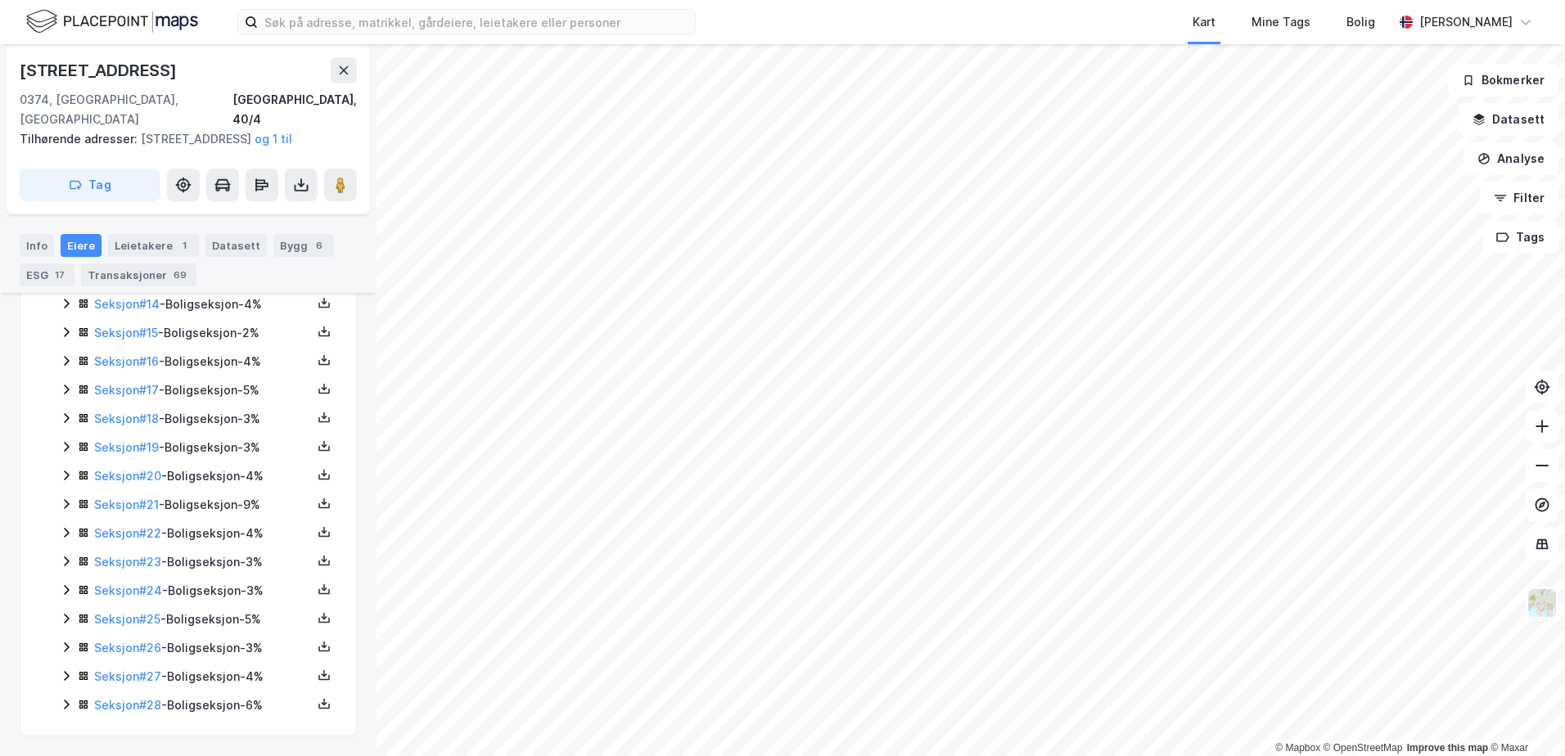
scroll to position [617, 0]
click at [122, 409] on link "Seksjon # 15" at bounding box center [126, 415] width 64 height 14
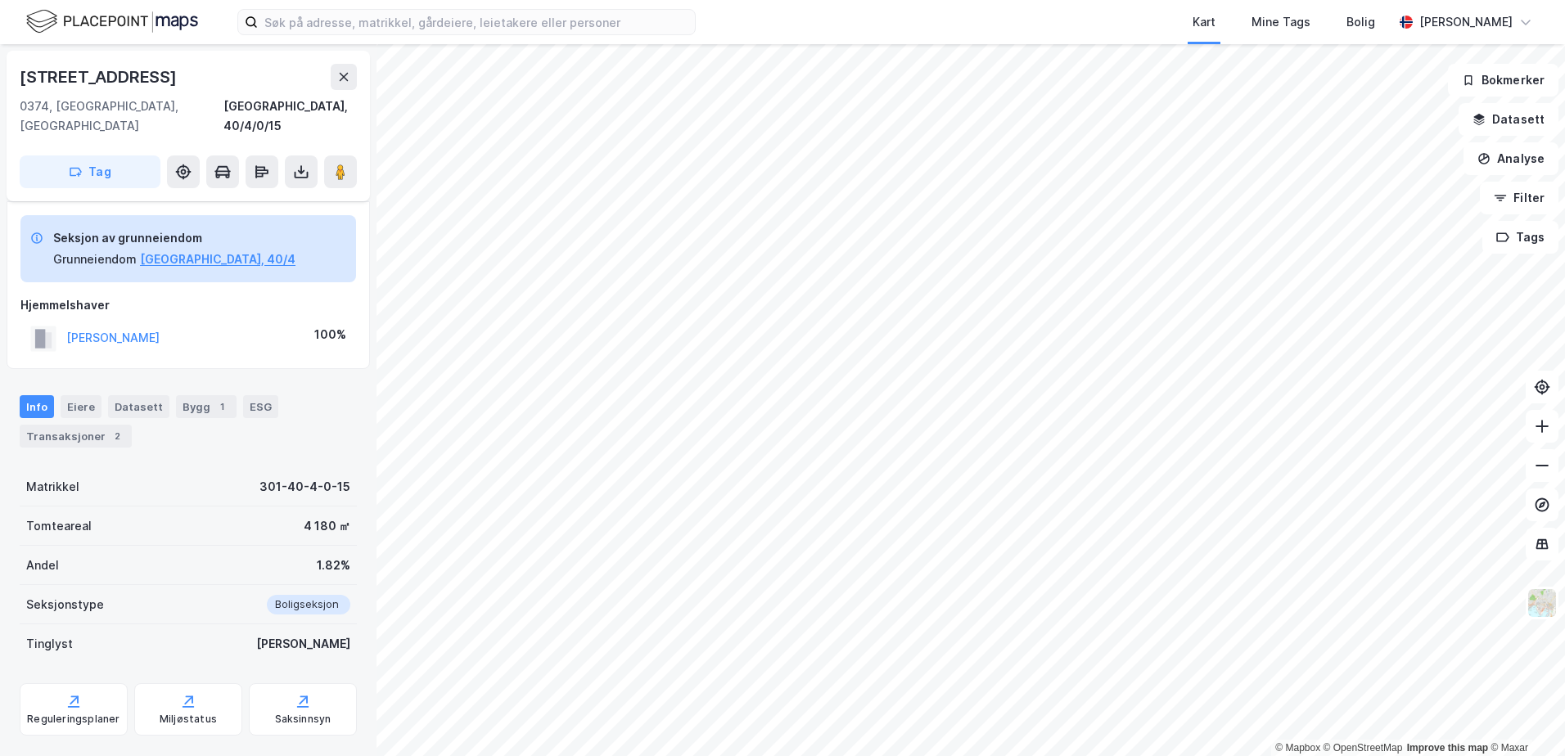
scroll to position [65, 0]
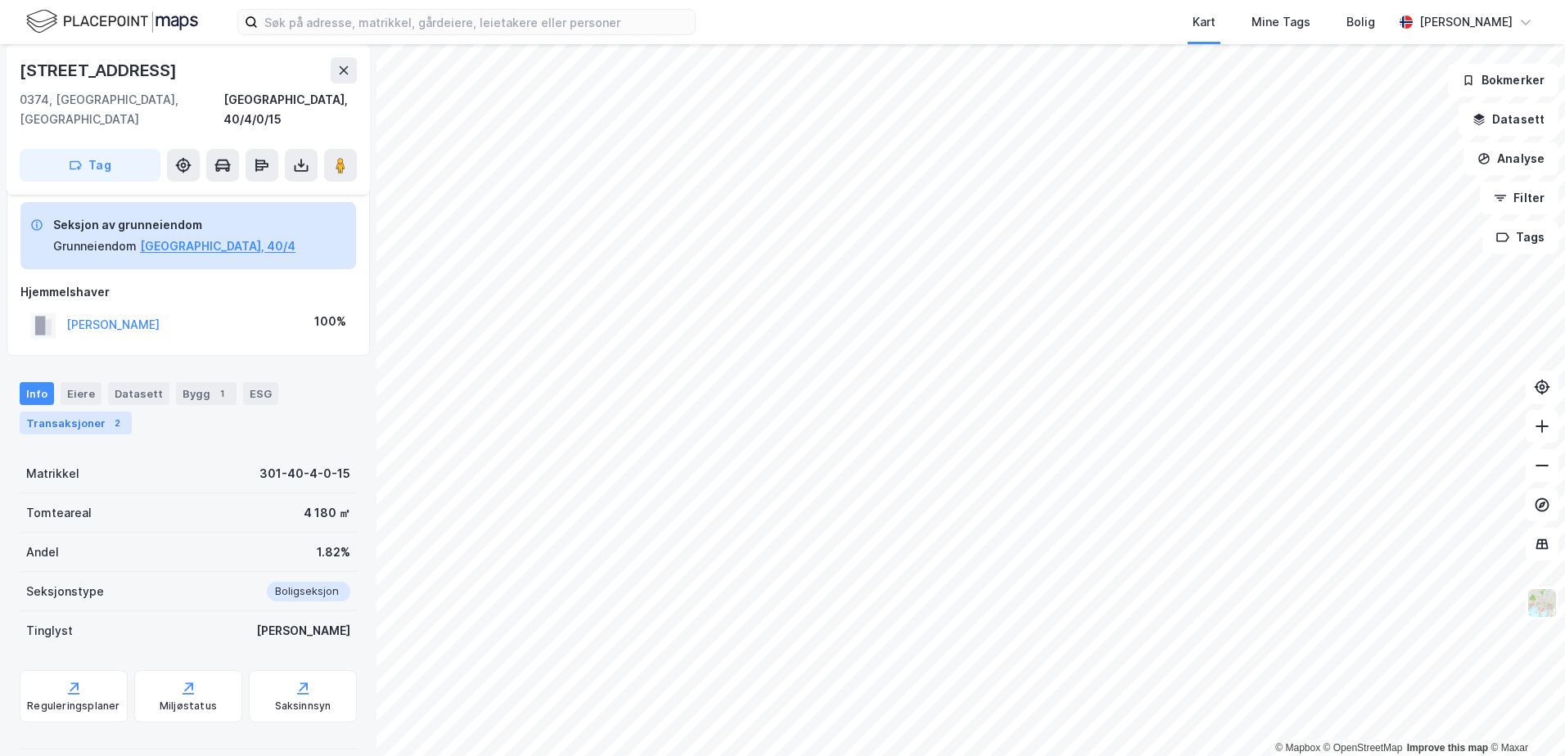
click at [69, 412] on div "Transaksjoner 2" at bounding box center [76, 423] width 112 height 23
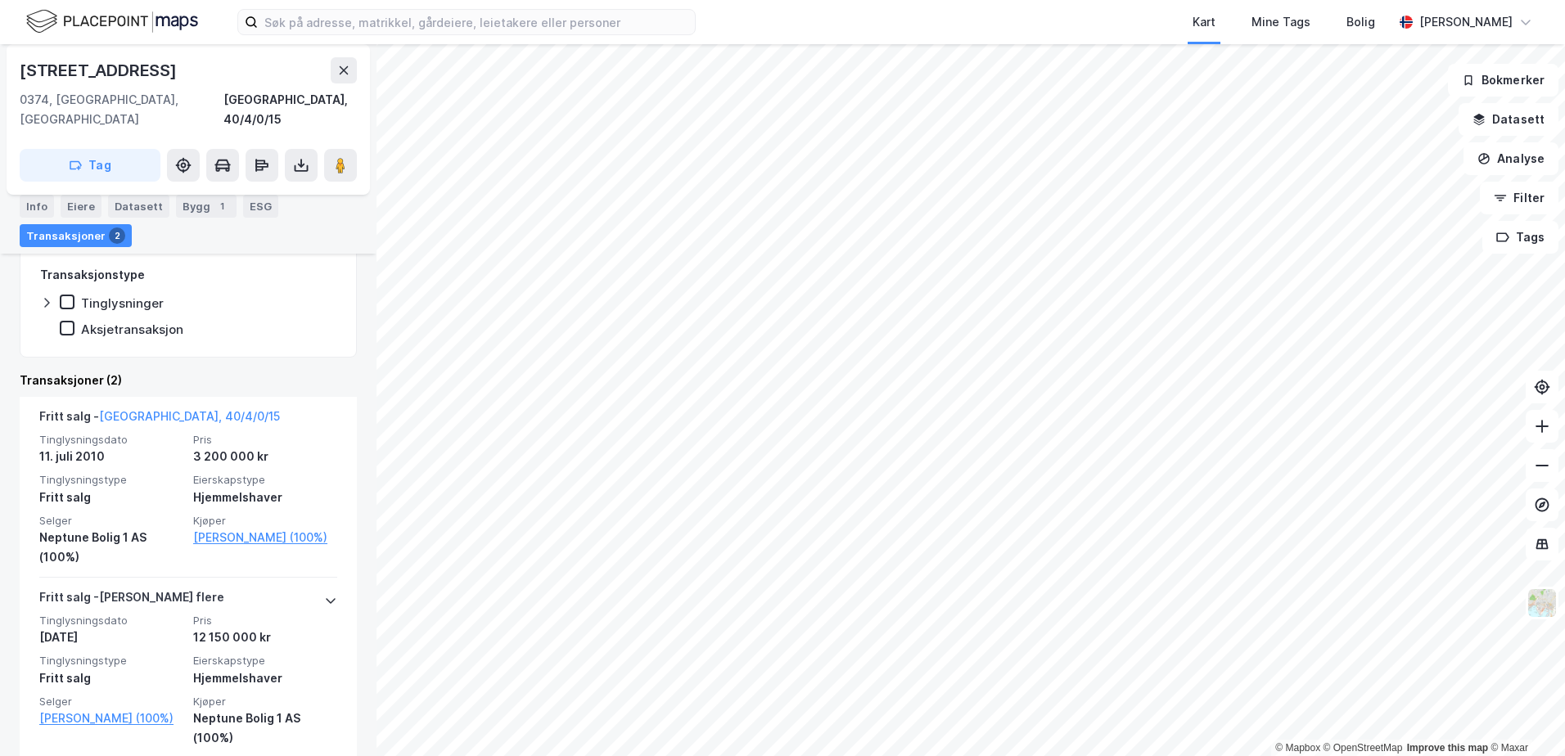
scroll to position [411, 0]
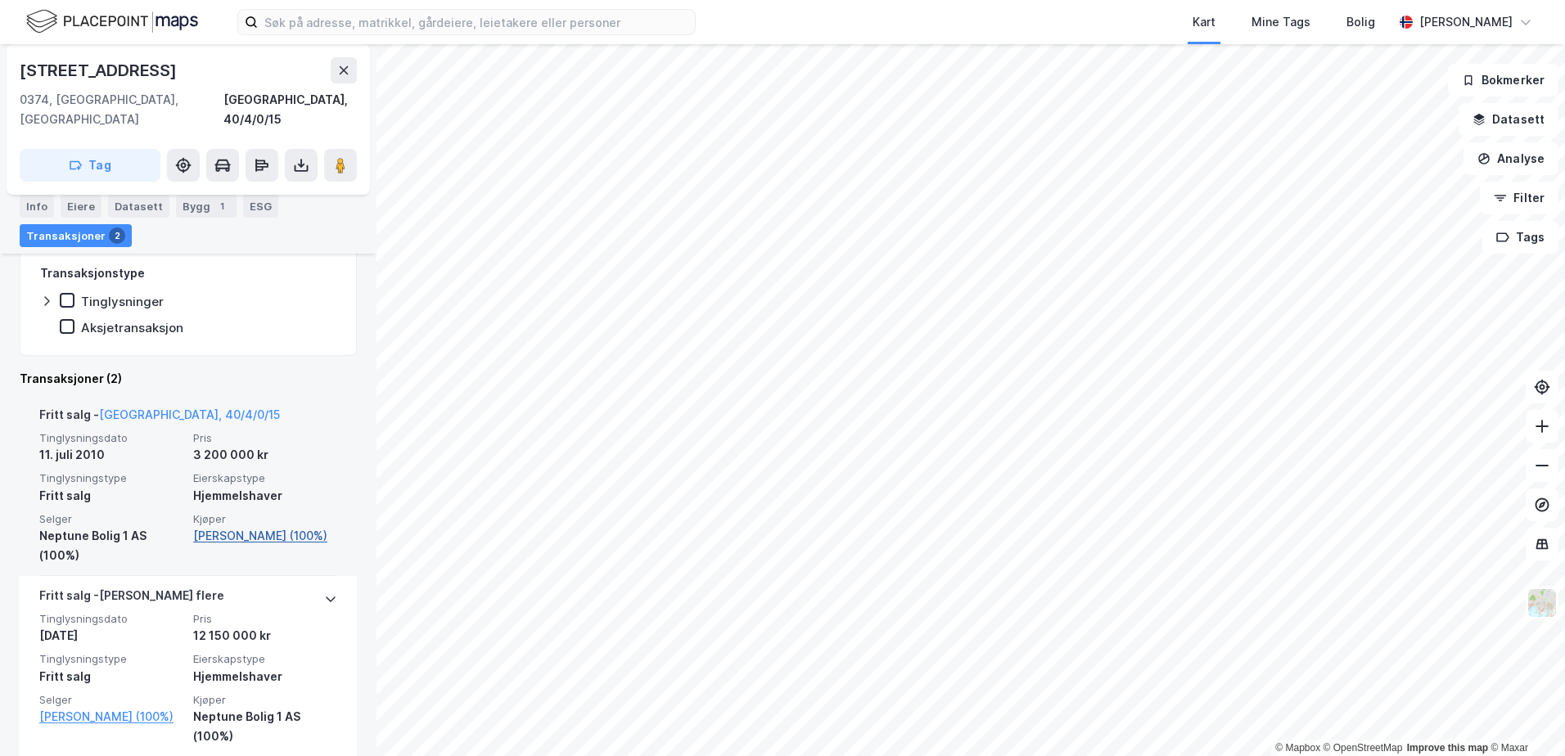
click at [241, 526] on link "[PERSON_NAME] (100%)" at bounding box center [265, 536] width 144 height 20
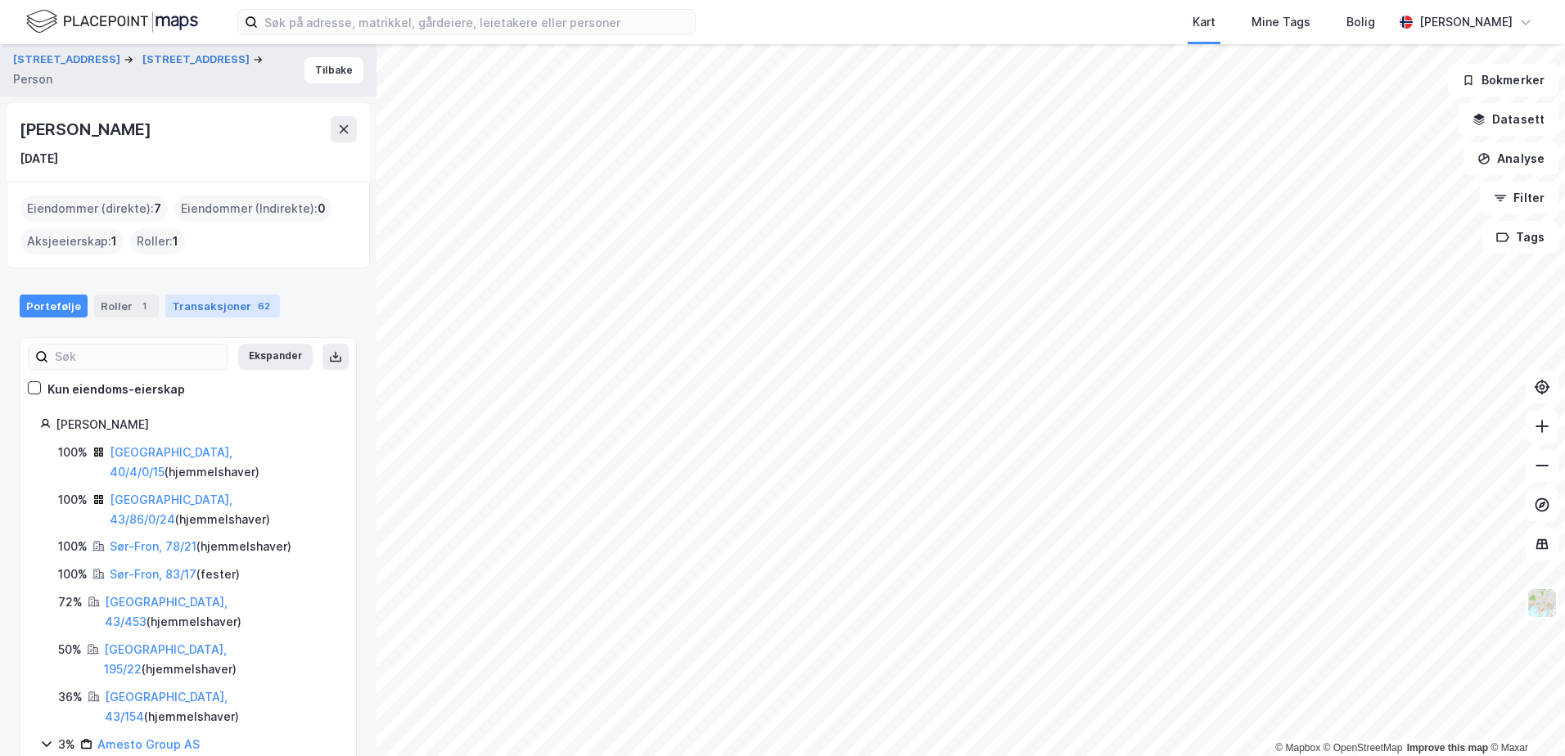
click at [209, 300] on div "Transaksjoner 62" at bounding box center [222, 306] width 115 height 23
